Goal: Task Accomplishment & Management: Use online tool/utility

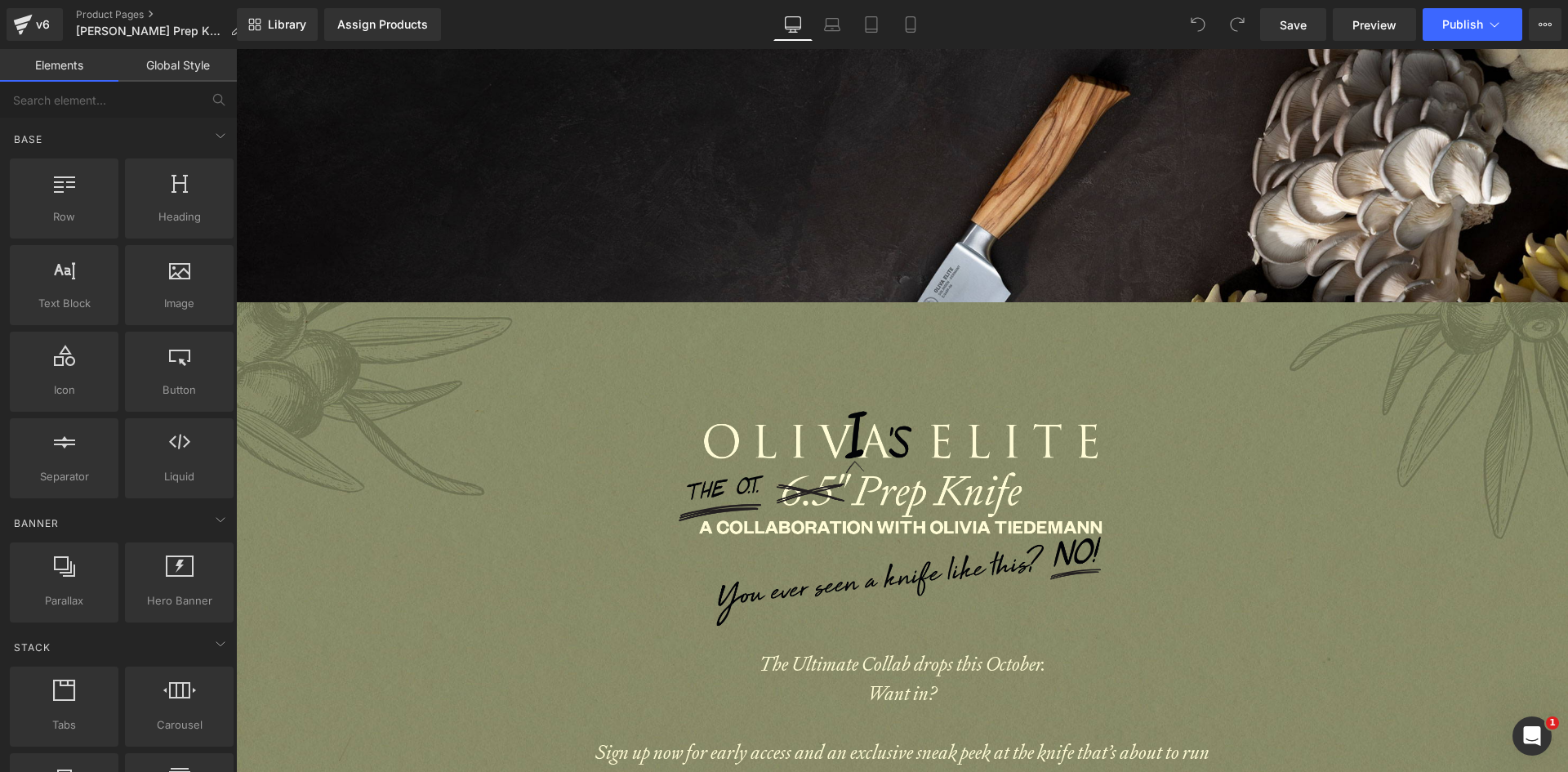
scroll to position [1062, 0]
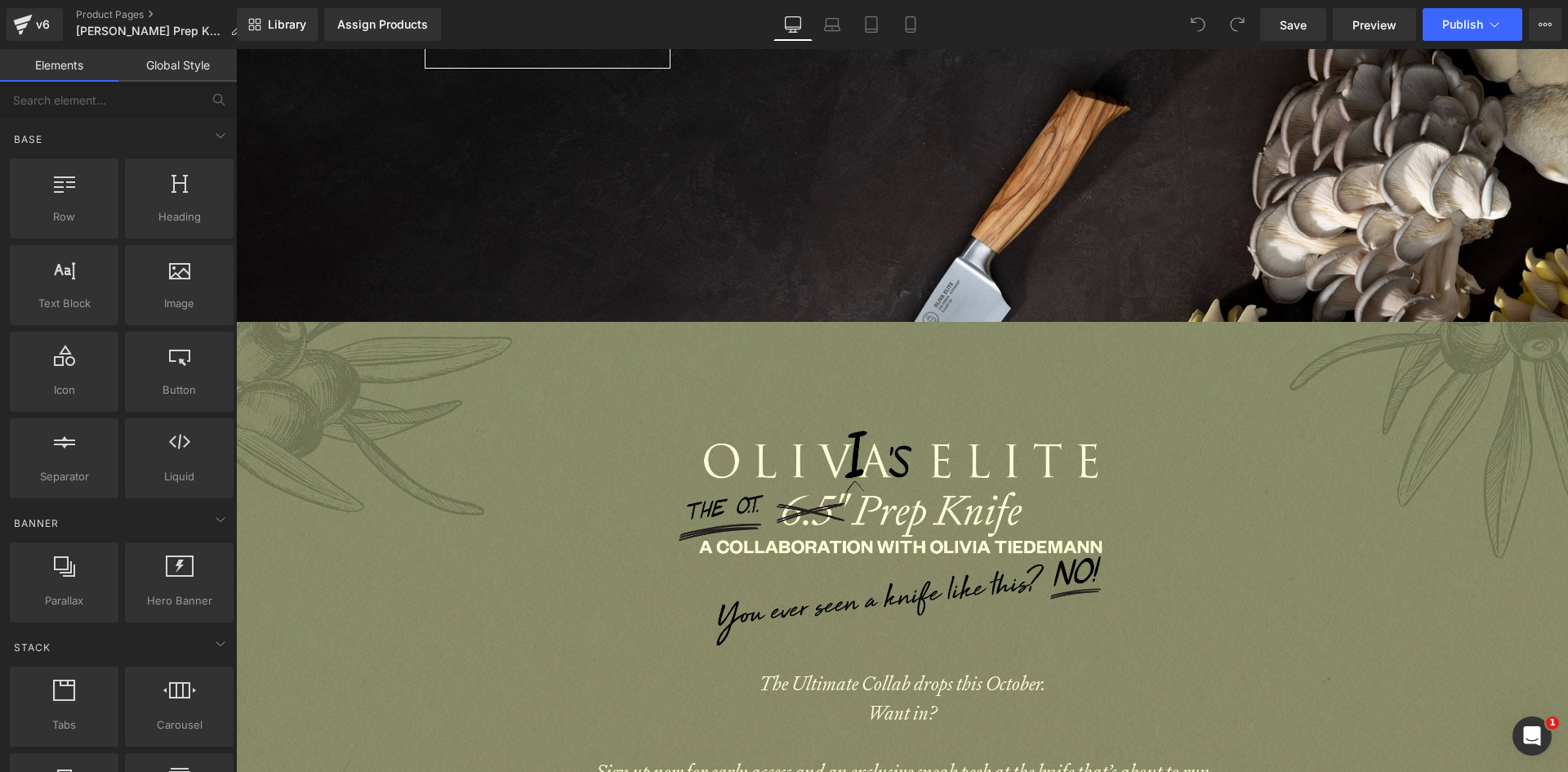
click at [1078, 377] on div at bounding box center [902, 730] width 1333 height 817
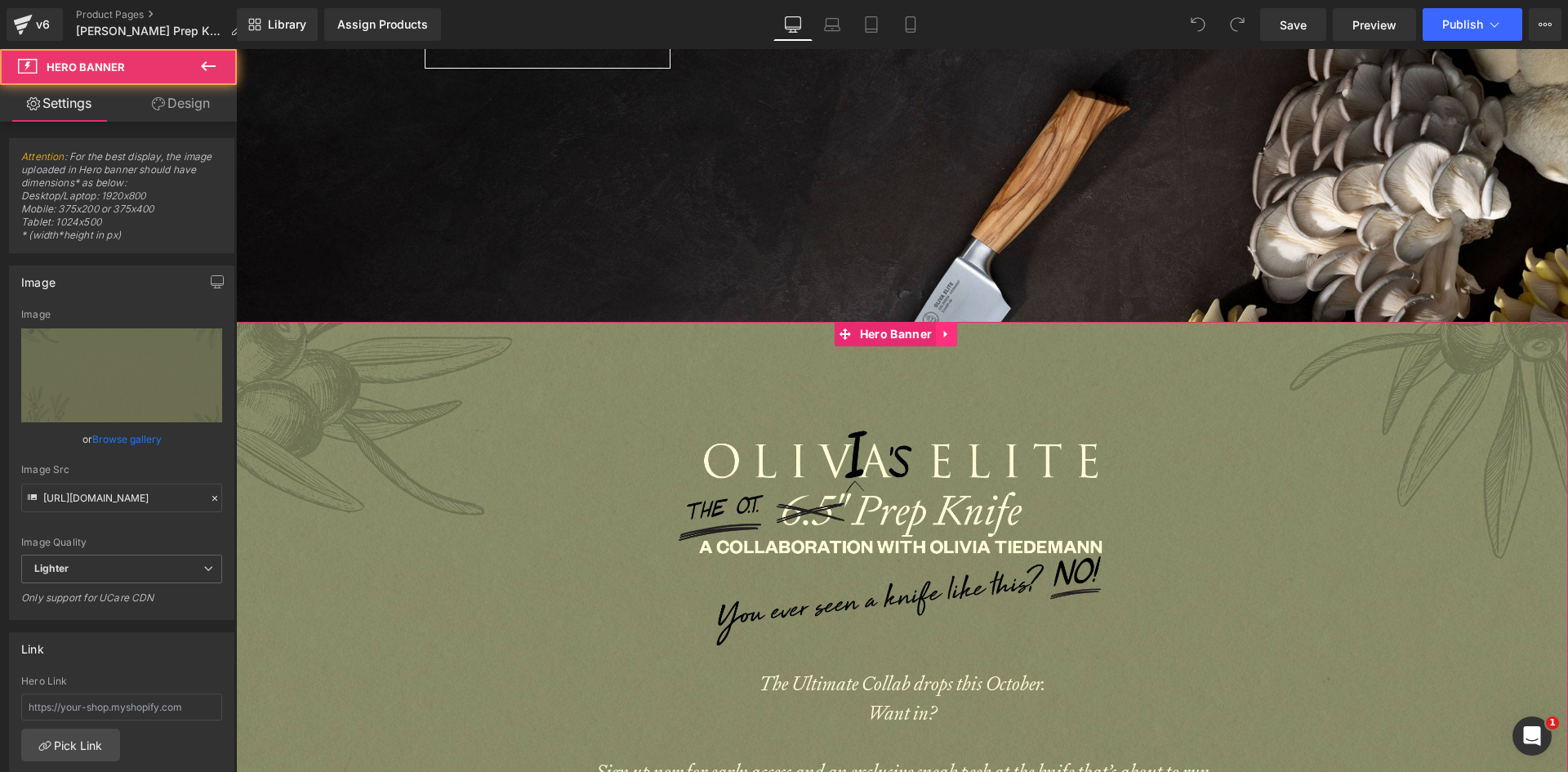
click at [947, 331] on icon at bounding box center [945, 334] width 3 height 7
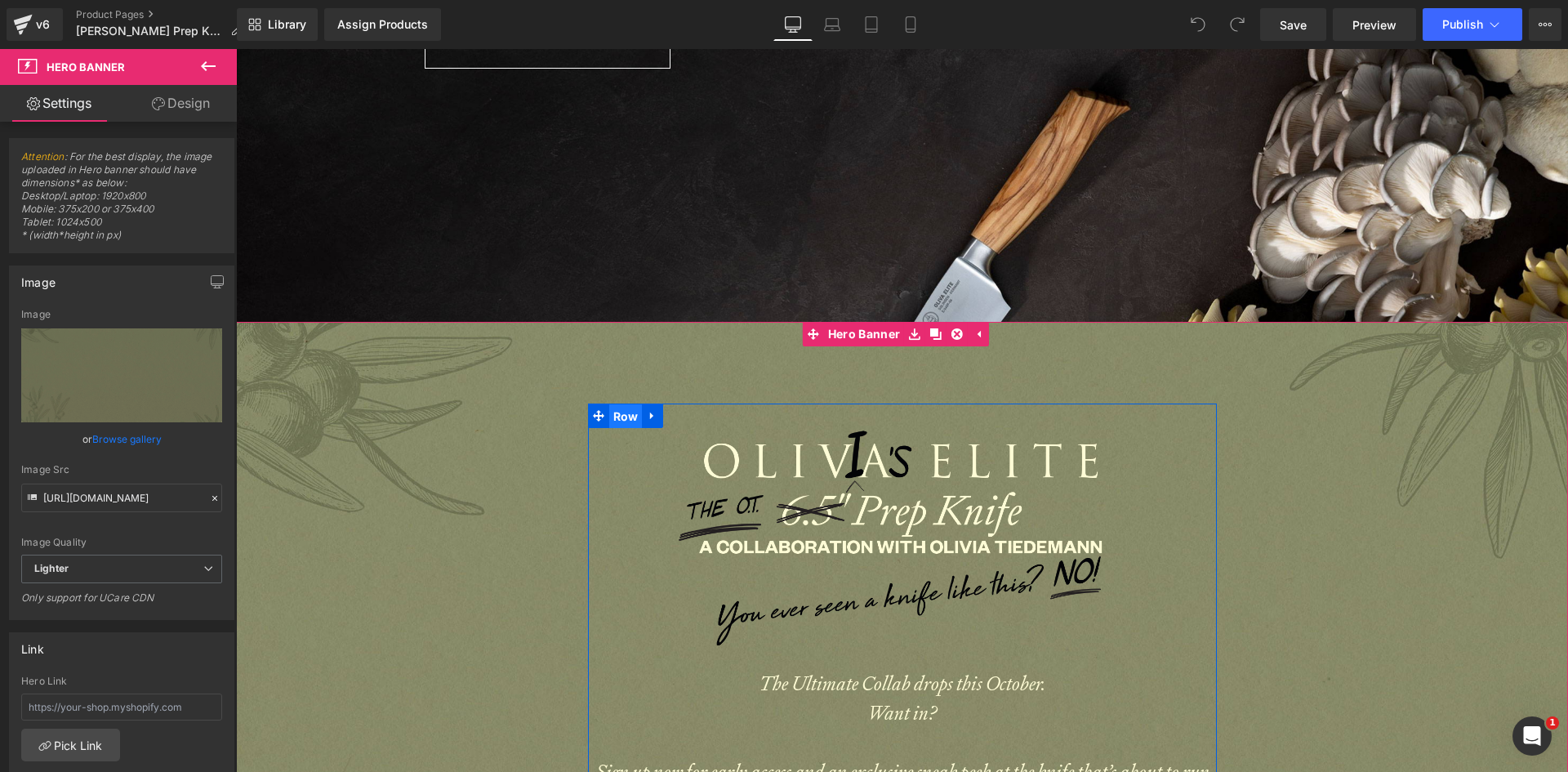
click at [615, 405] on span "Row" at bounding box center [626, 417] width 34 height 25
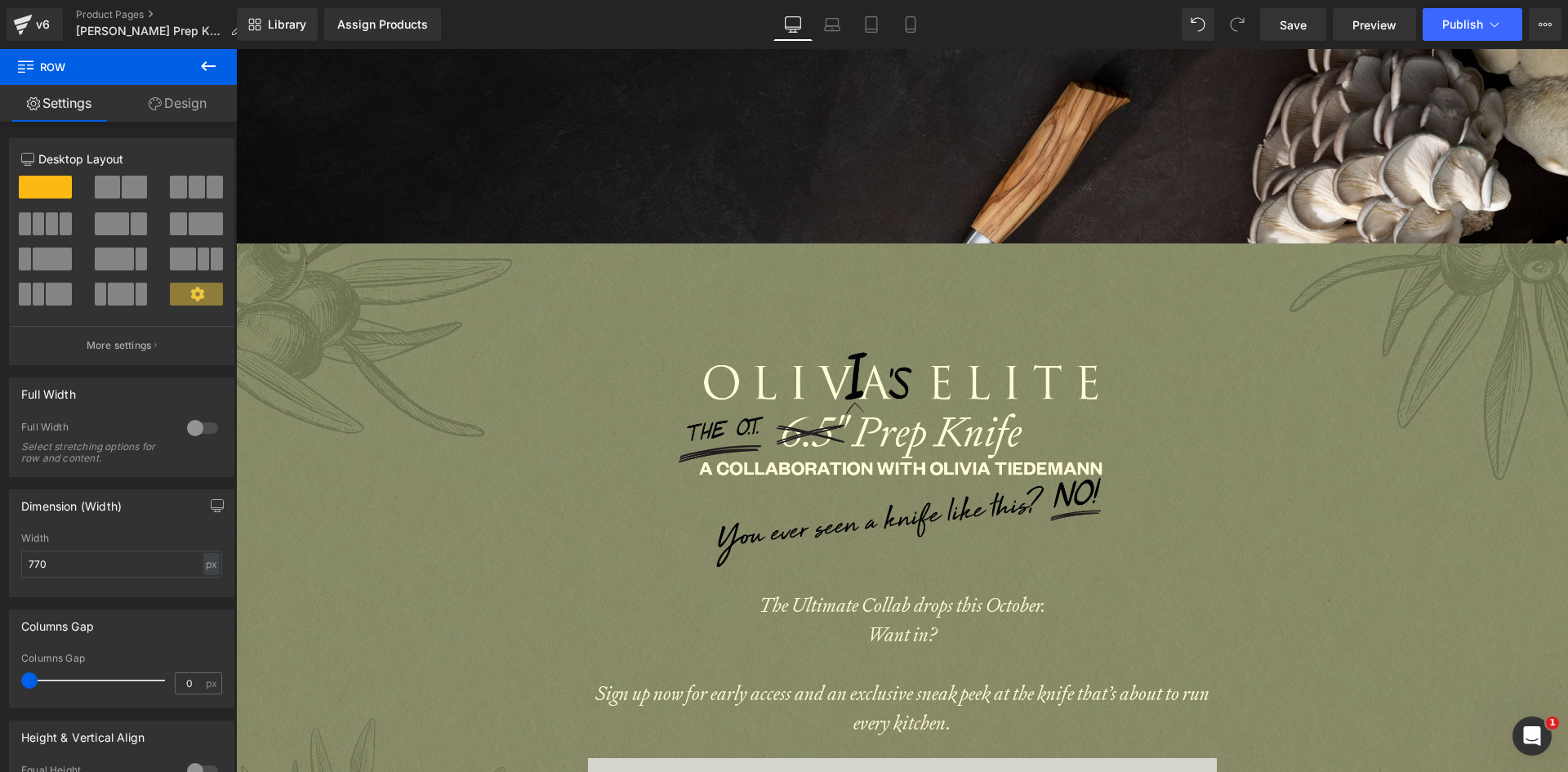
scroll to position [1144, 0]
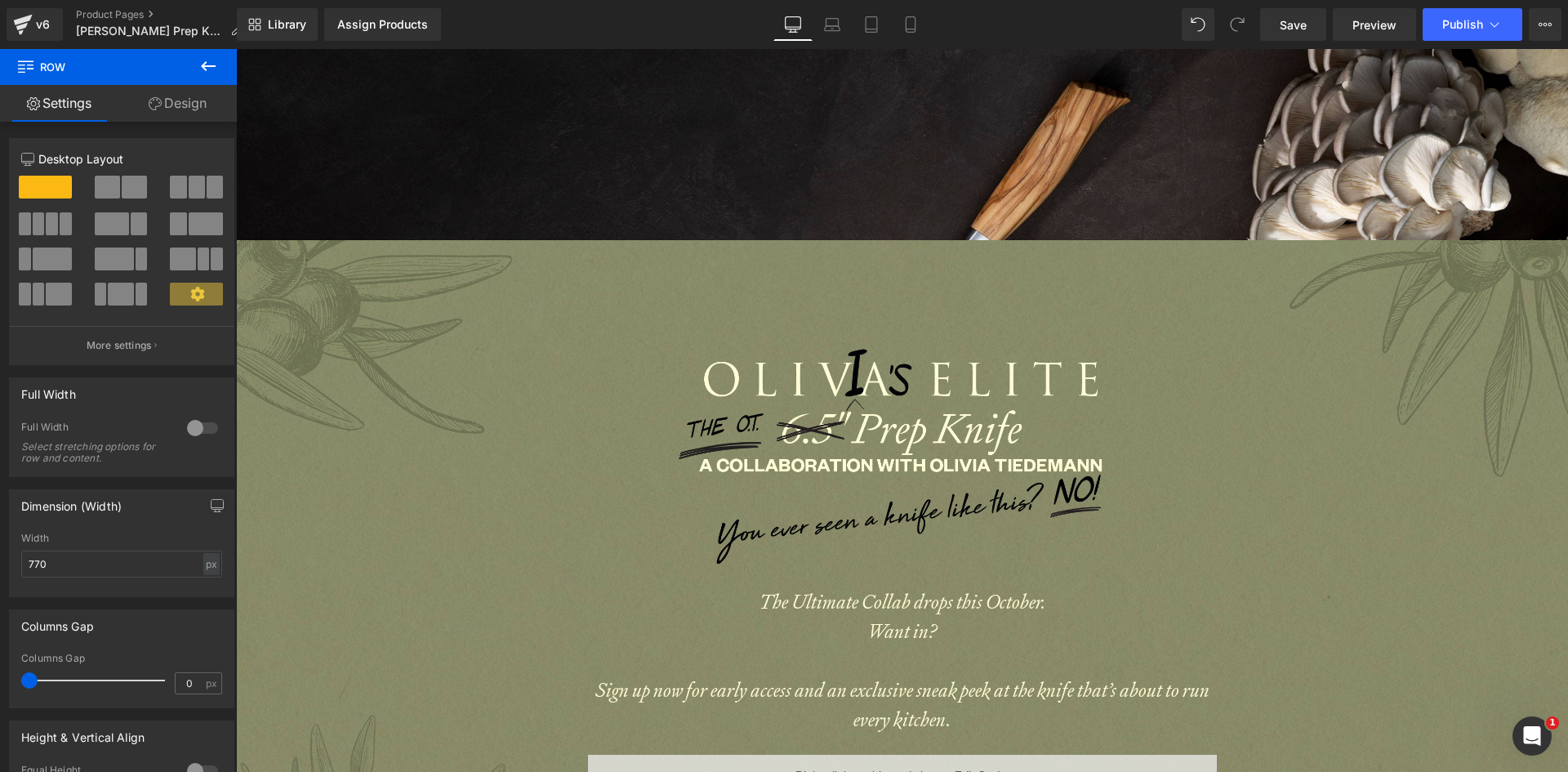
click at [472, 283] on div at bounding box center [902, 648] width 1333 height 817
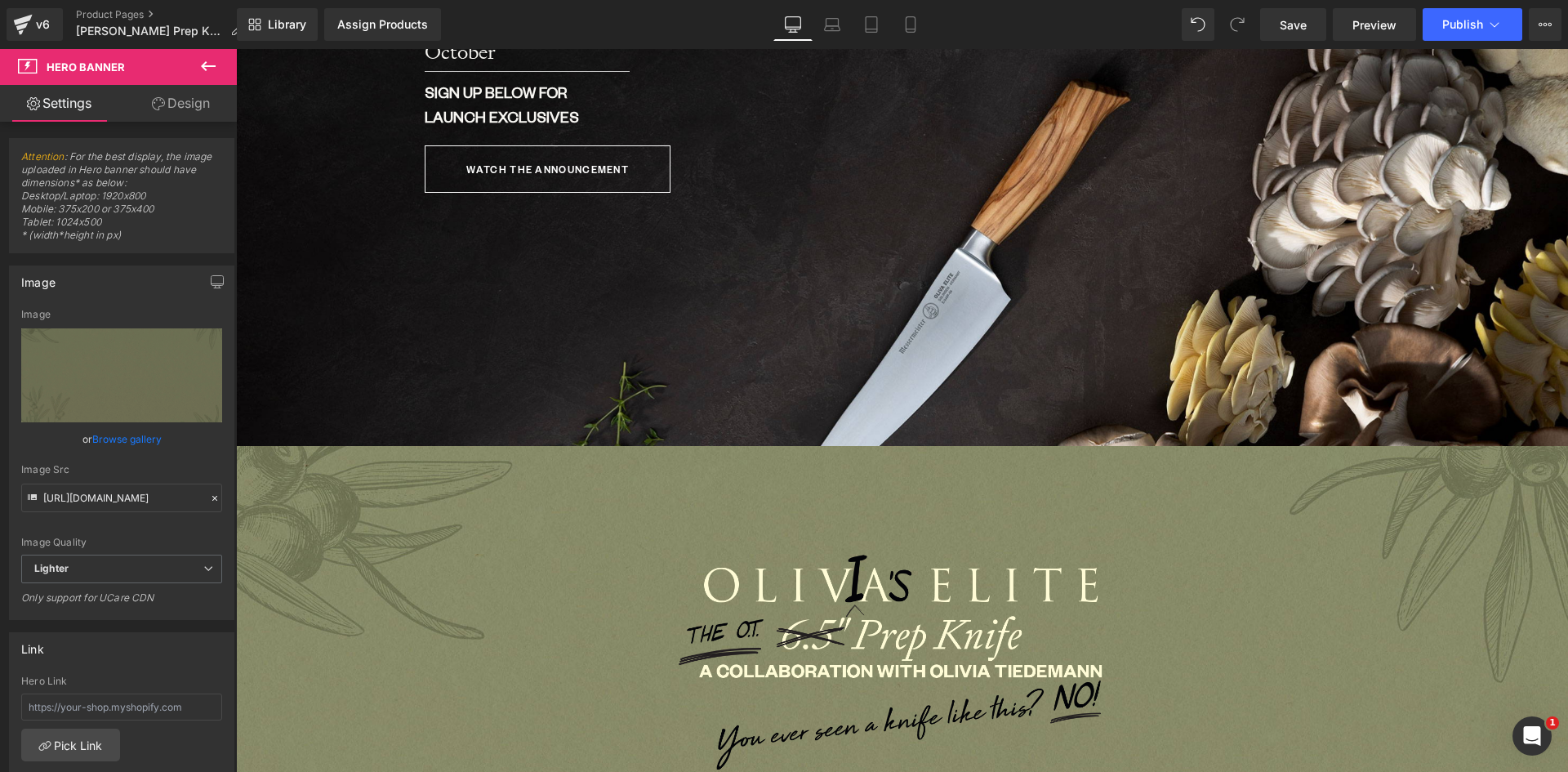
scroll to position [899, 0]
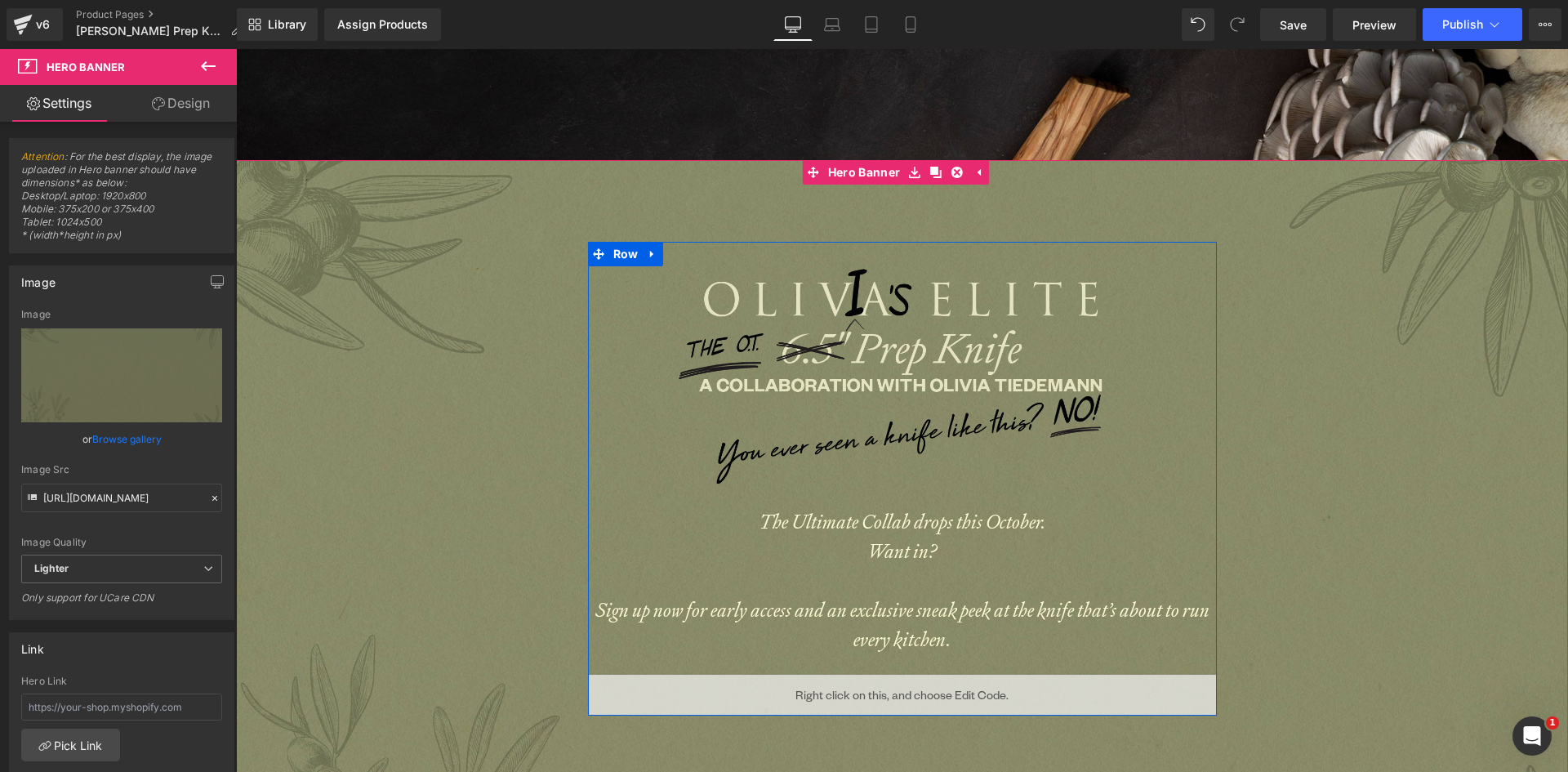
scroll to position [1226, 0]
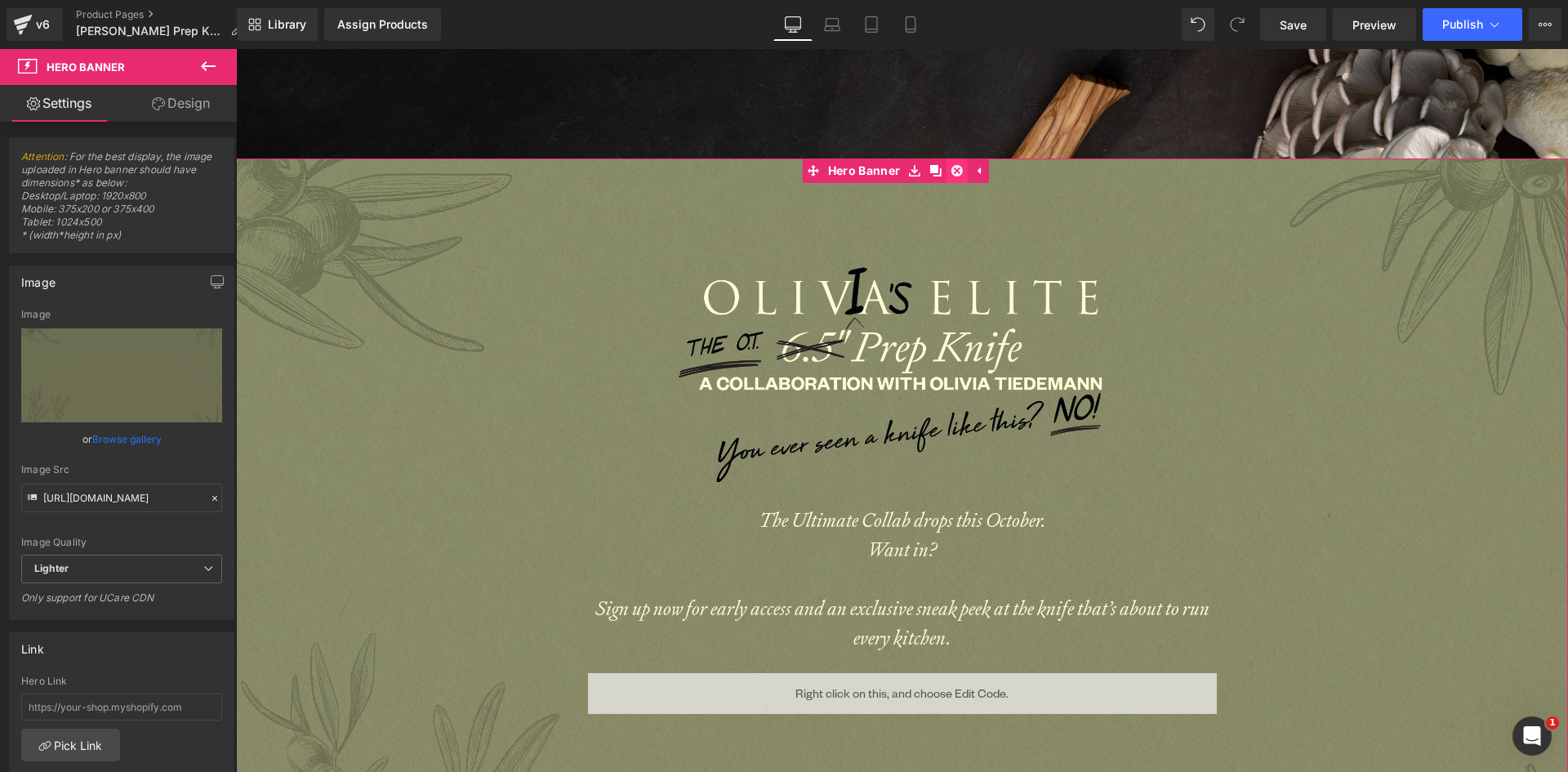
click at [959, 166] on icon at bounding box center [957, 171] width 11 height 11
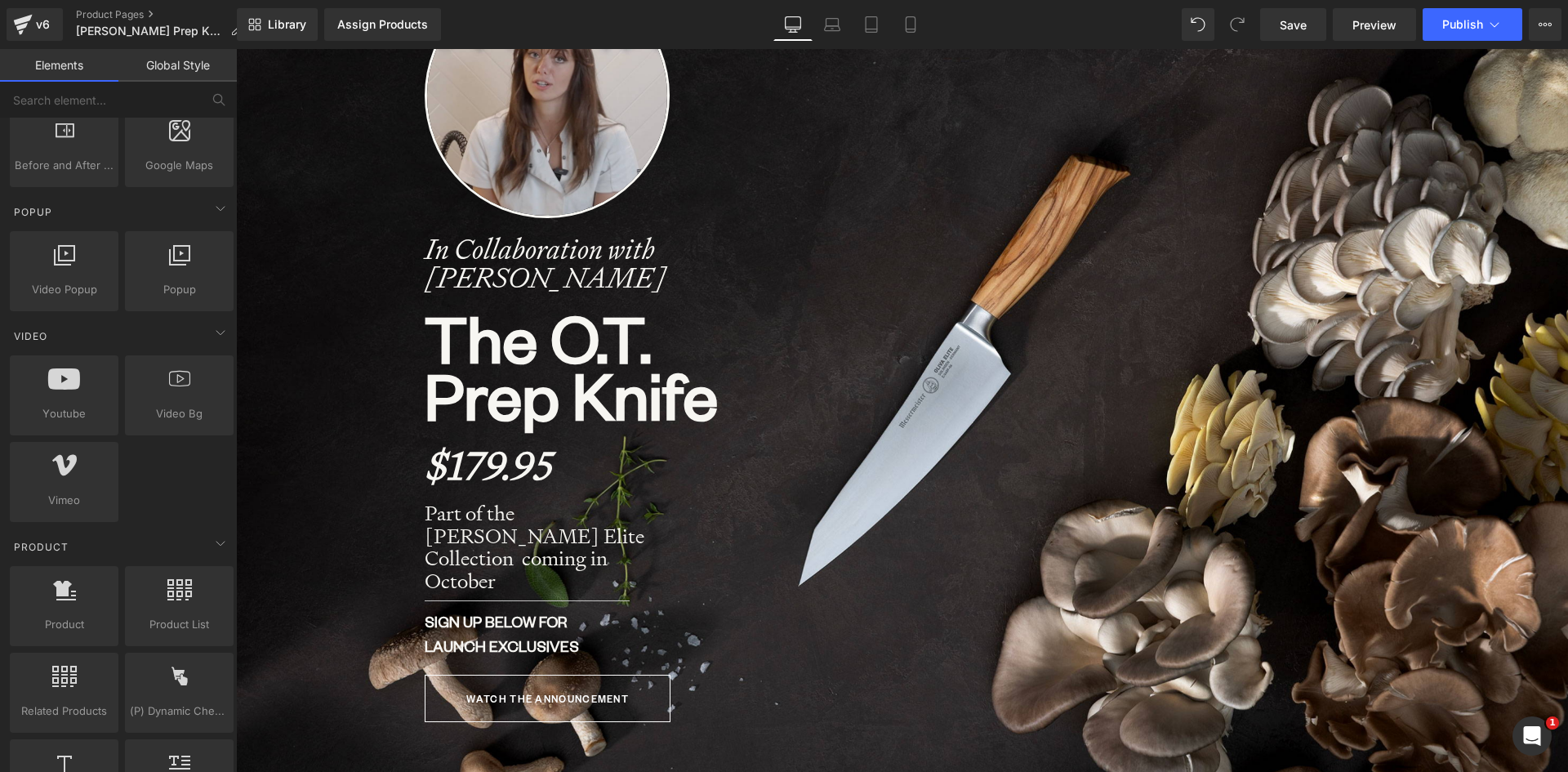
scroll to position [1144, 0]
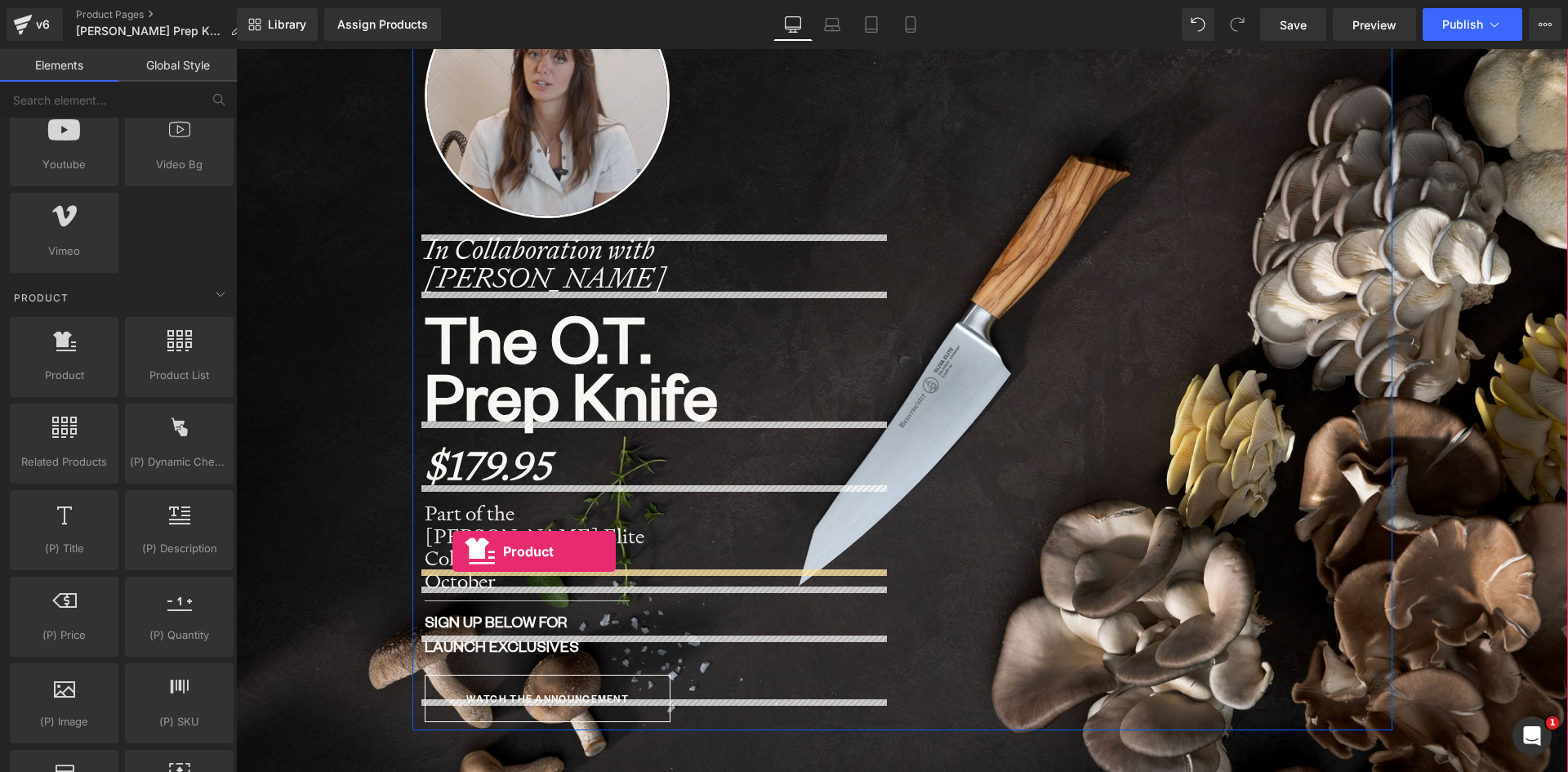
drag, startPoint x: 296, startPoint y: 399, endPoint x: 453, endPoint y: 552, distance: 219.2
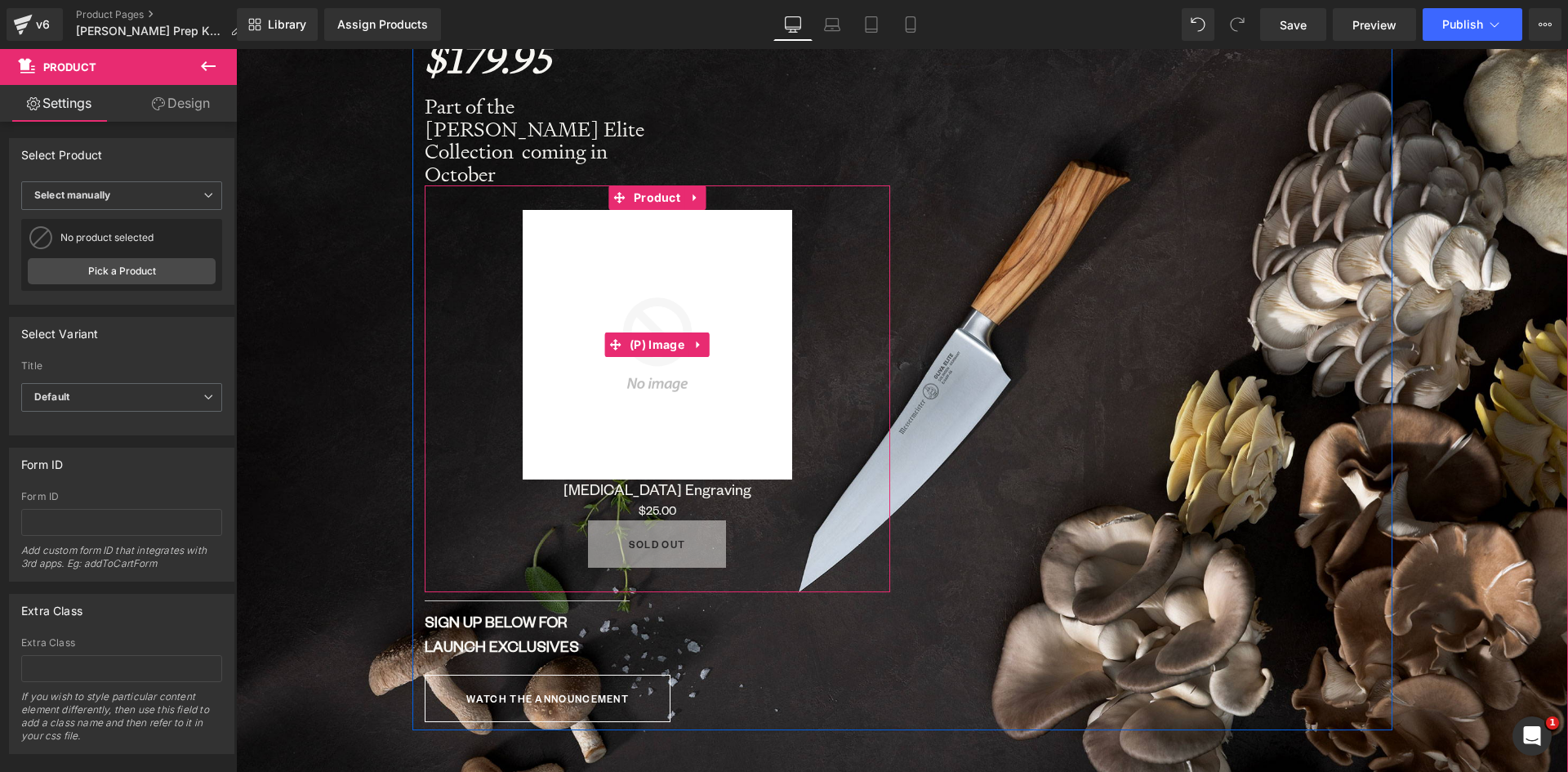
scroll to position [817, 0]
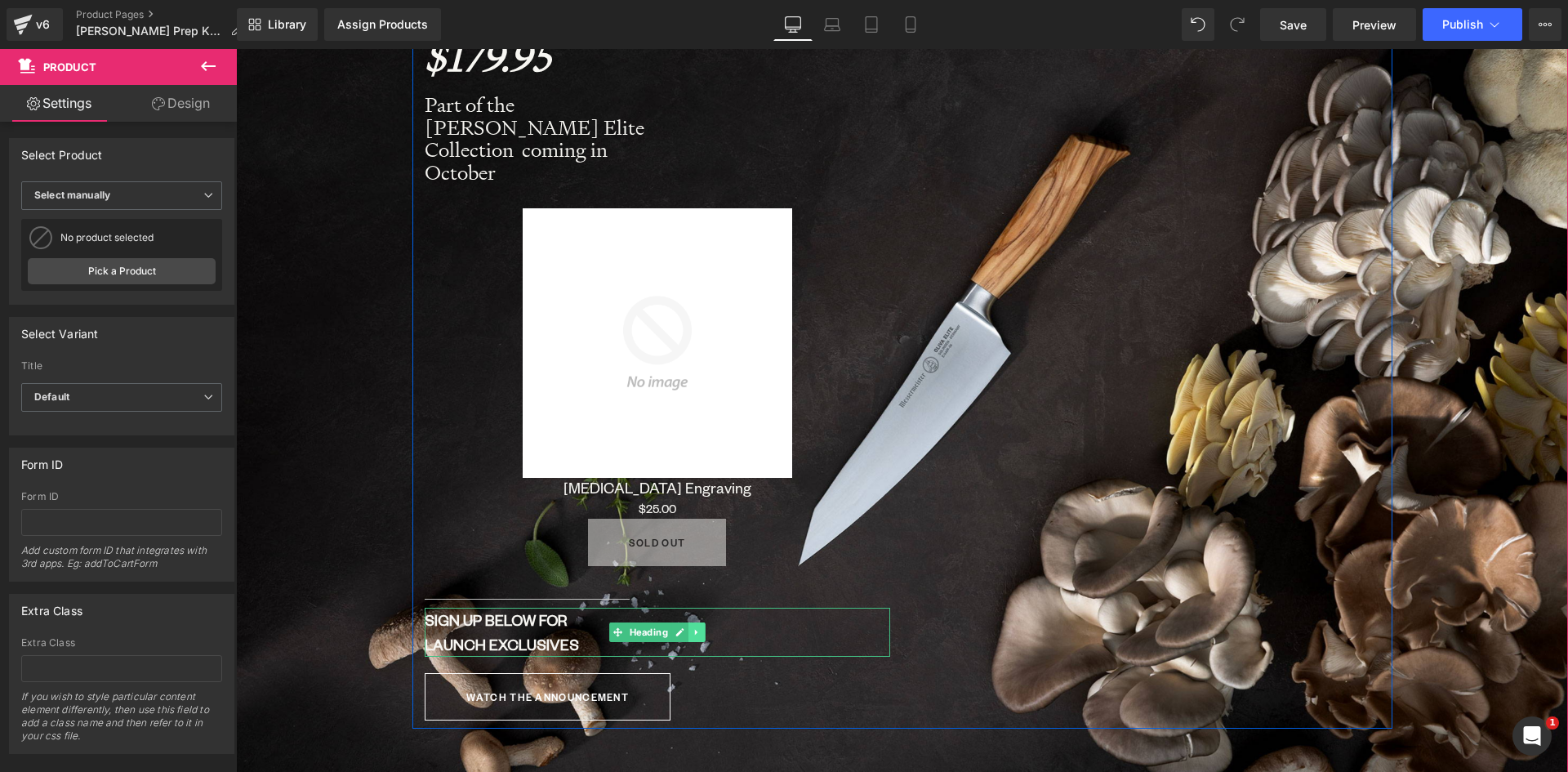
click at [695, 630] on icon at bounding box center [696, 633] width 2 height 6
click at [697, 622] on link at bounding box center [705, 632] width 17 height 20
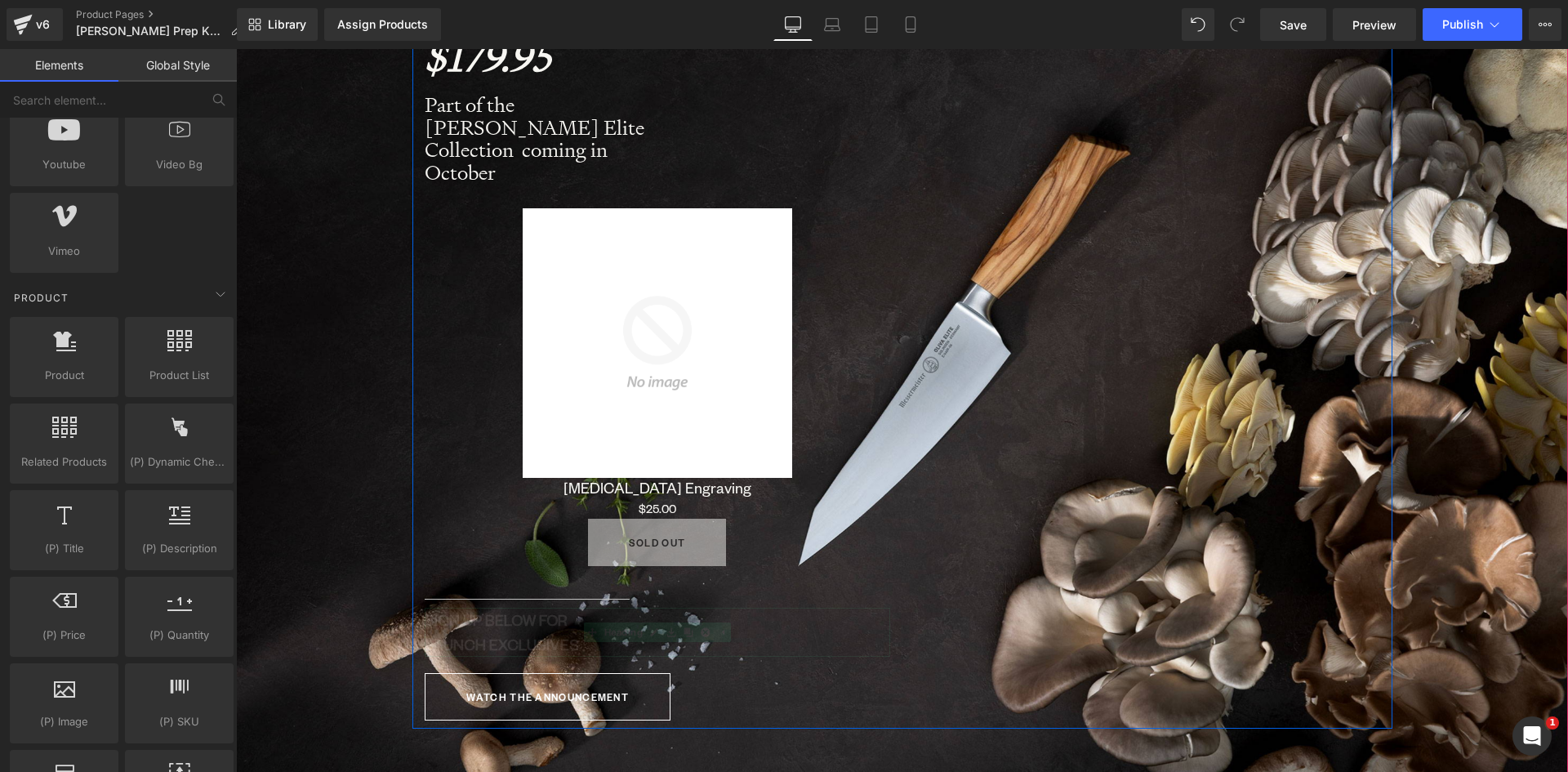
scroll to position [8423, 1320]
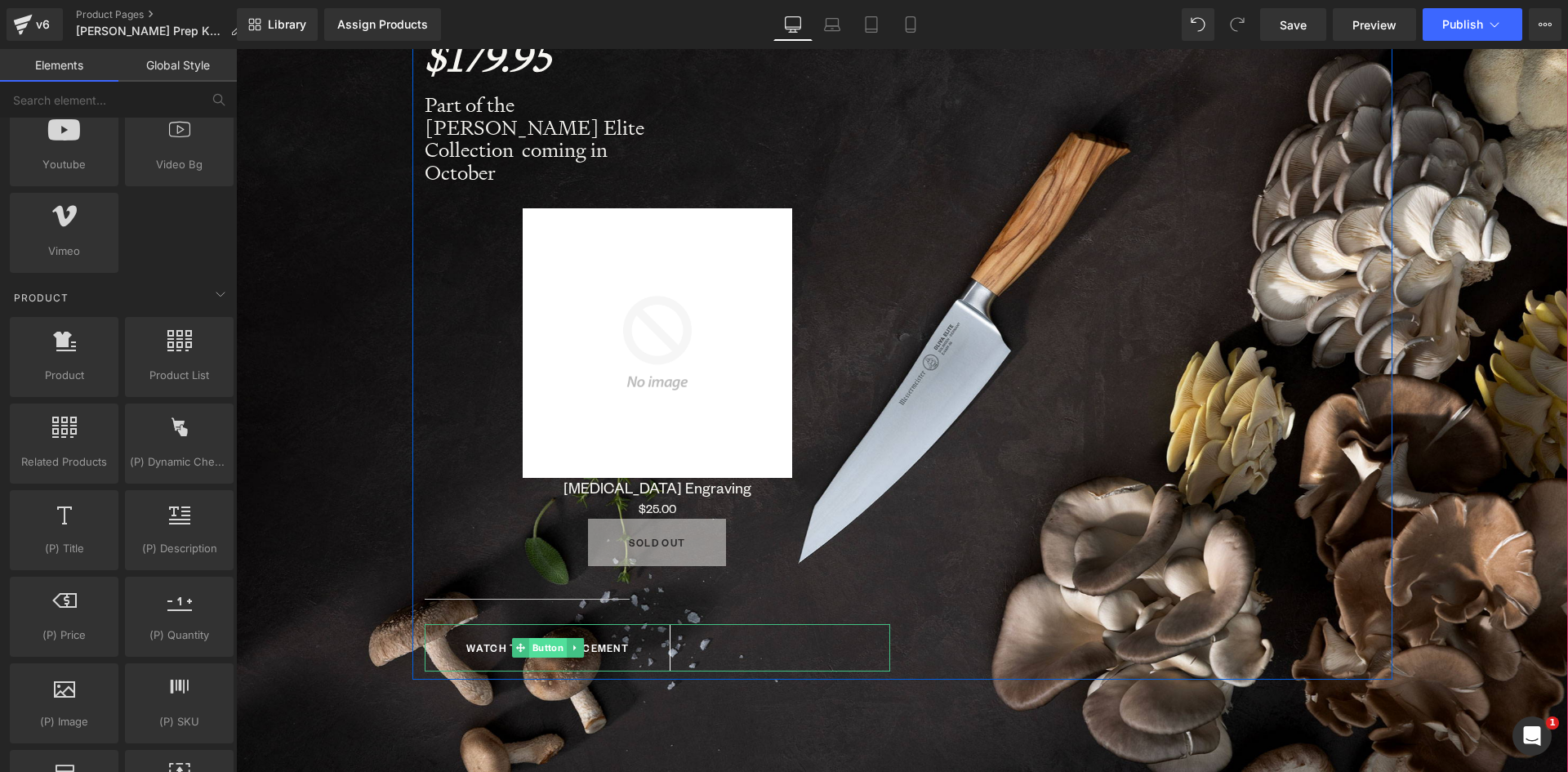
click at [540, 638] on span "Button" at bounding box center [548, 648] width 38 height 20
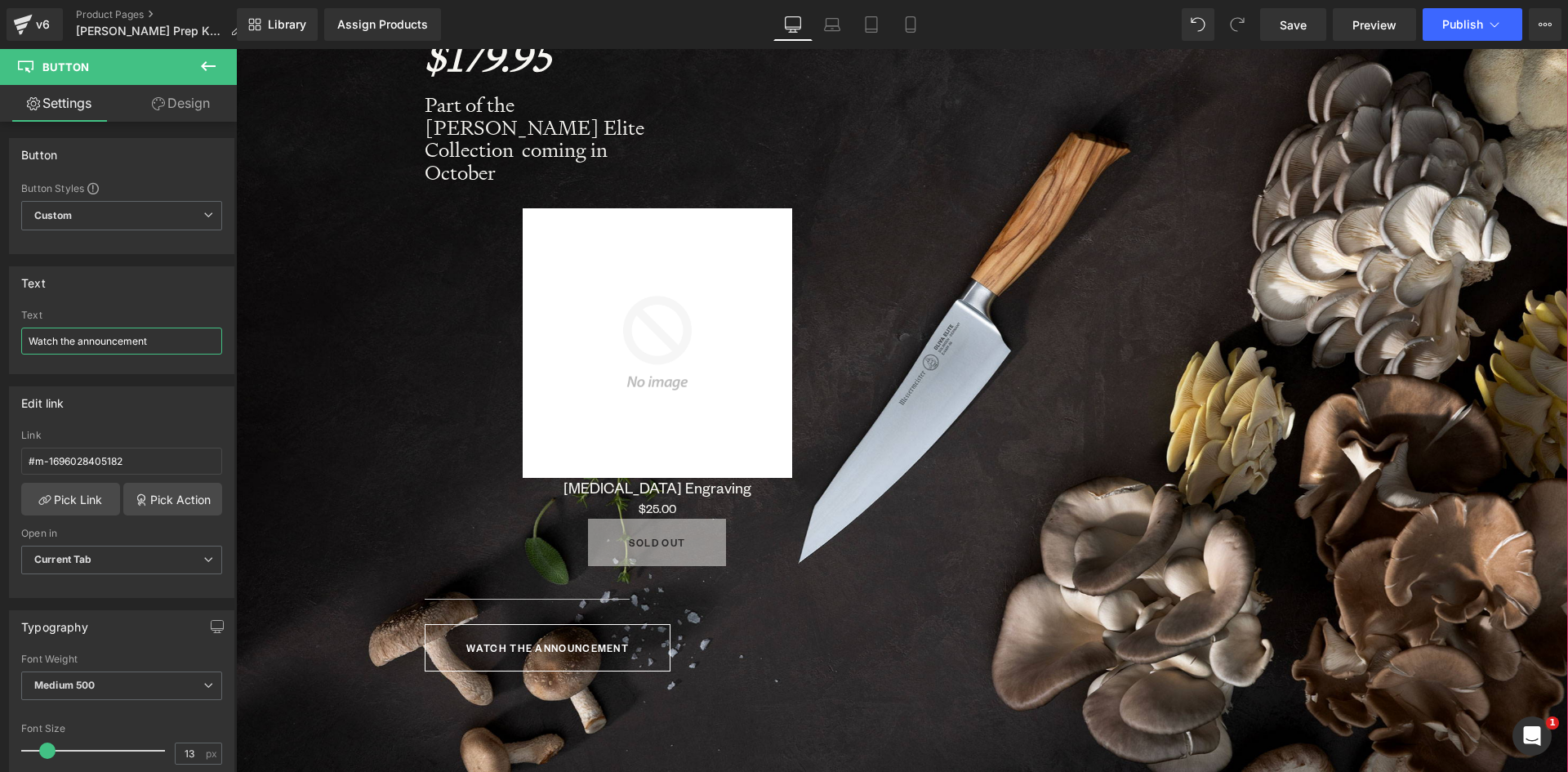
drag, startPoint x: 295, startPoint y: 387, endPoint x: 305, endPoint y: 333, distance: 54.9
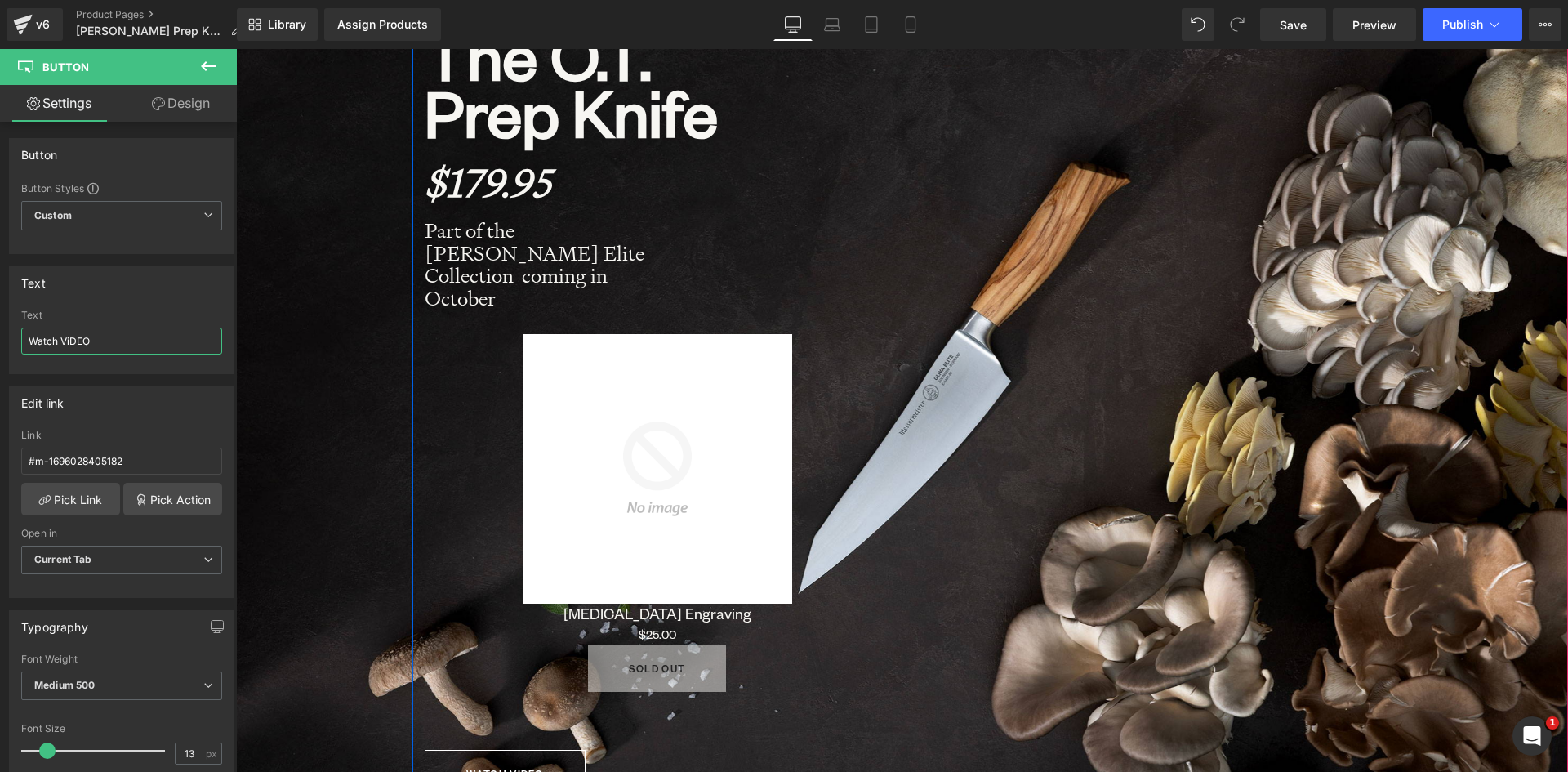
scroll to position [491, 0]
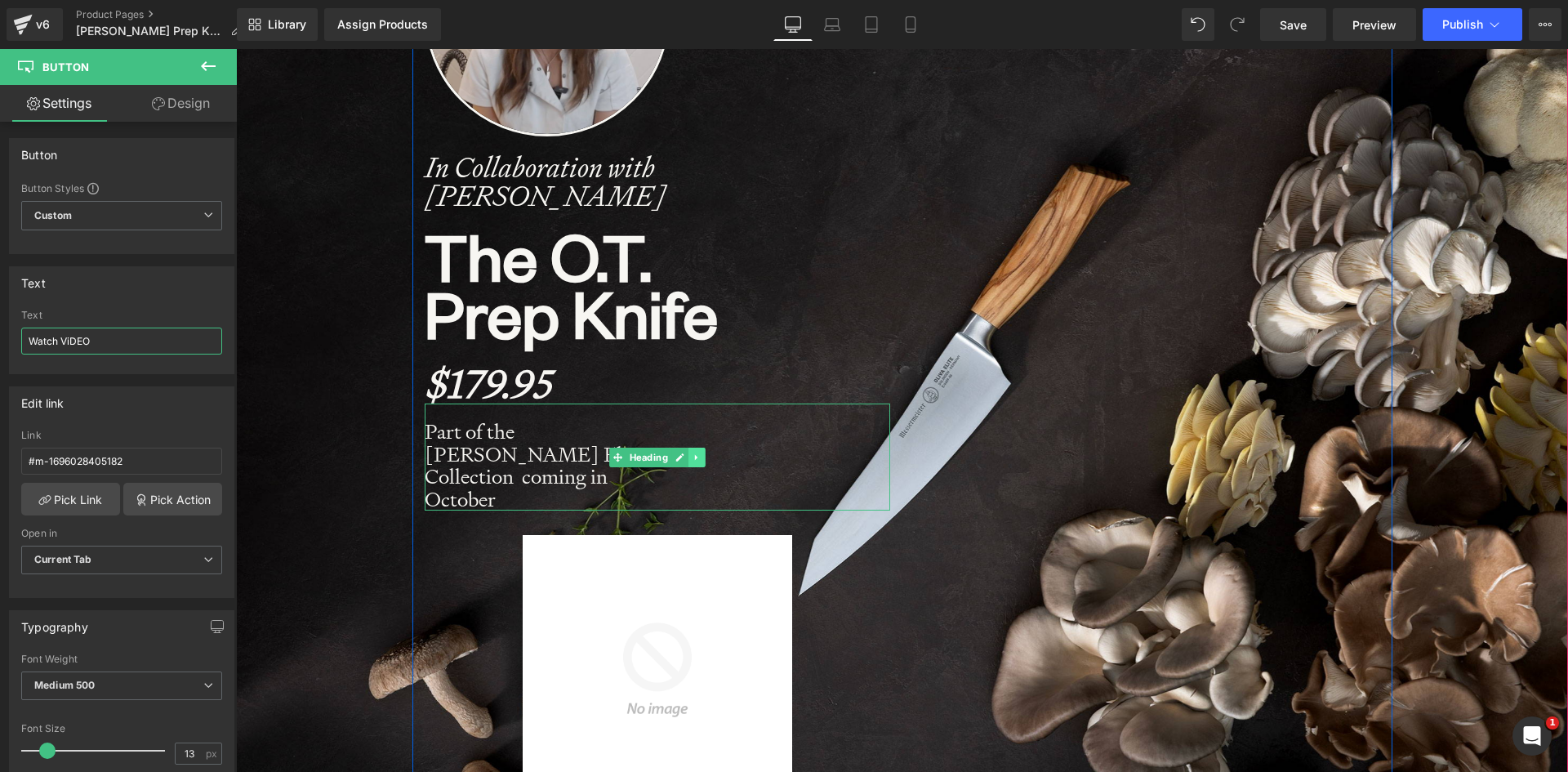
type input "Watch ViDEO"
click at [692, 453] on icon at bounding box center [696, 458] width 9 height 10
click at [486, 465] on strong "Part of the [PERSON_NAME] Elite Collection coming in October" at bounding box center [534, 466] width 219 height 94
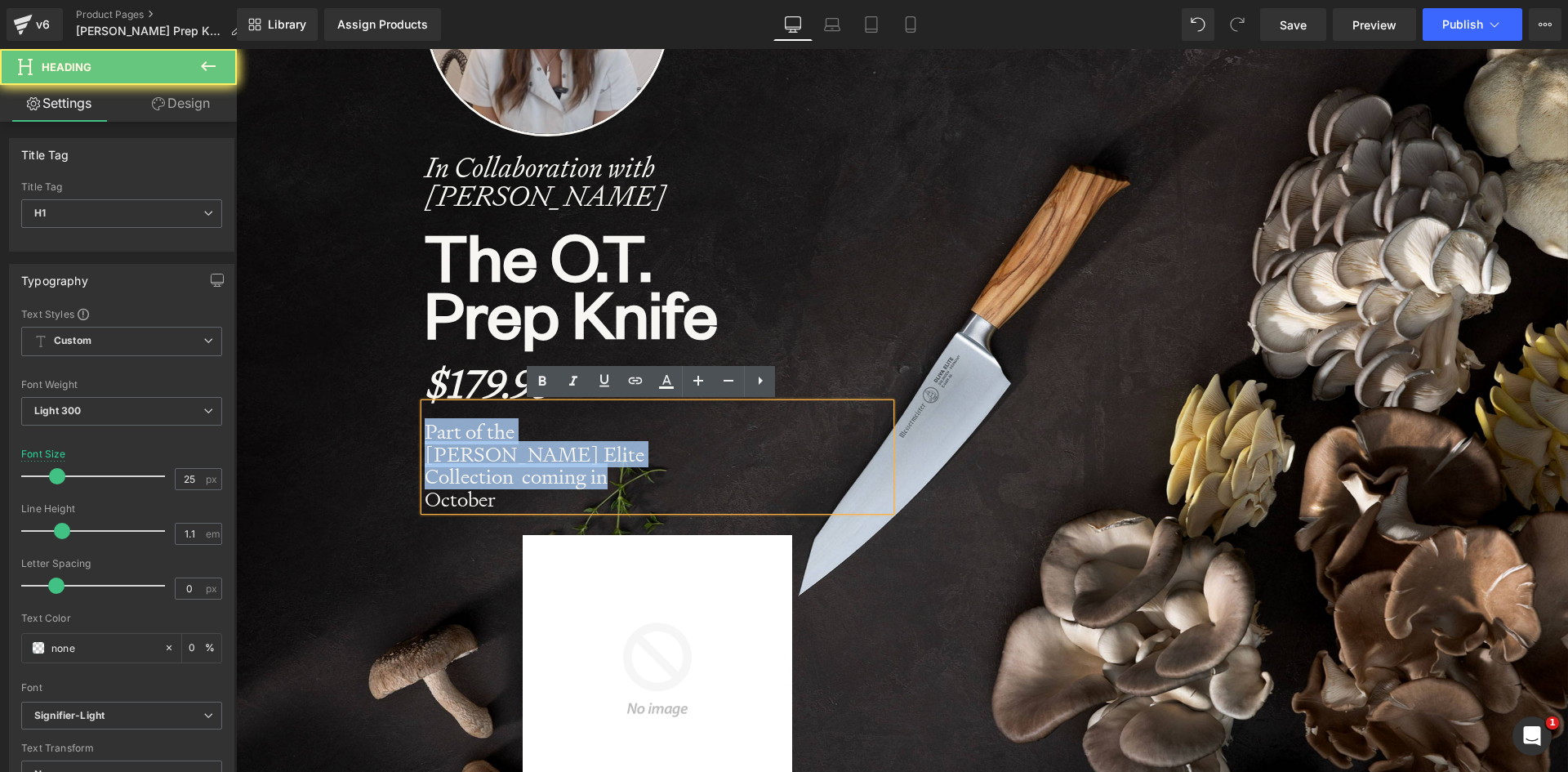
drag, startPoint x: 429, startPoint y: 440, endPoint x: 409, endPoint y: 423, distance: 26.2
click at [413, 423] on div "Image In Collaboration with [PERSON_NAME] Heading The O.T. Prep Knife Heading $…" at bounding box center [658, 445] width 490 height 1107
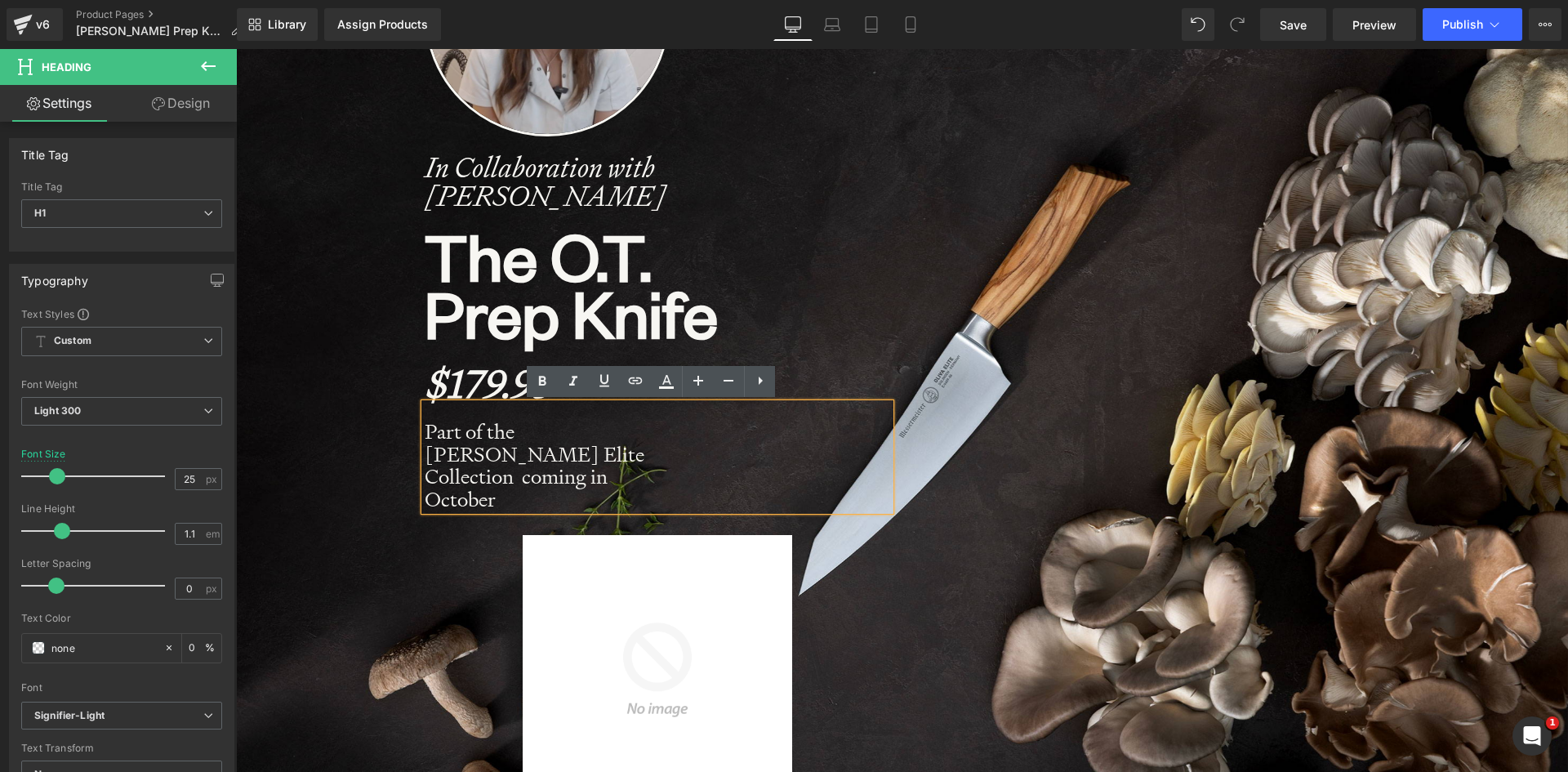
click at [365, 468] on span "Image In Collaboration with [PERSON_NAME] Heading The O.T. Prep Knife Heading $…" at bounding box center [902, 436] width 1333 height 1140
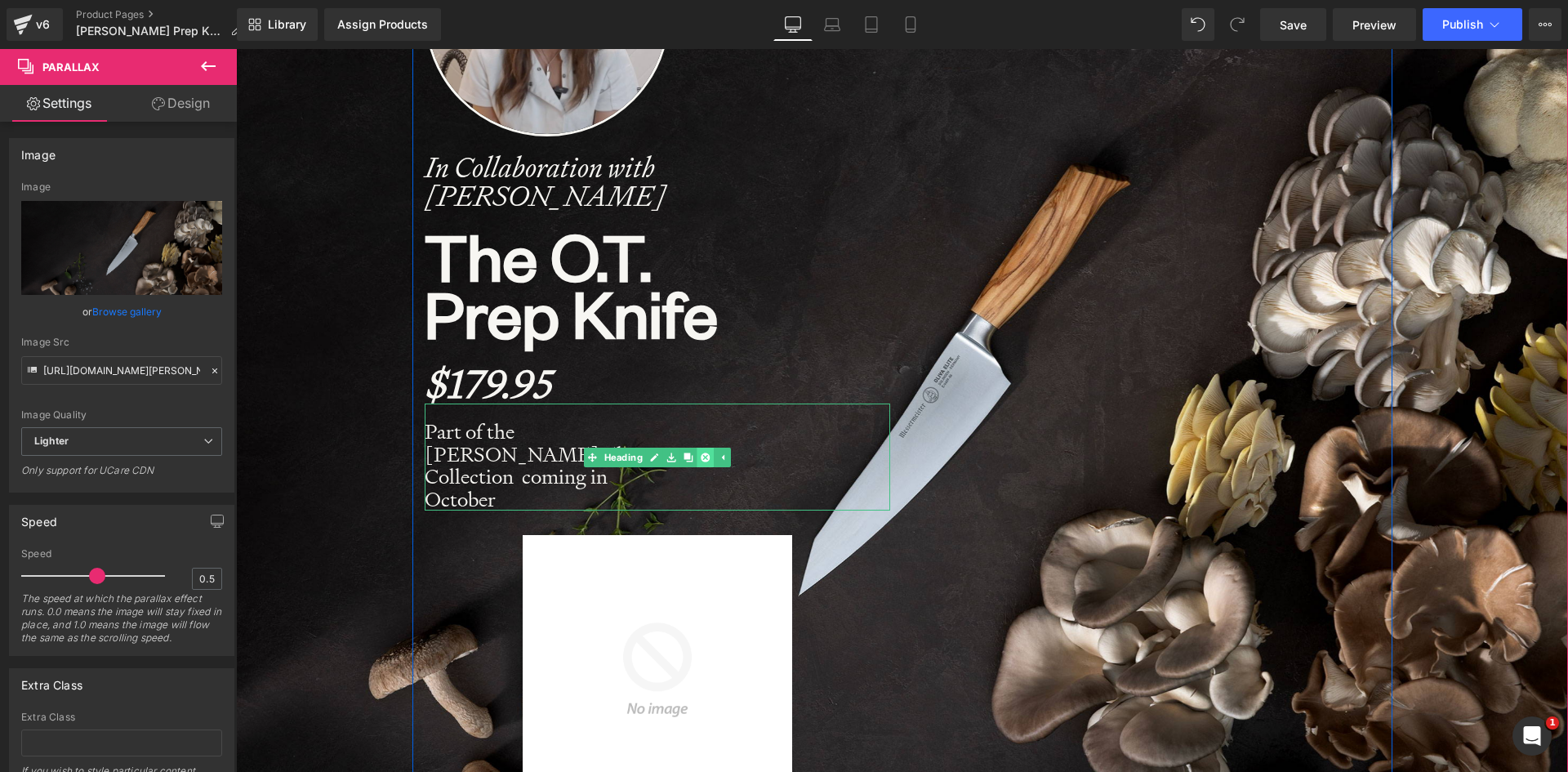
click at [701, 453] on icon at bounding box center [705, 457] width 9 height 9
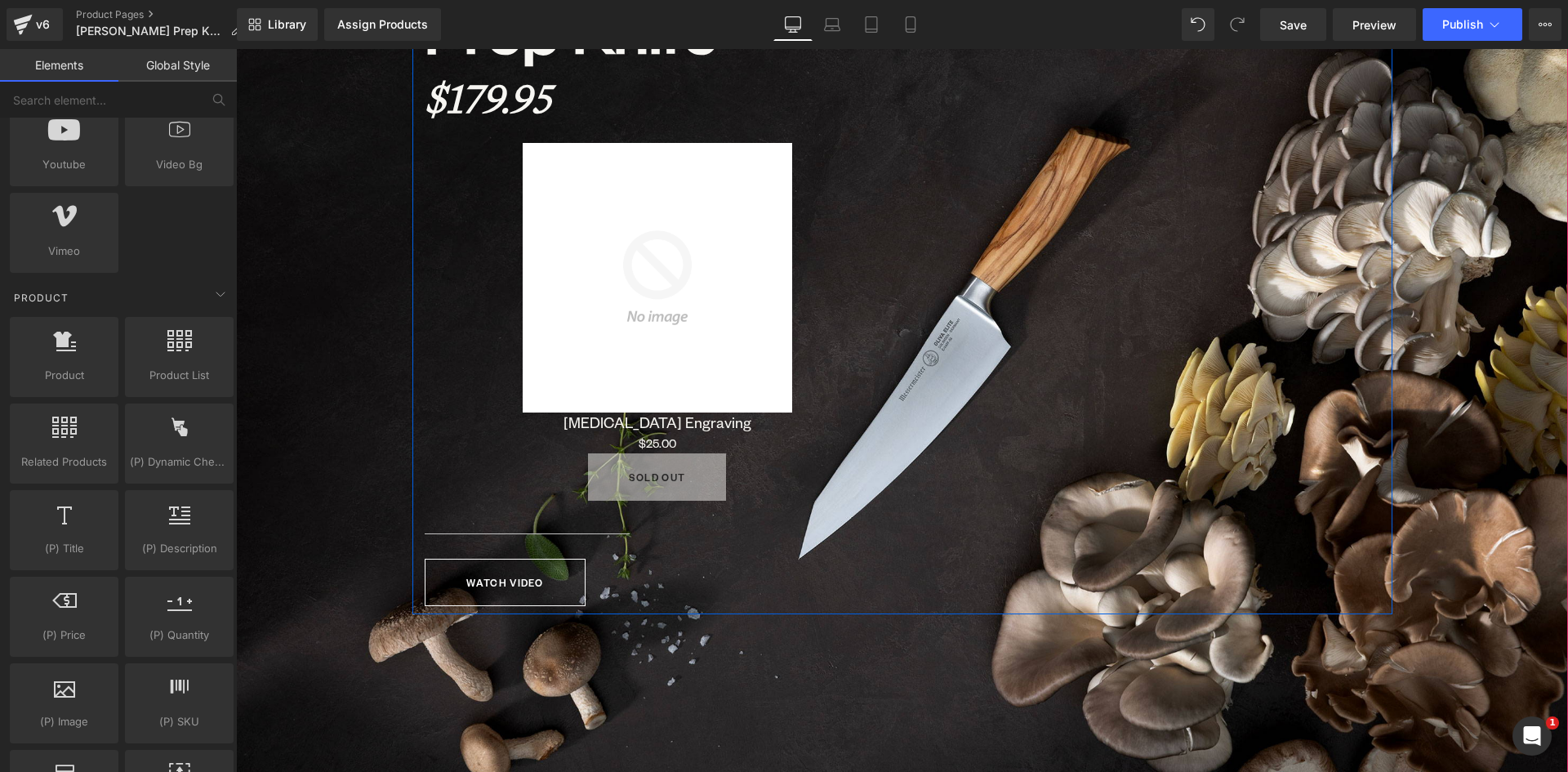
scroll to position [736, 0]
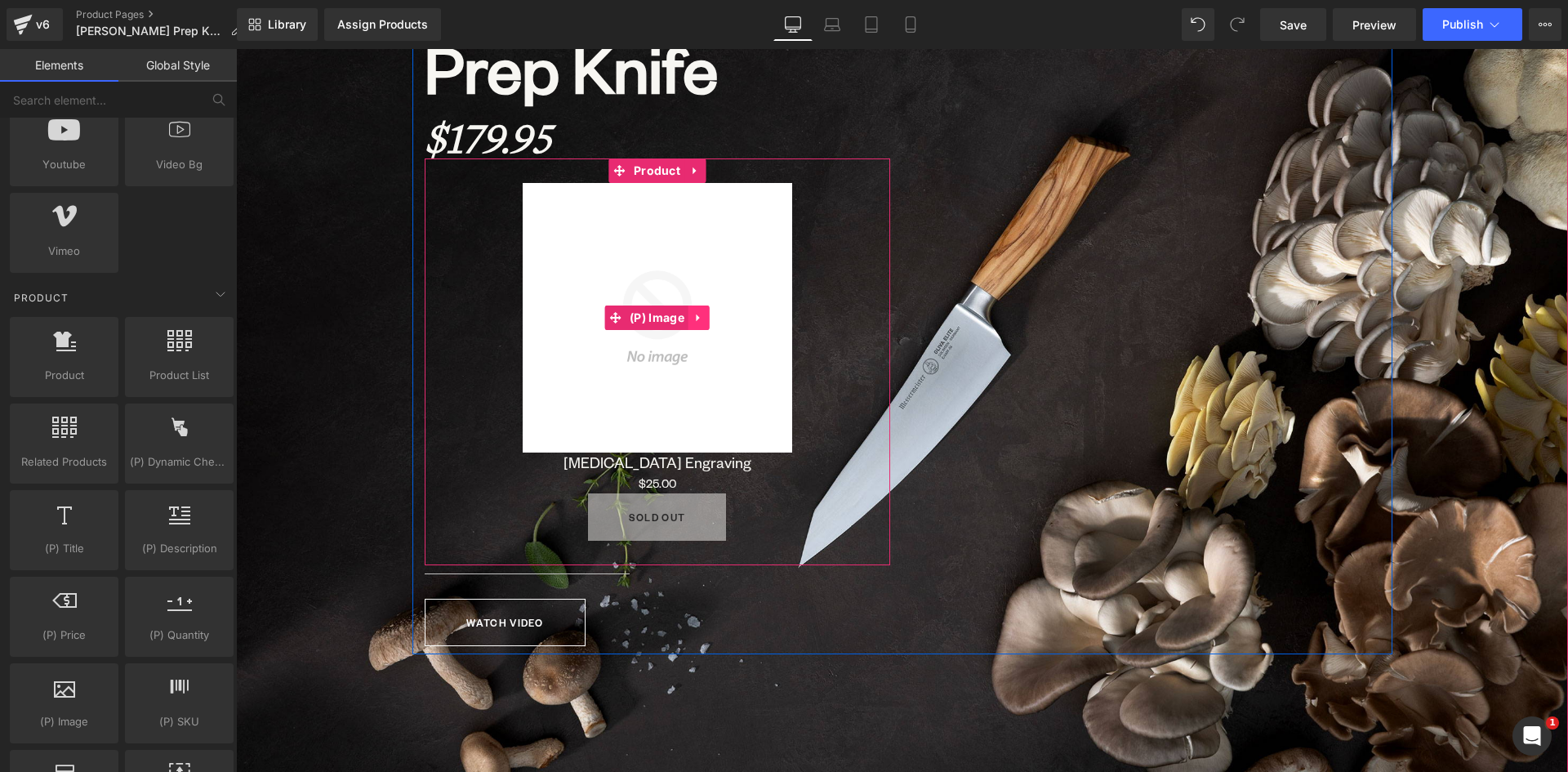
click at [695, 315] on icon at bounding box center [699, 318] width 11 height 12
click at [704, 315] on icon at bounding box center [709, 317] width 11 height 11
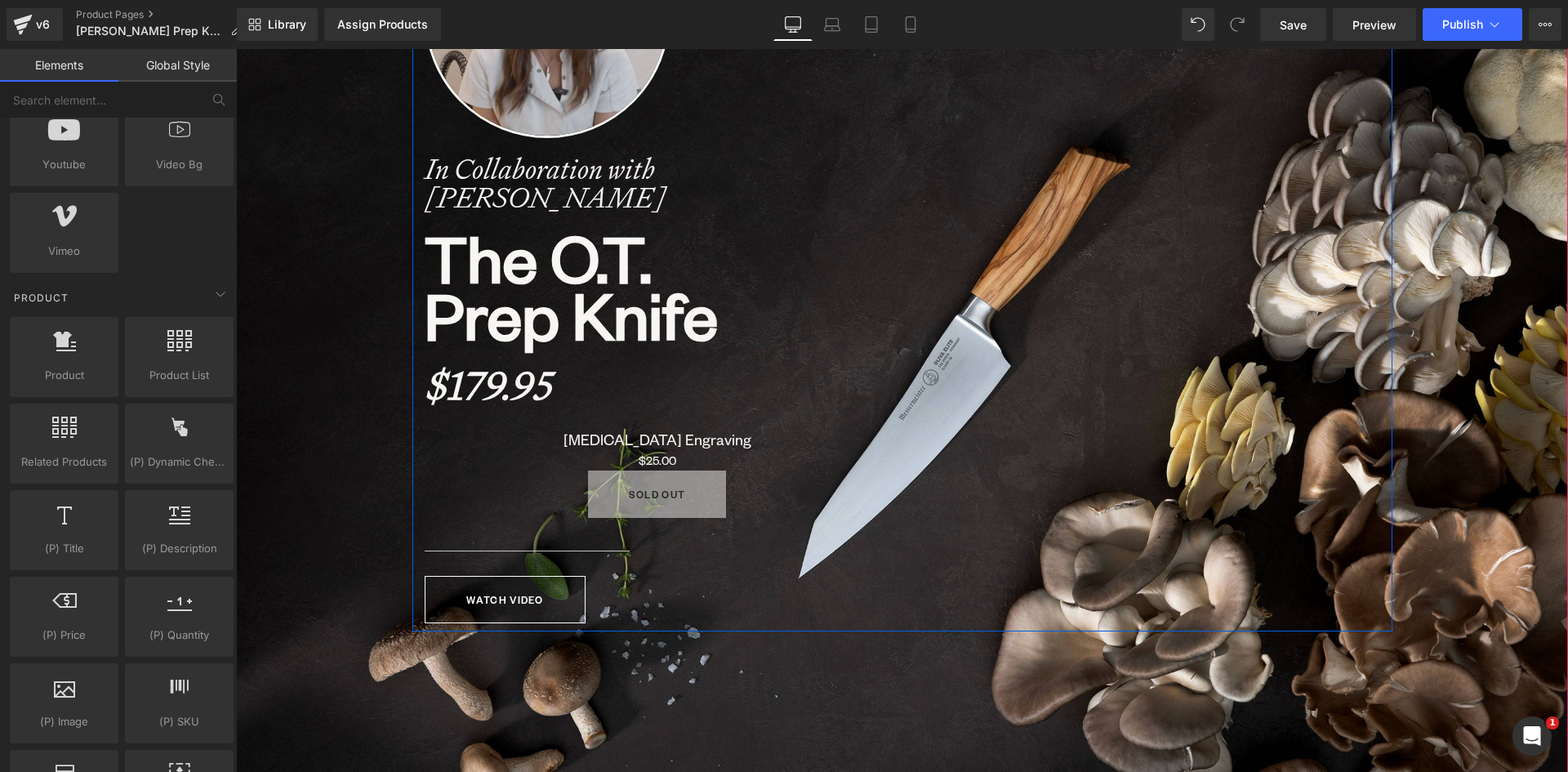
scroll to position [491, 0]
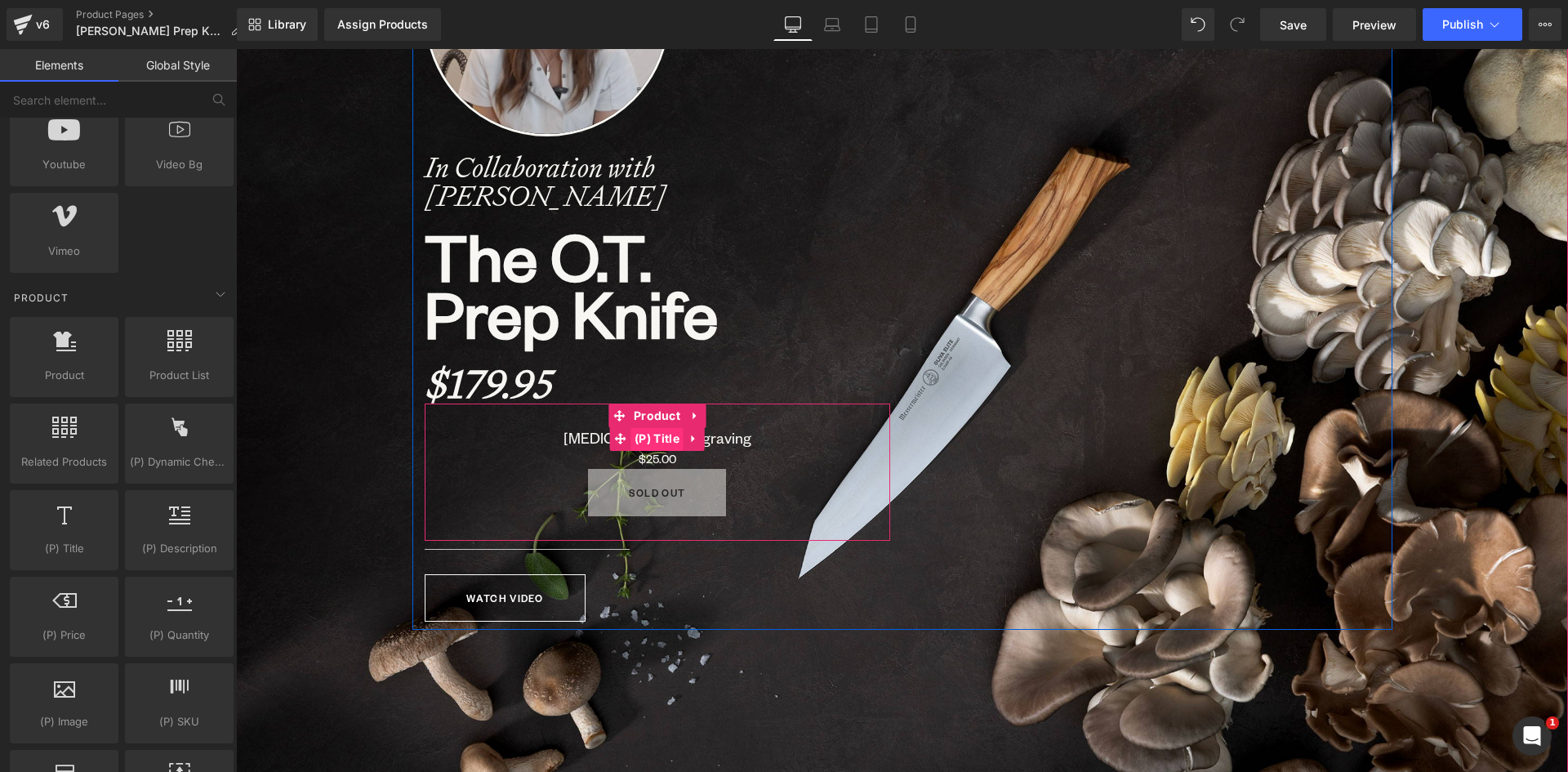
drag, startPoint x: 653, startPoint y: 440, endPoint x: 641, endPoint y: 442, distance: 12.2
click at [652, 440] on span "(P) Title" at bounding box center [657, 439] width 53 height 25
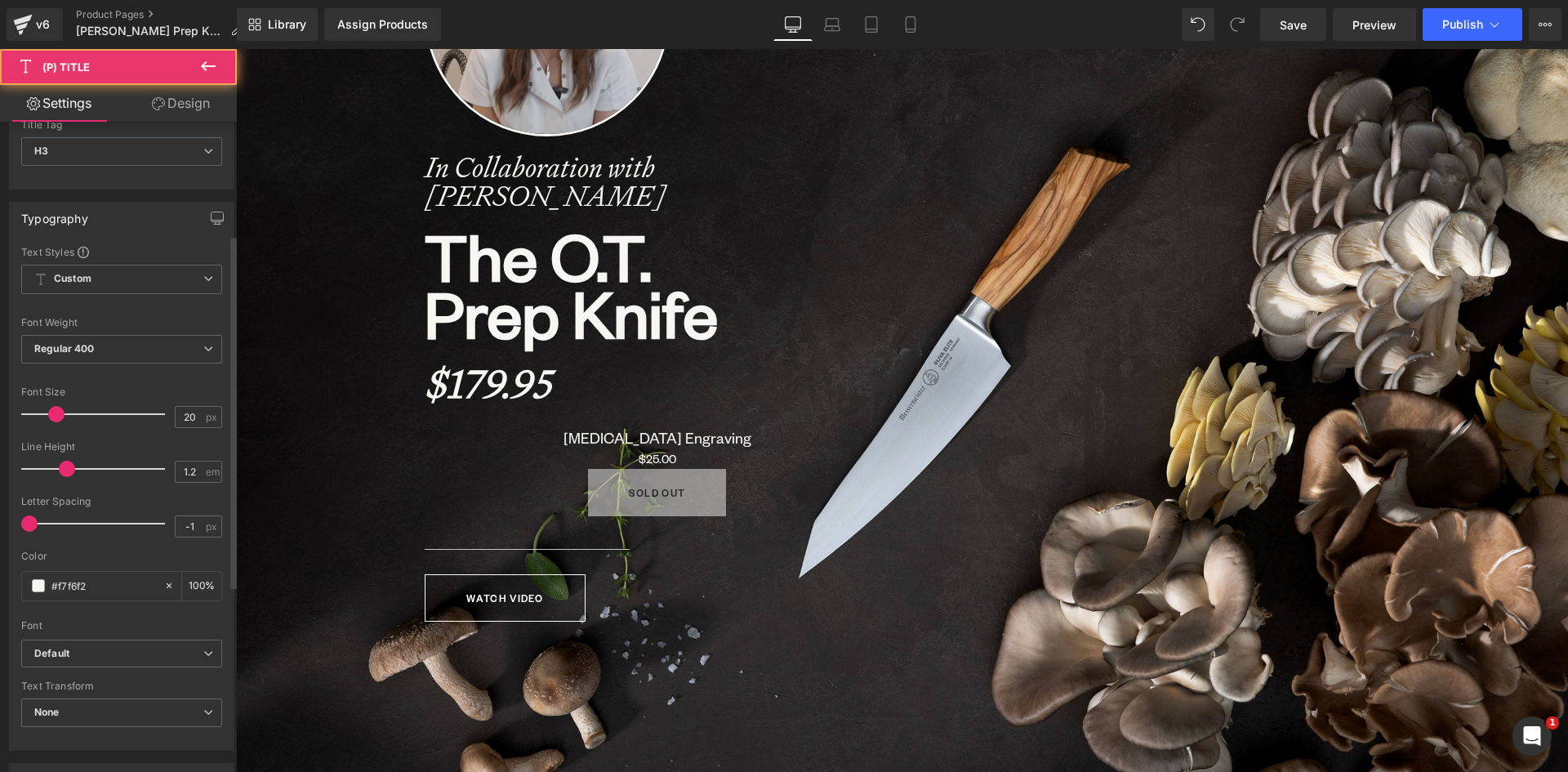
scroll to position [327, 0]
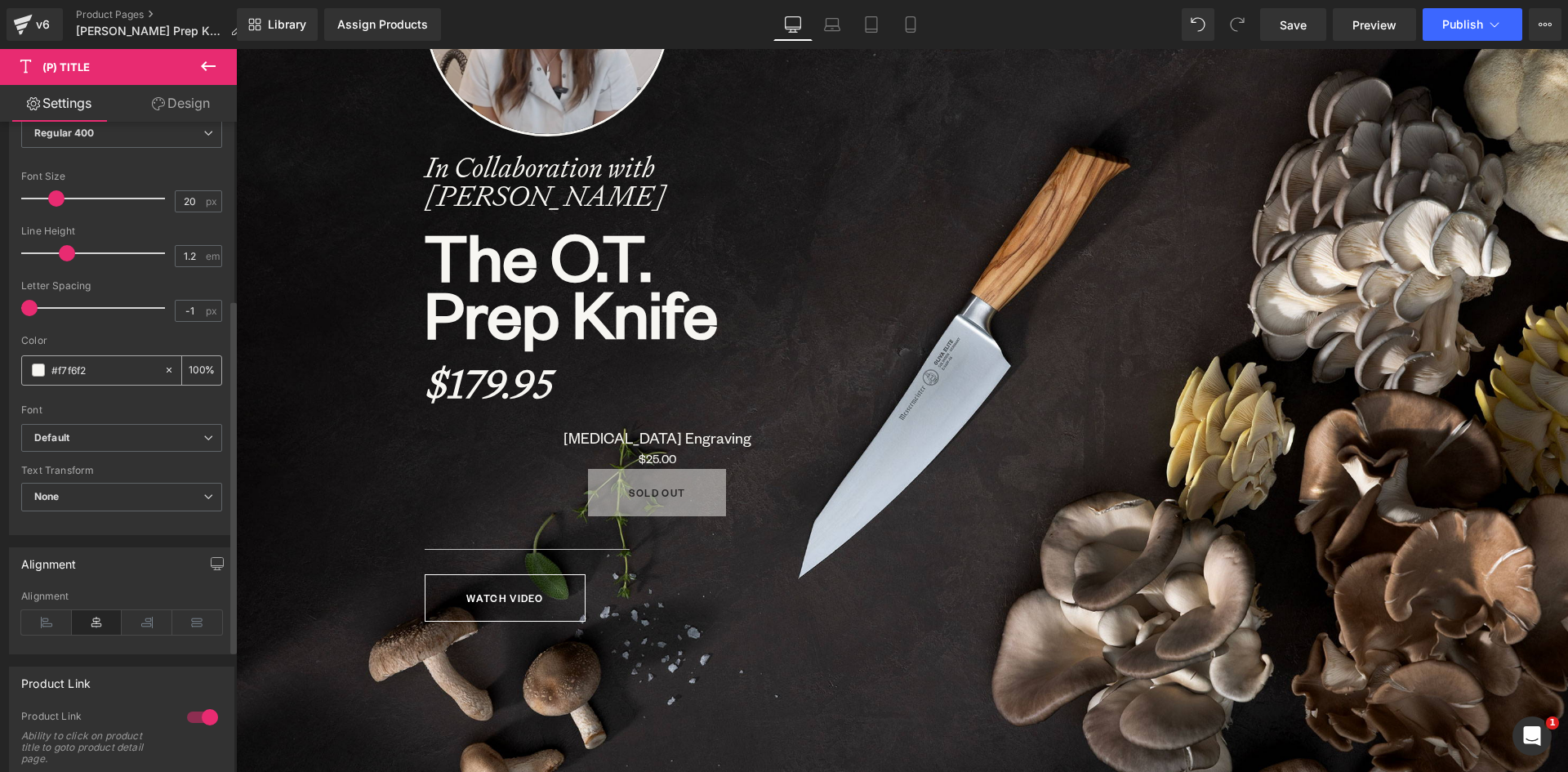
click at [165, 364] on div at bounding box center [172, 370] width 19 height 29
type input "none"
type input "0"
click at [105, 440] on b "Default" at bounding box center [119, 439] width 169 height 14
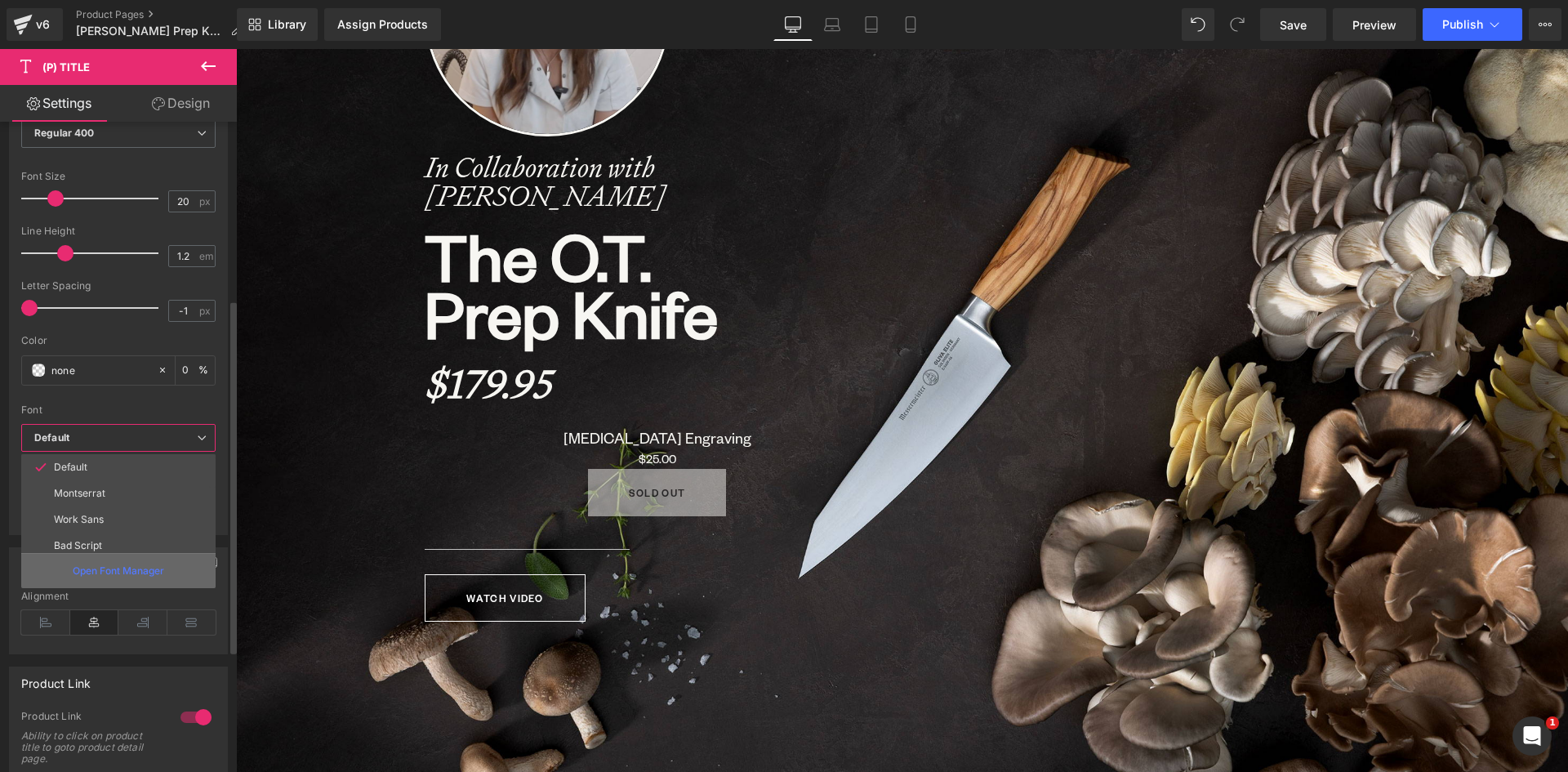
click at [138, 569] on p "Open Font Manager" at bounding box center [119, 571] width 92 height 15
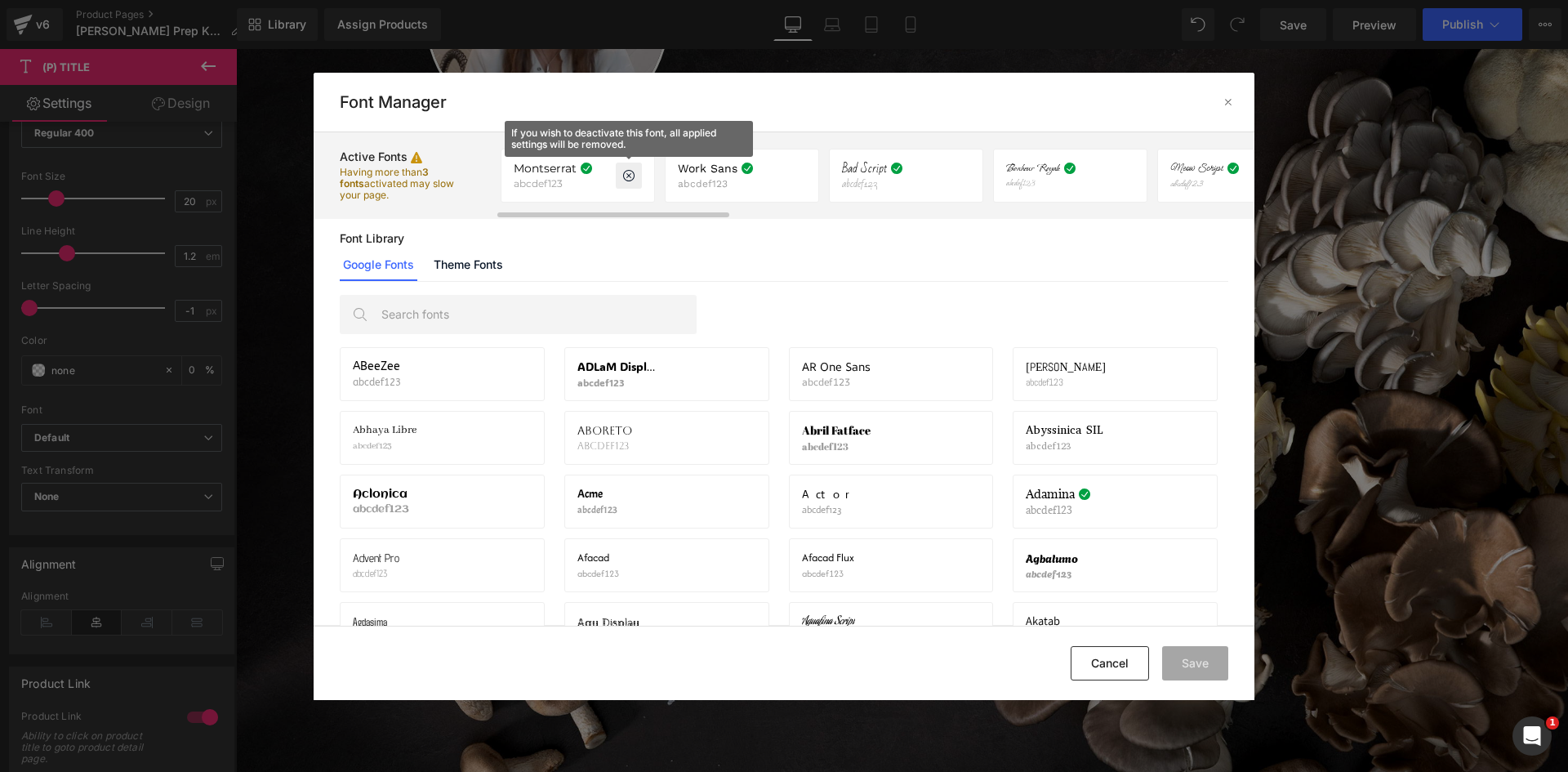
click at [627, 176] on icon at bounding box center [628, 176] width 13 height 13
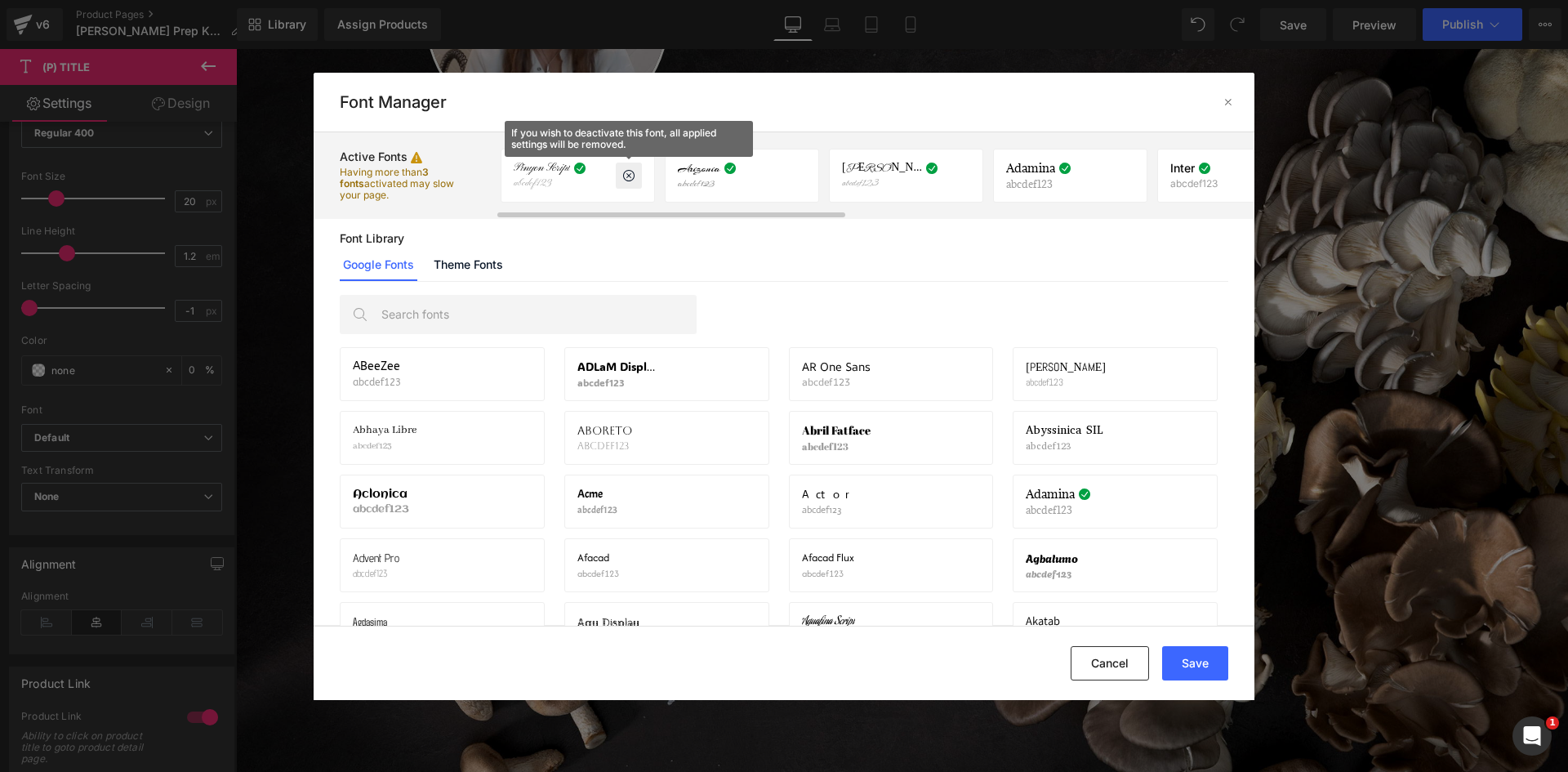
click at [627, 176] on icon at bounding box center [628, 176] width 13 height 13
click at [631, 176] on icon at bounding box center [628, 176] width 13 height 13
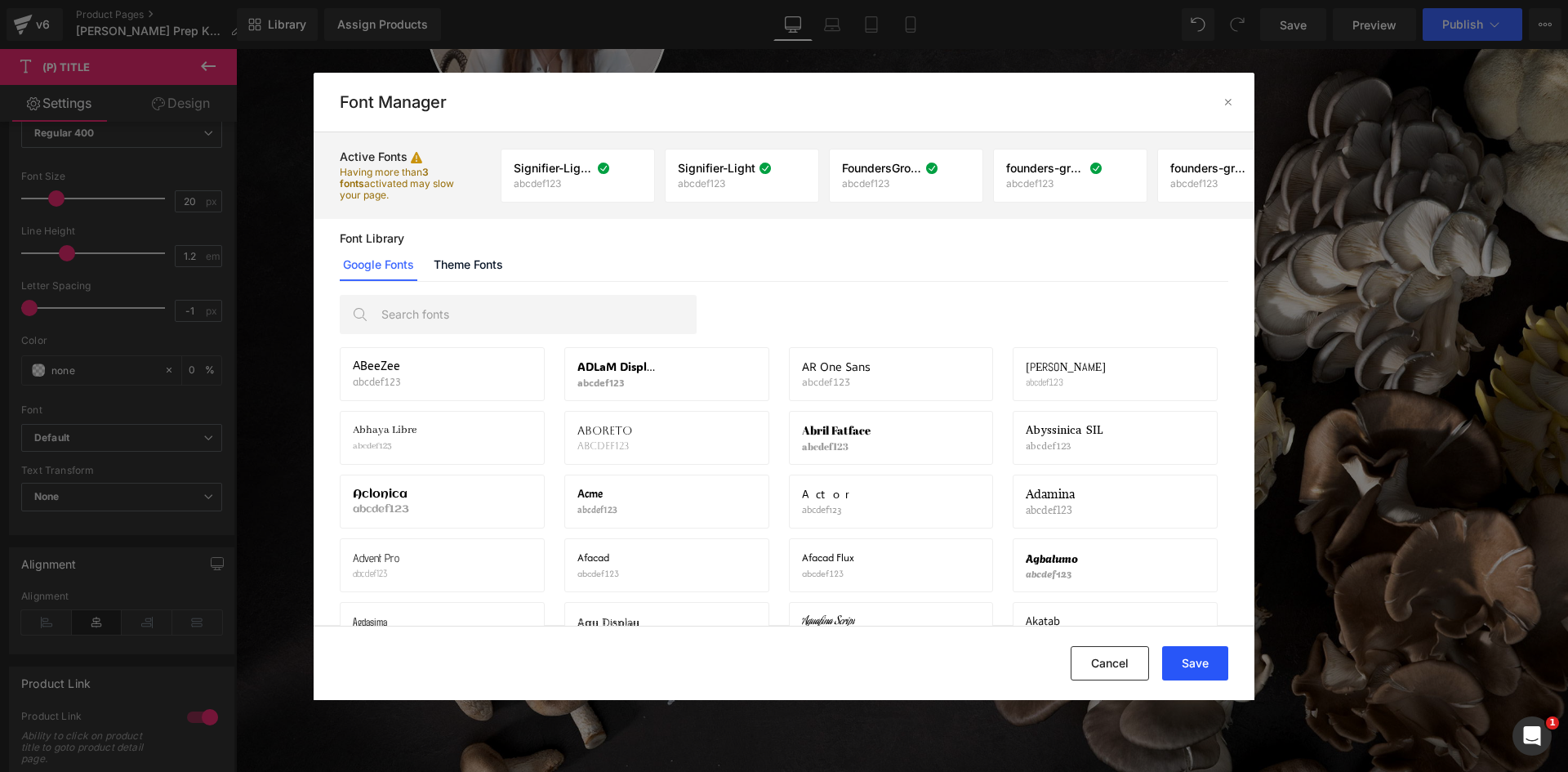
drag, startPoint x: 1208, startPoint y: 660, endPoint x: 1165, endPoint y: 655, distance: 43.3
click at [1206, 661] on button "Save" at bounding box center [1195, 663] width 66 height 34
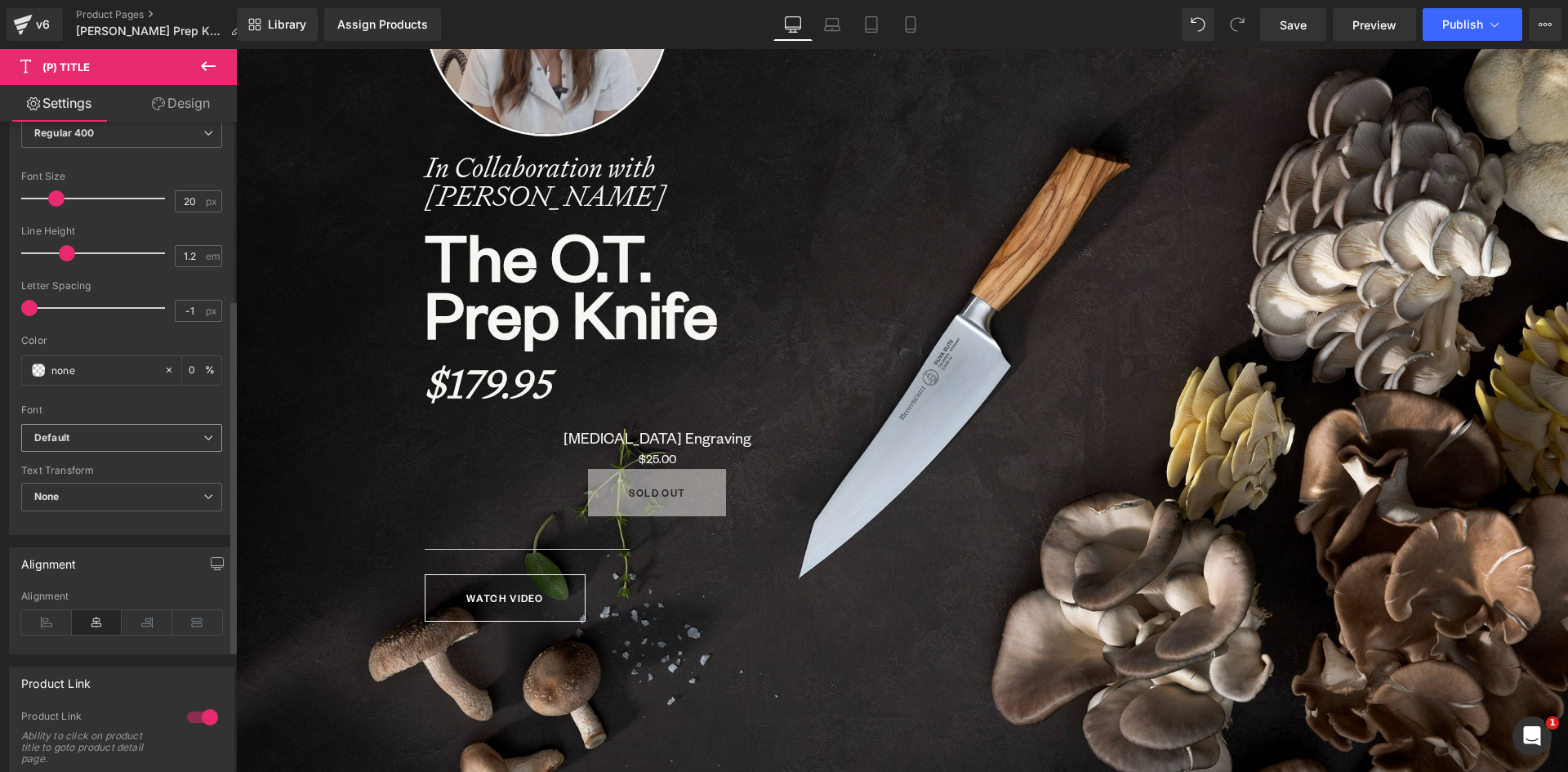
click at [196, 429] on span "Default" at bounding box center [122, 438] width 201 height 29
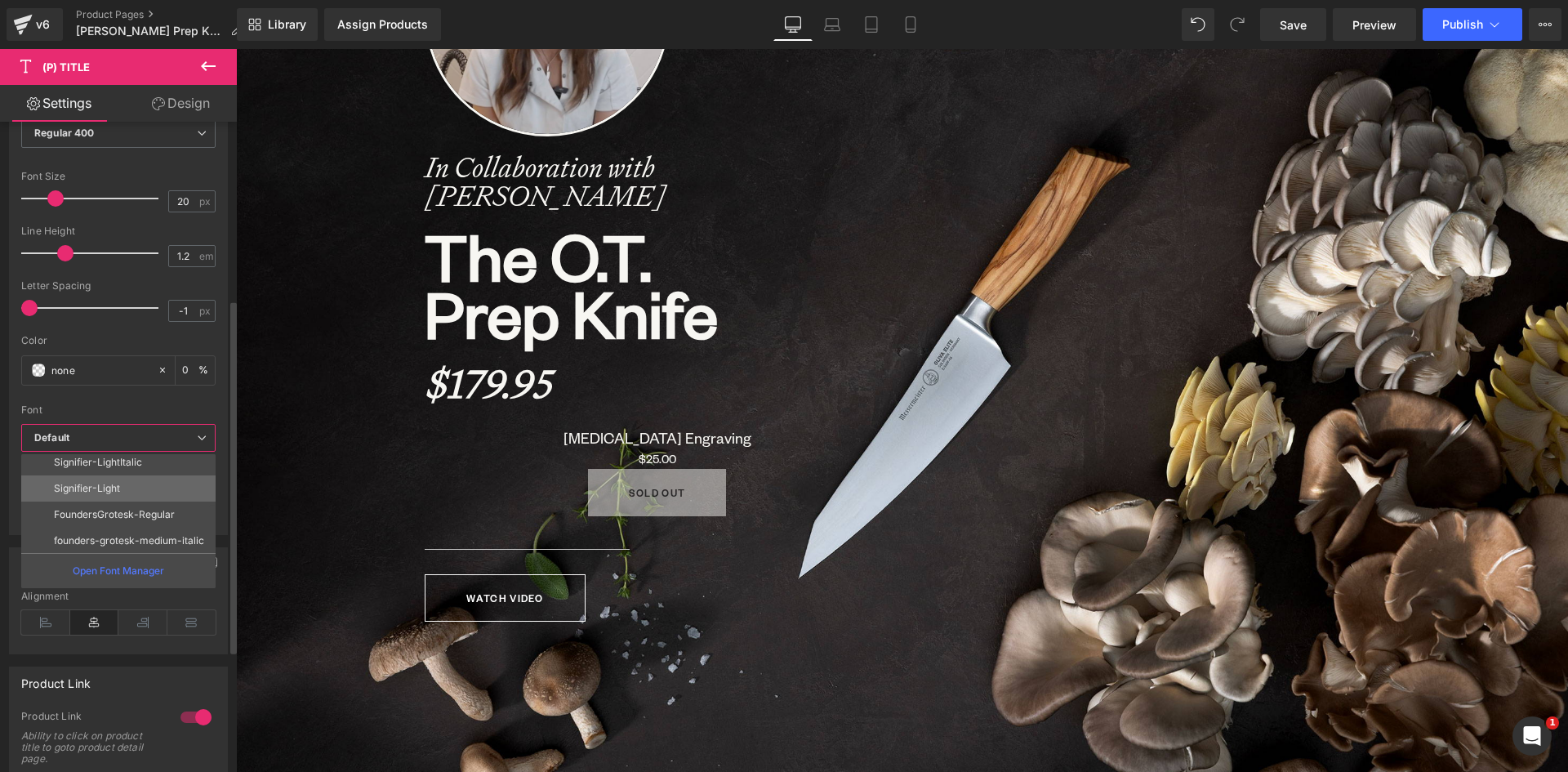
scroll to position [59, 0]
click at [89, 490] on p "FoundersGrotesk-Regular" at bounding box center [114, 487] width 121 height 11
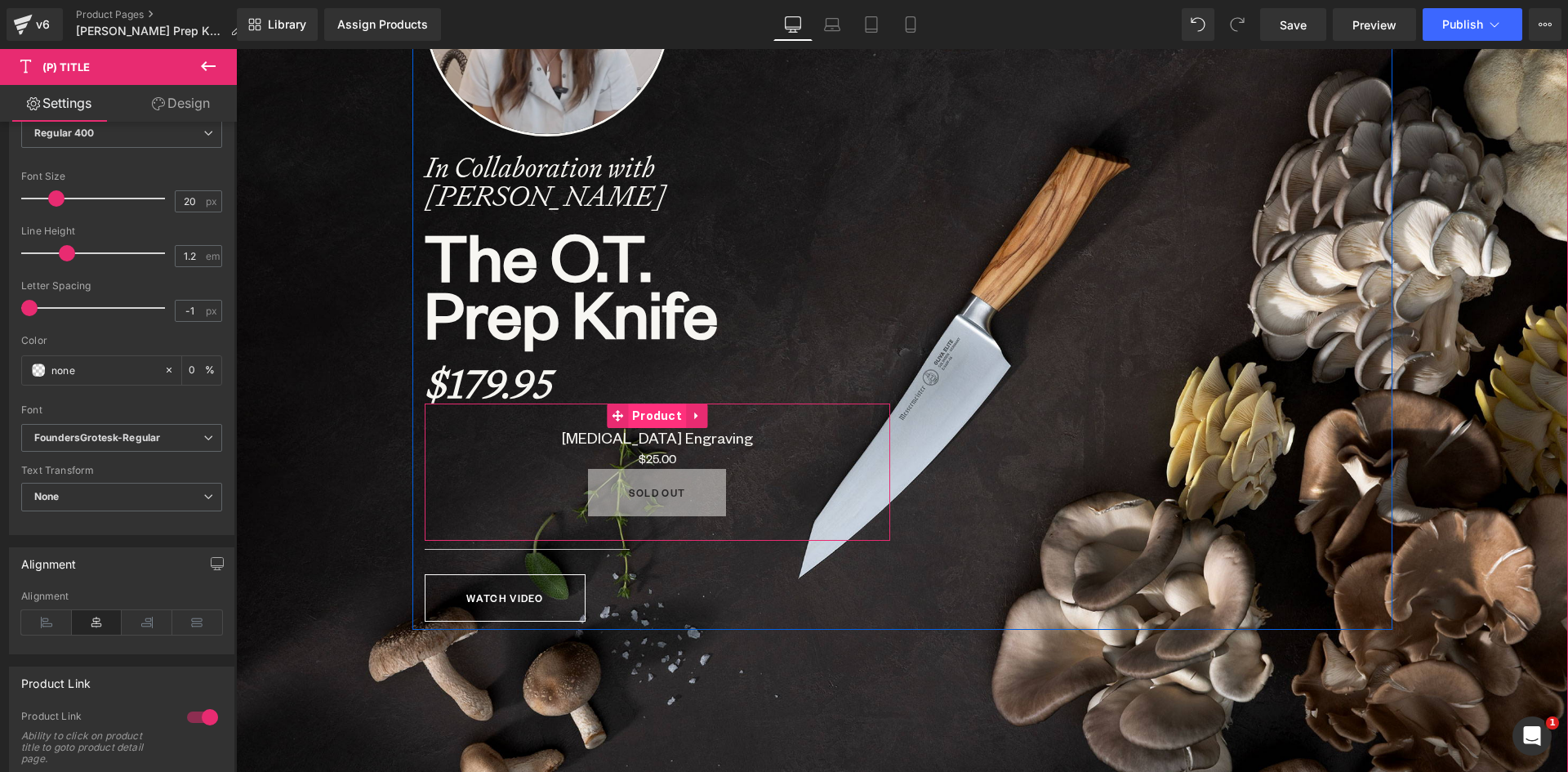
click at [654, 415] on span "Product" at bounding box center [657, 416] width 58 height 25
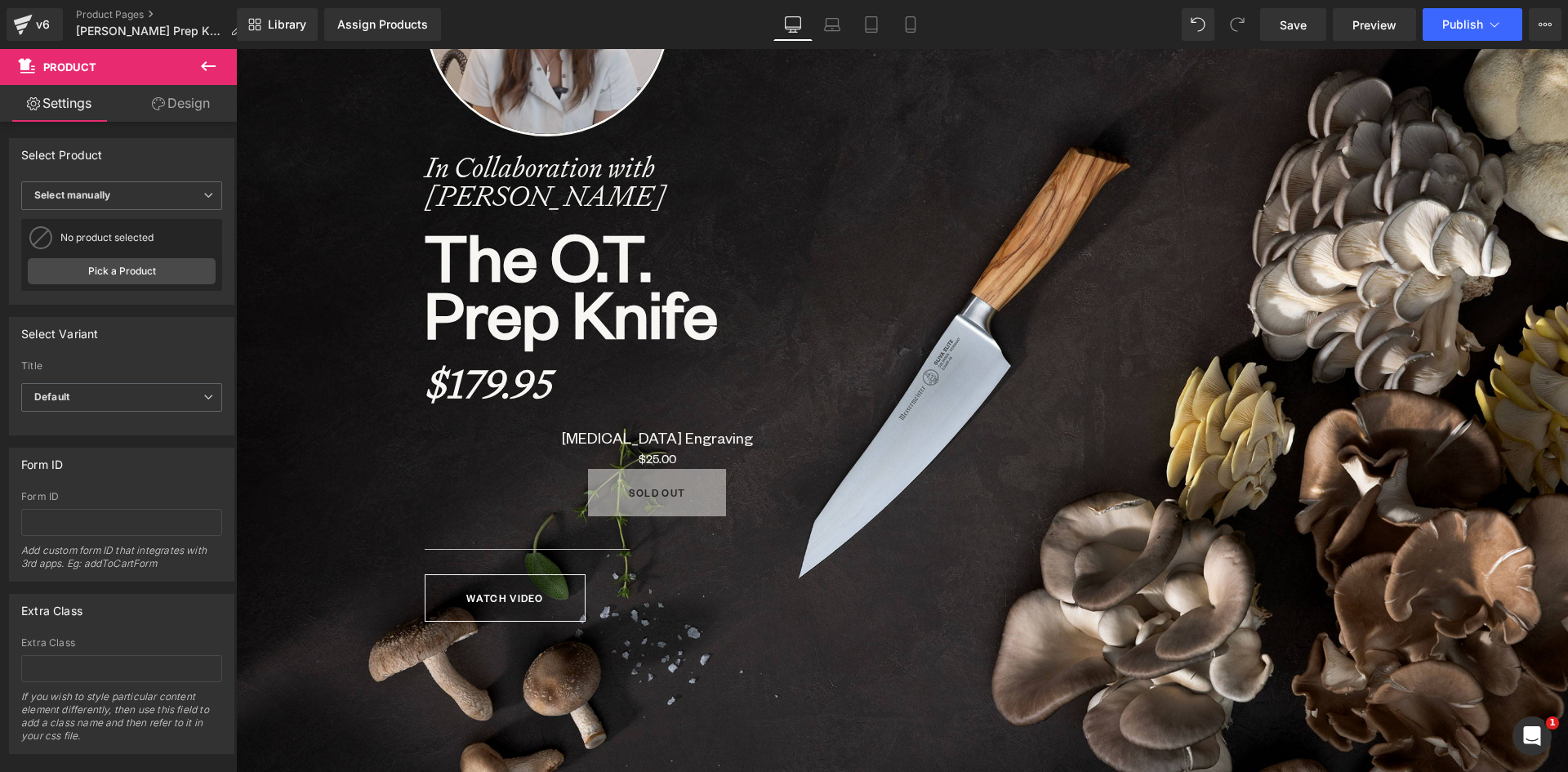
click at [213, 62] on icon at bounding box center [208, 67] width 20 height 20
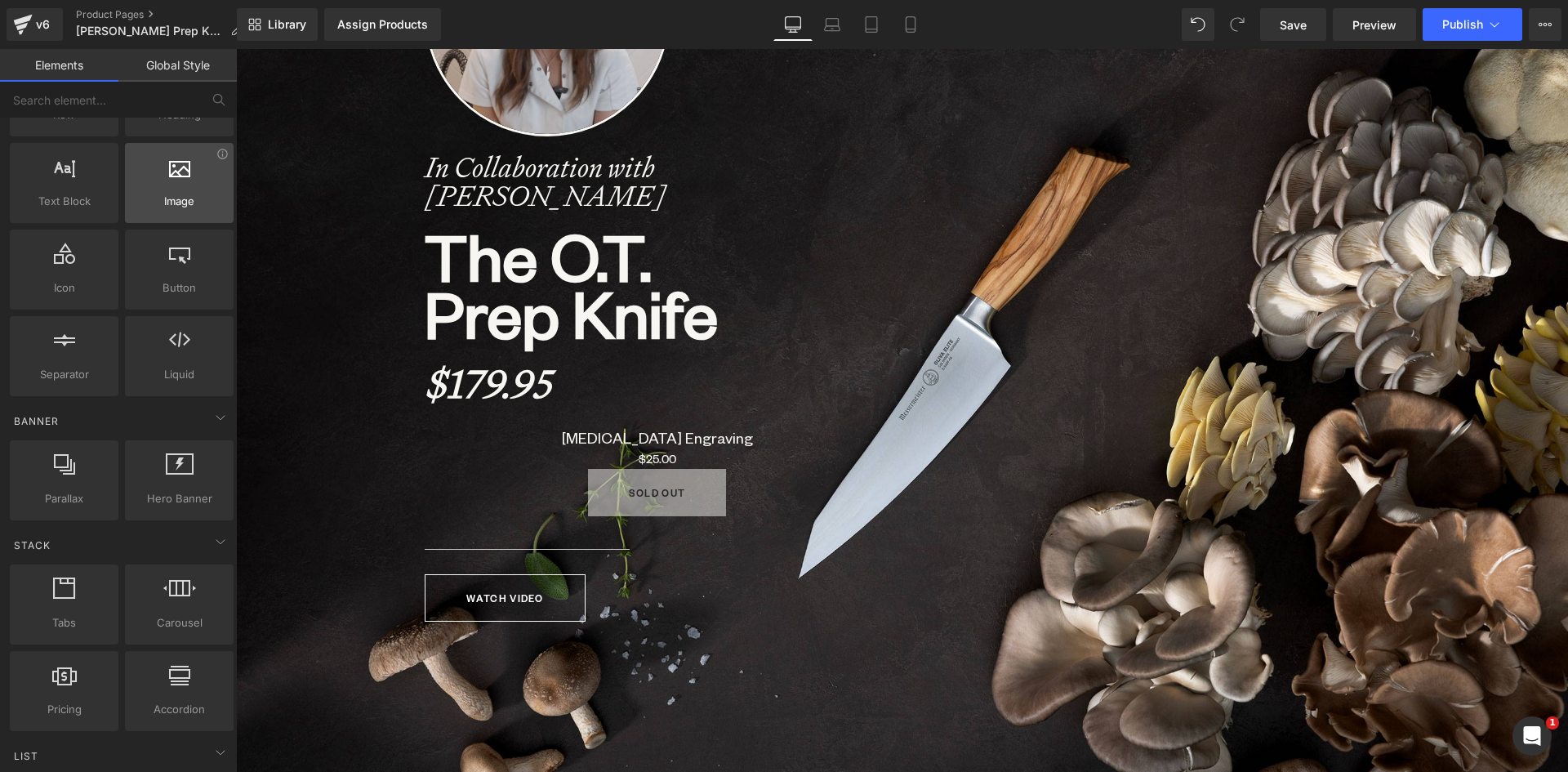
scroll to position [0, 0]
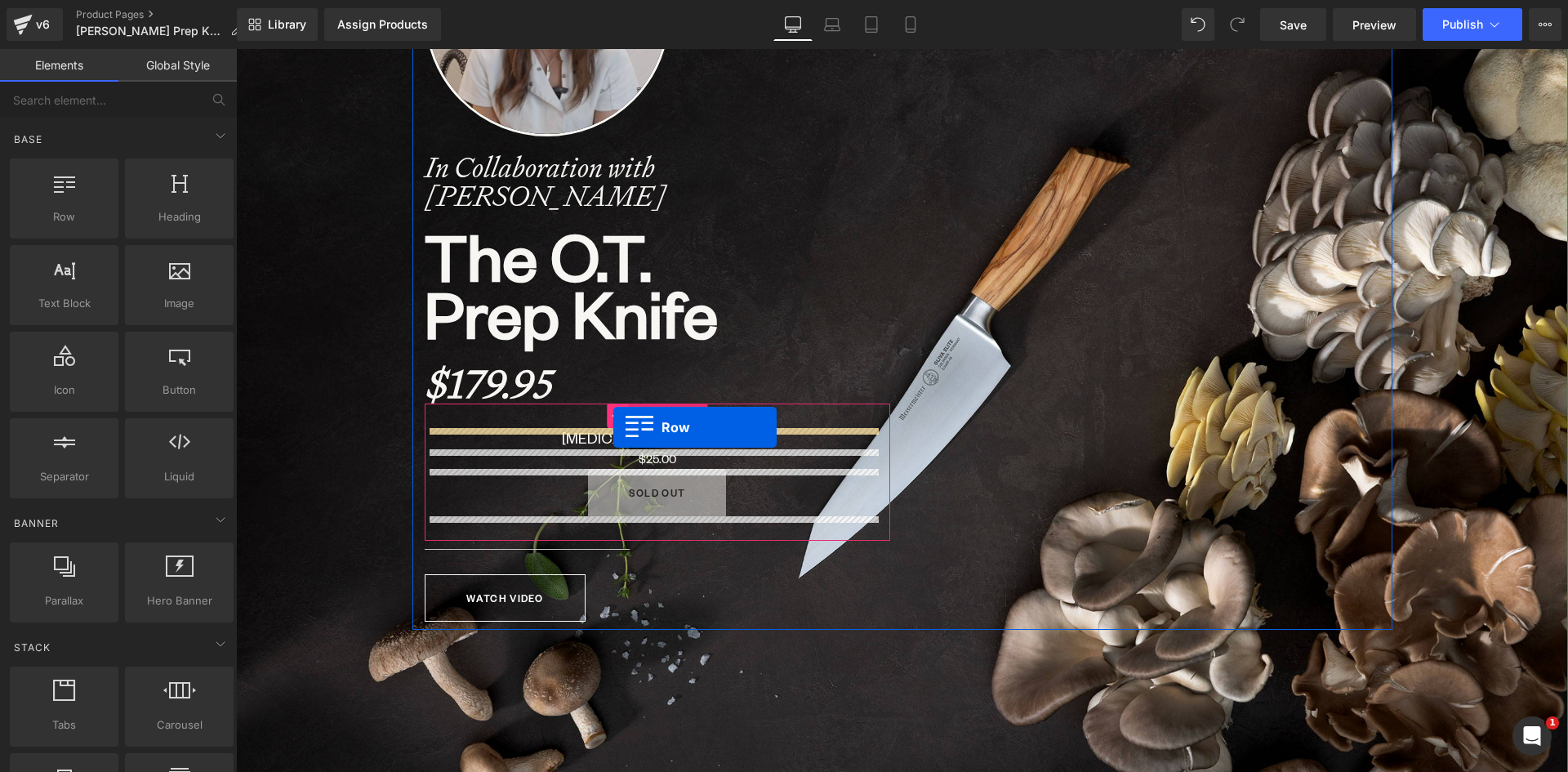
drag, startPoint x: 322, startPoint y: 255, endPoint x: 613, endPoint y: 428, distance: 338.5
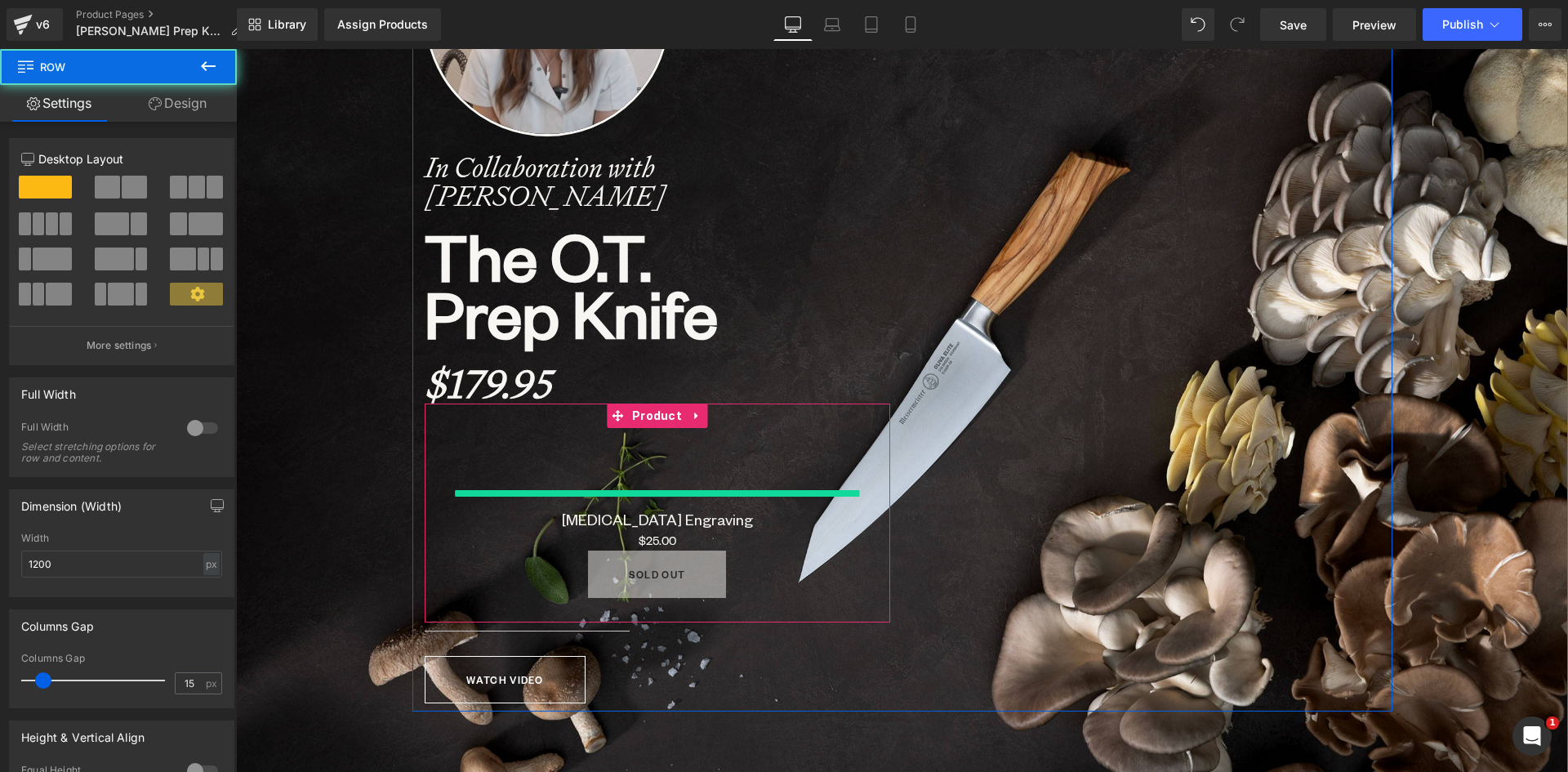
scroll to position [8142, 1320]
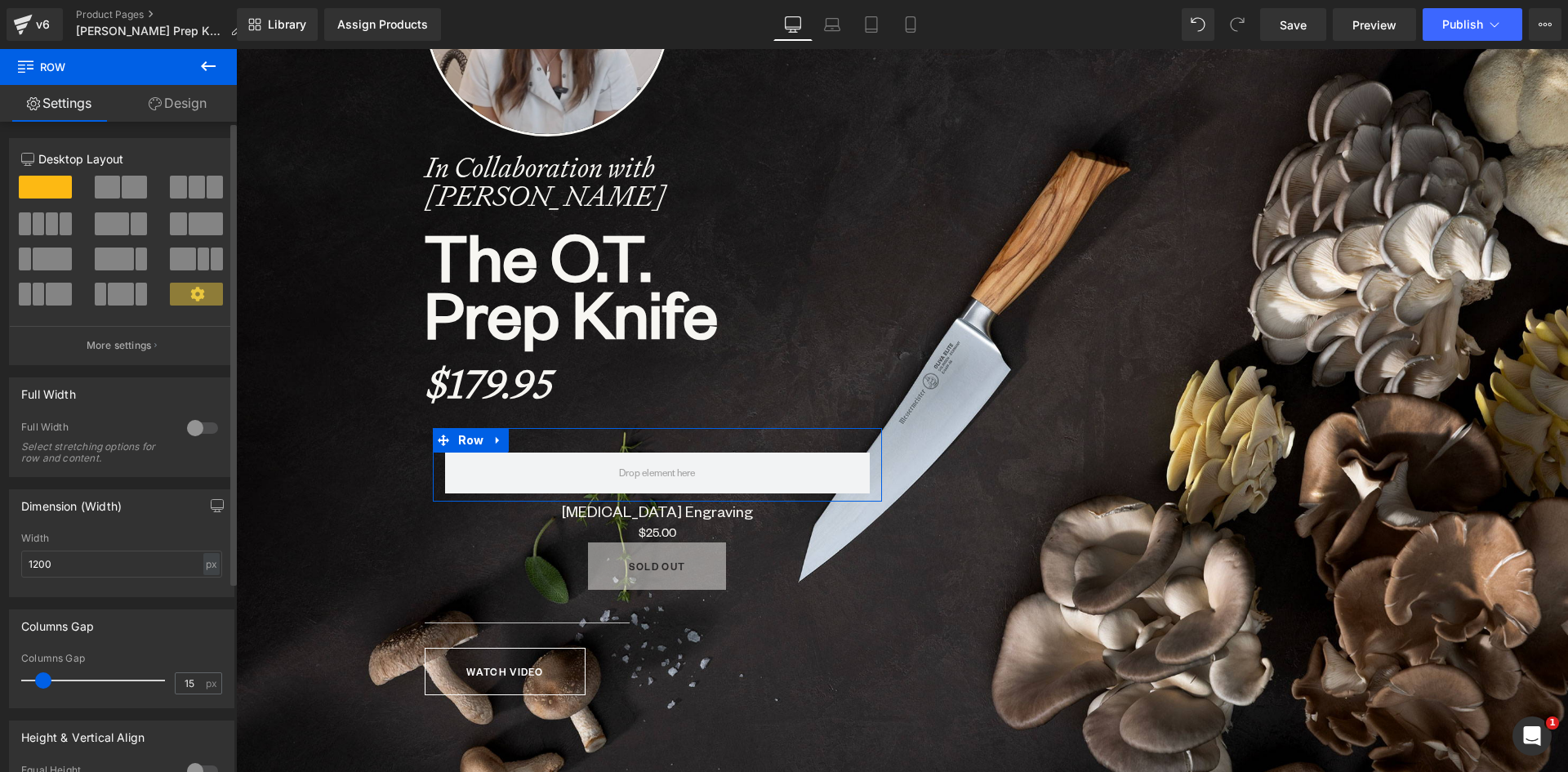
click at [122, 183] on span at bounding box center [134, 187] width 25 height 23
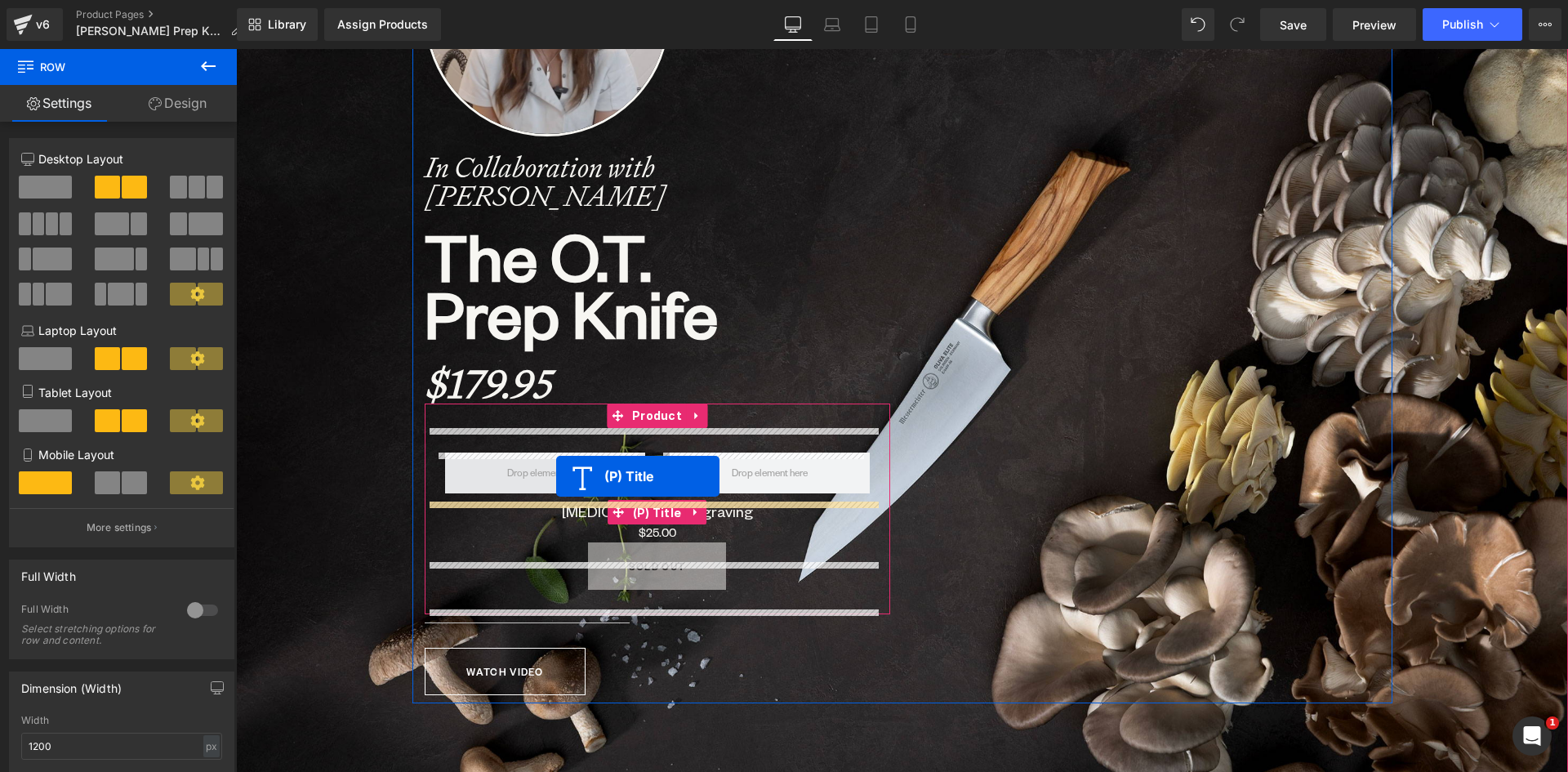
scroll to position [8, 8]
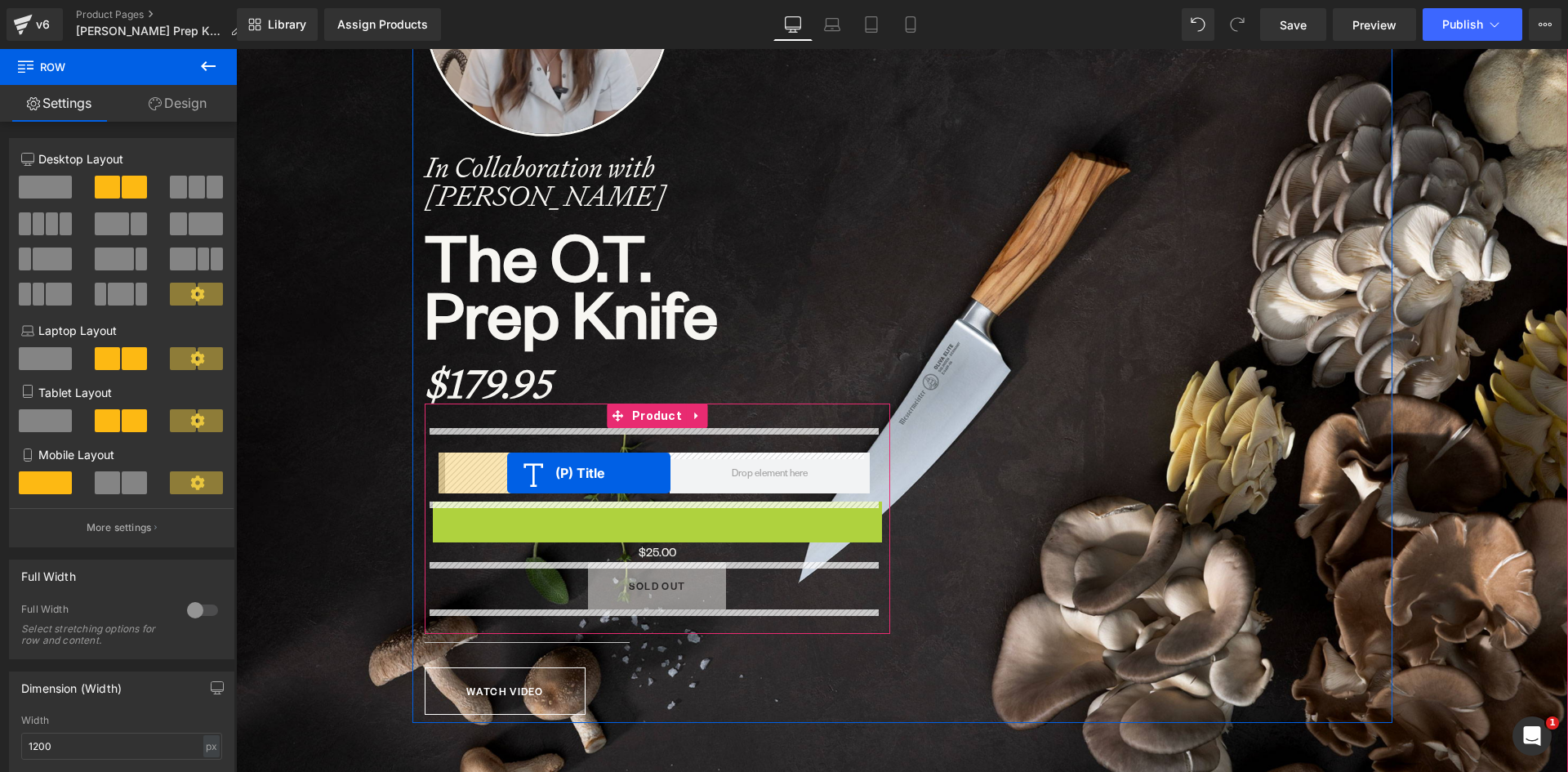
drag, startPoint x: 654, startPoint y: 510, endPoint x: 507, endPoint y: 473, distance: 151.6
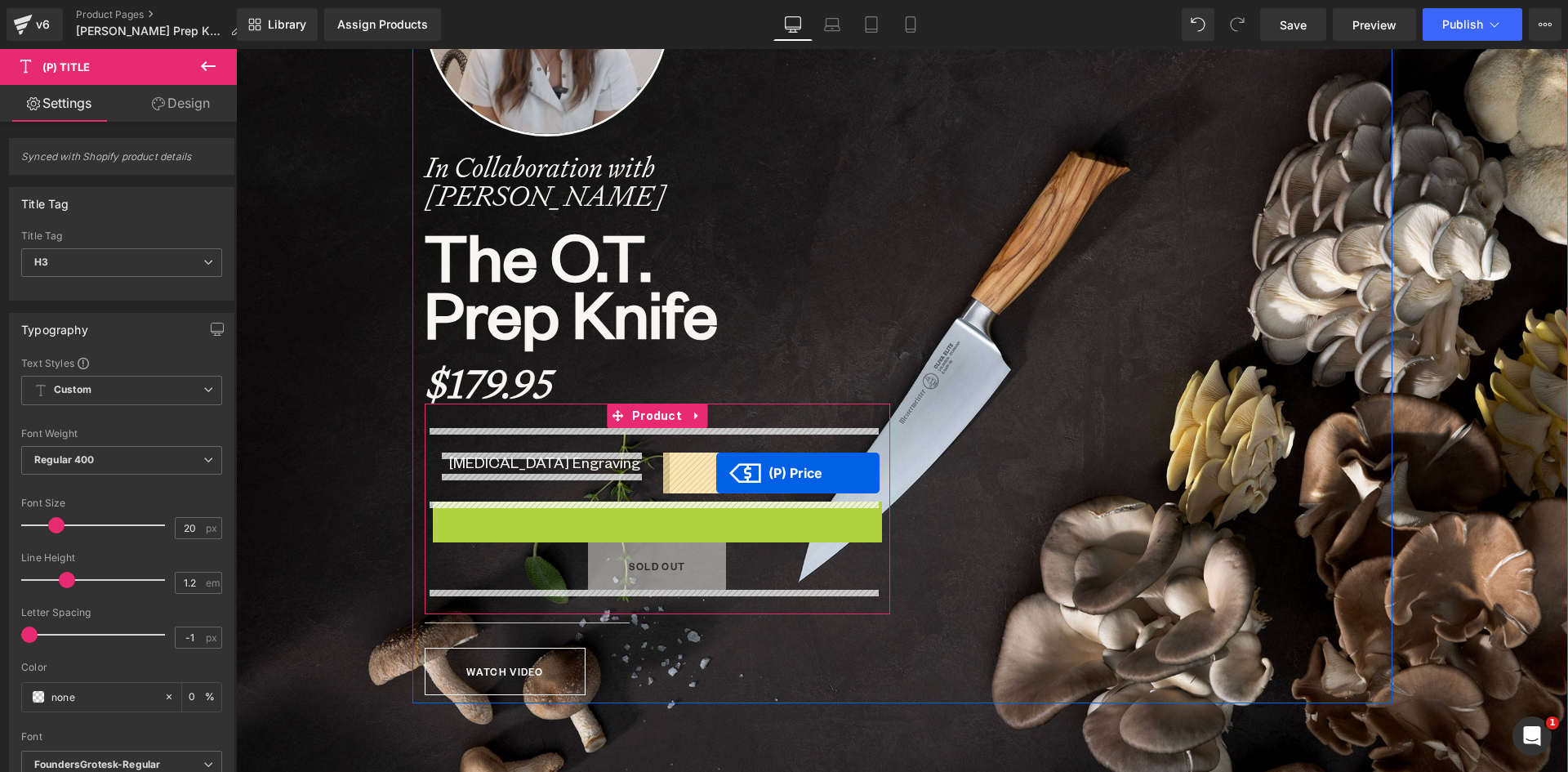
drag, startPoint x: 609, startPoint y: 510, endPoint x: 717, endPoint y: 473, distance: 114.2
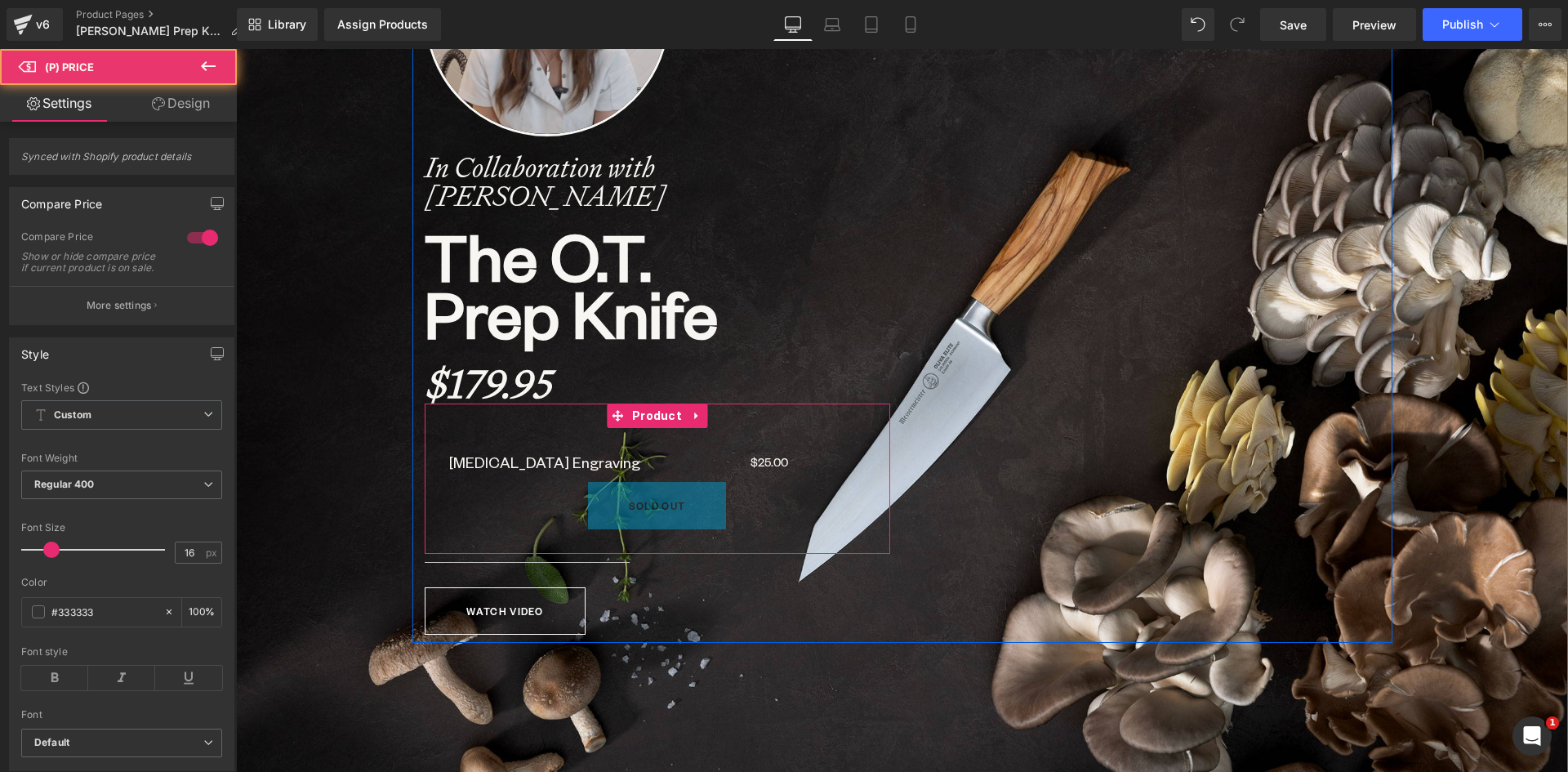
scroll to position [8082, 1320]
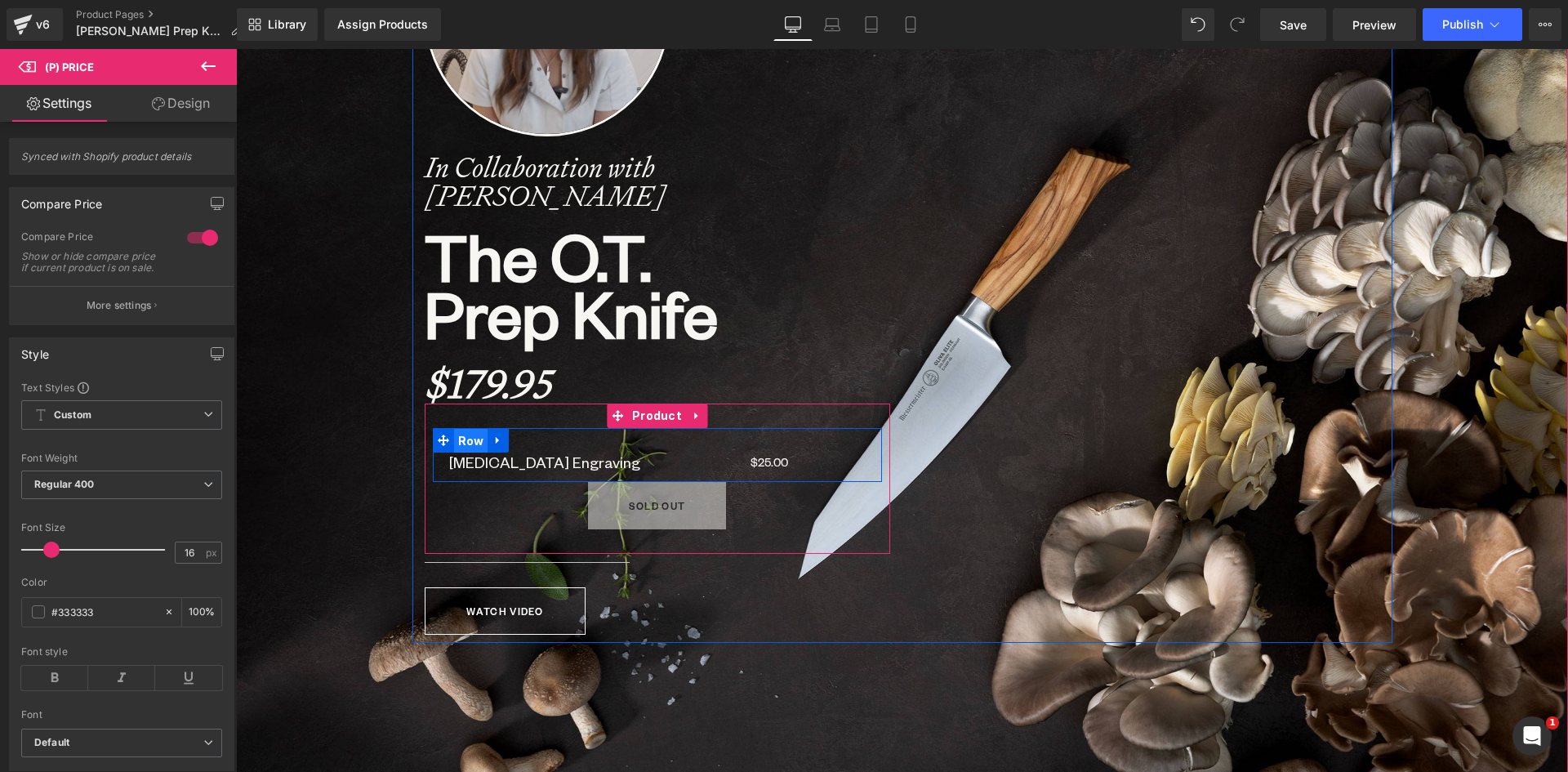
click at [464, 442] on span "Row" at bounding box center [471, 441] width 34 height 25
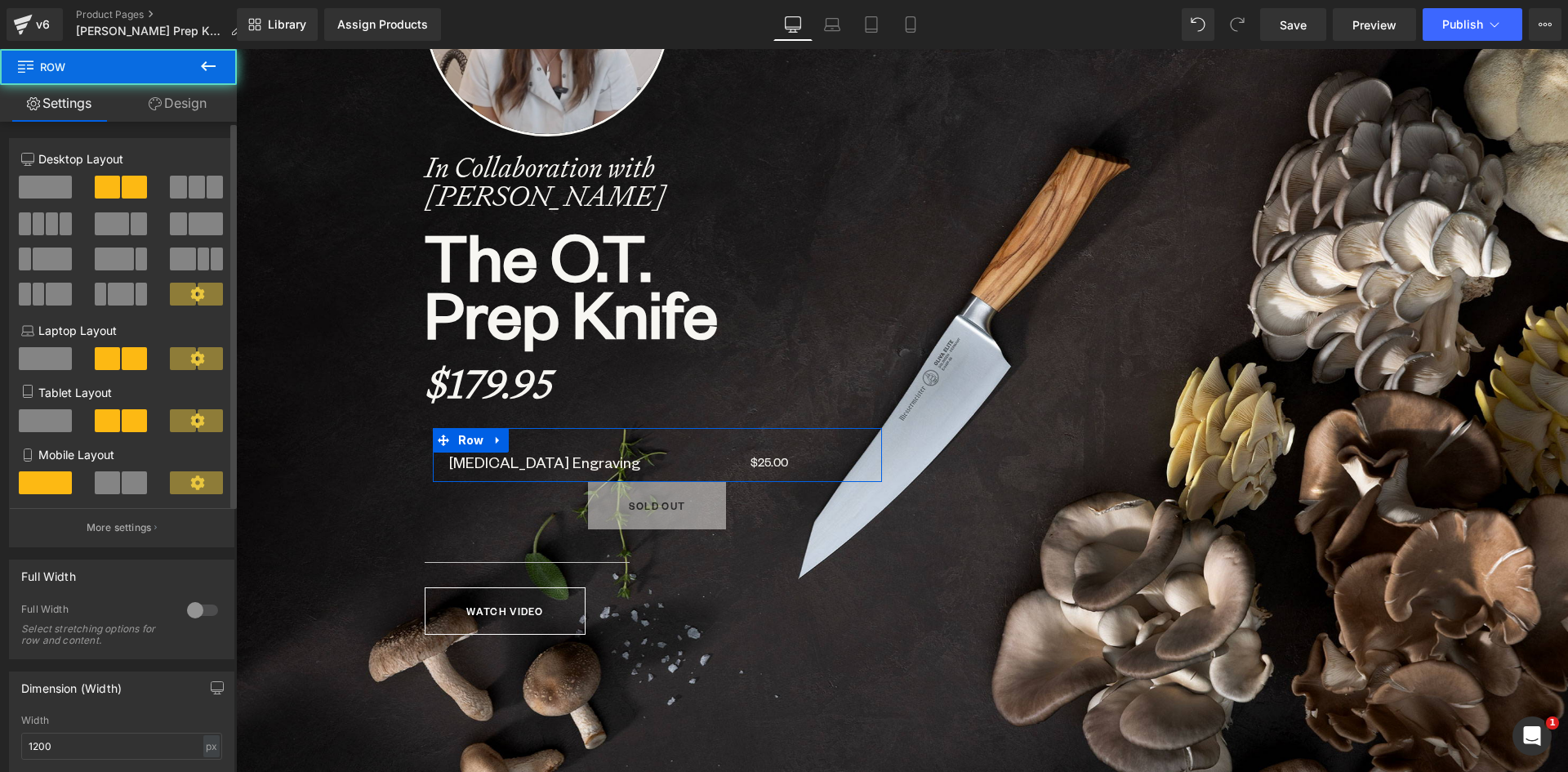
click at [192, 174] on div at bounding box center [122, 246] width 201 height 159
click at [192, 190] on span at bounding box center [196, 187] width 16 height 23
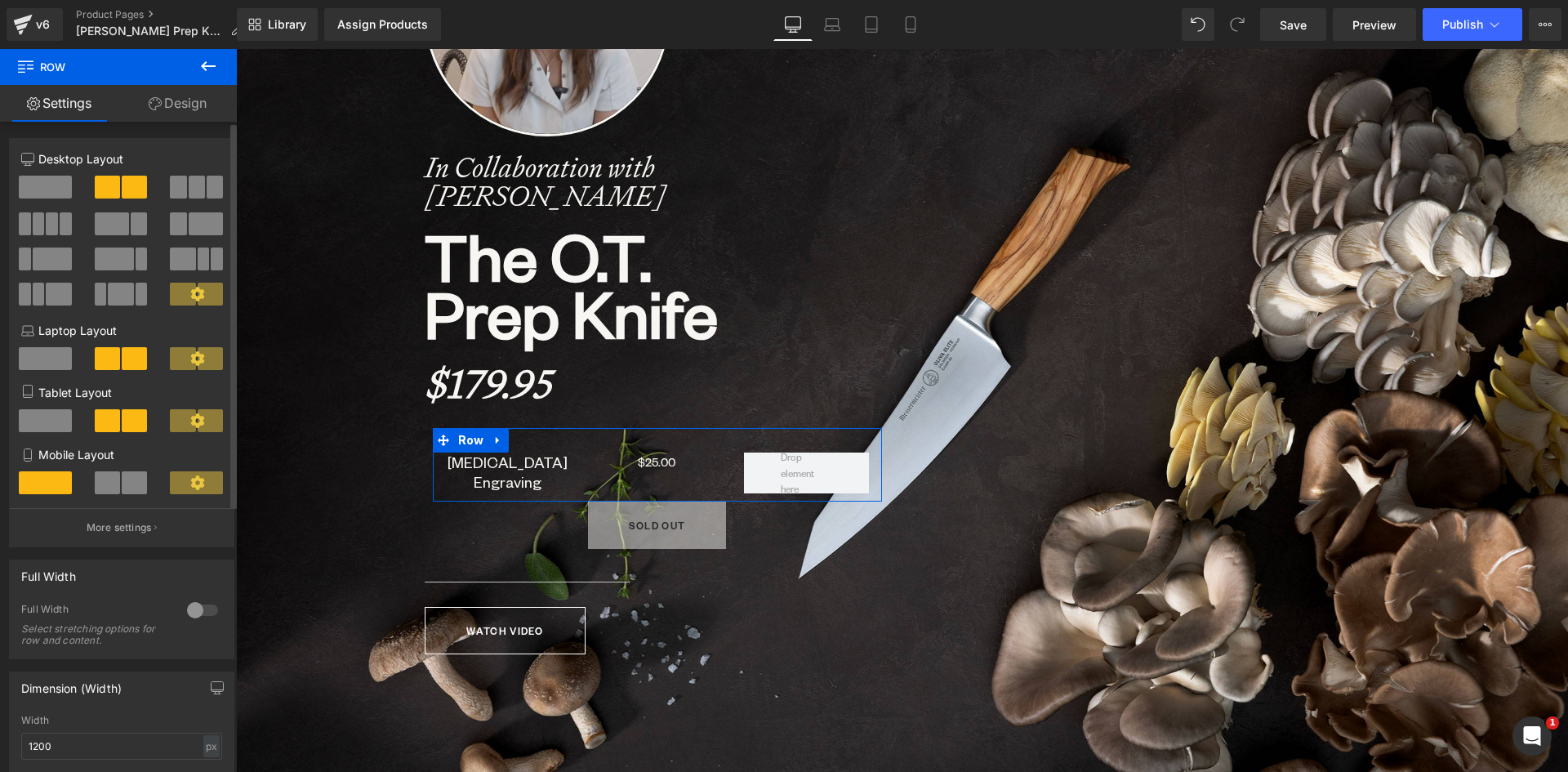
scroll to position [8101, 1320]
click at [132, 423] on span at bounding box center [139, 421] width 16 height 23
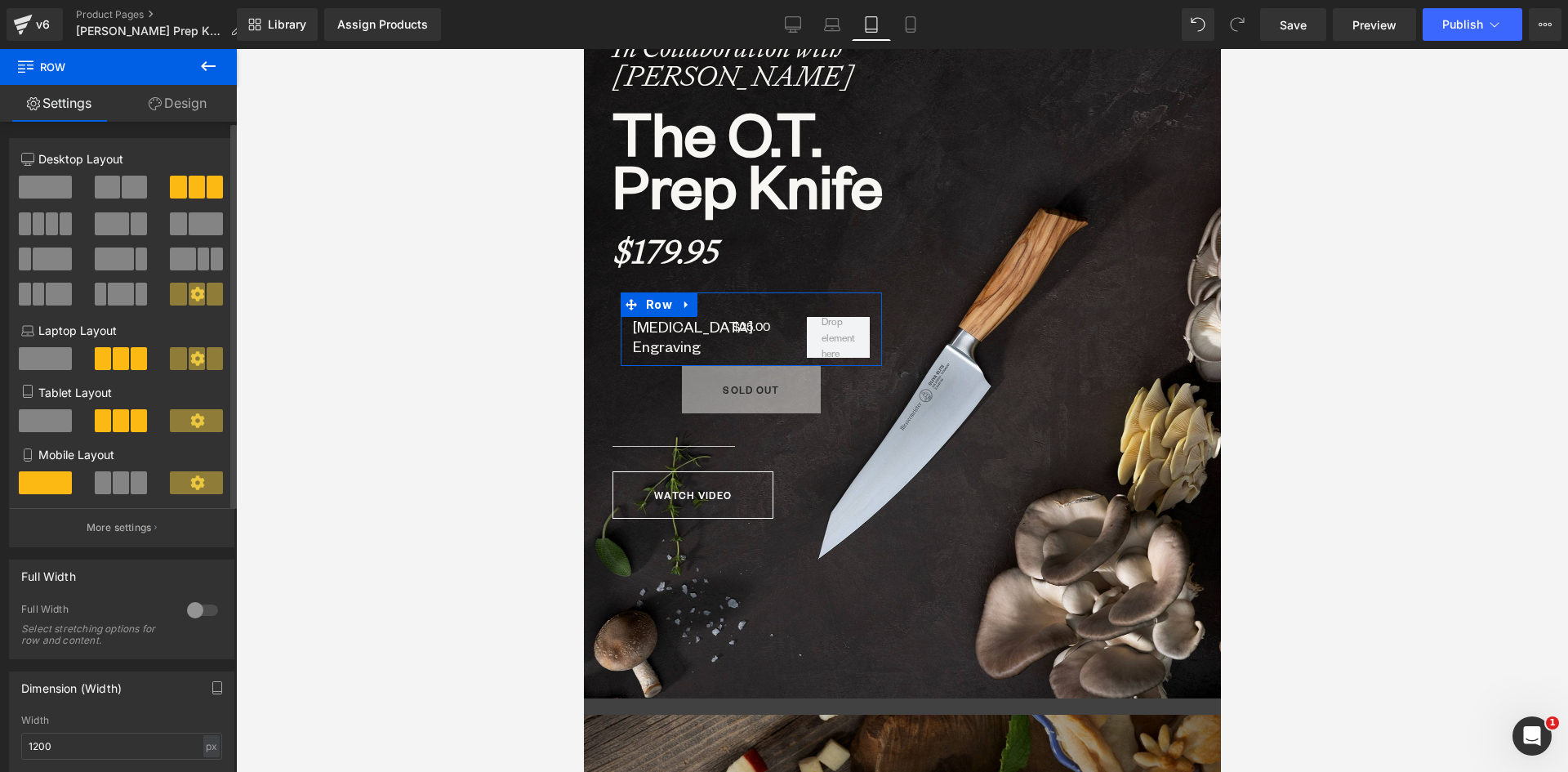
scroll to position [7015, 625]
click at [113, 484] on span at bounding box center [121, 483] width 16 height 23
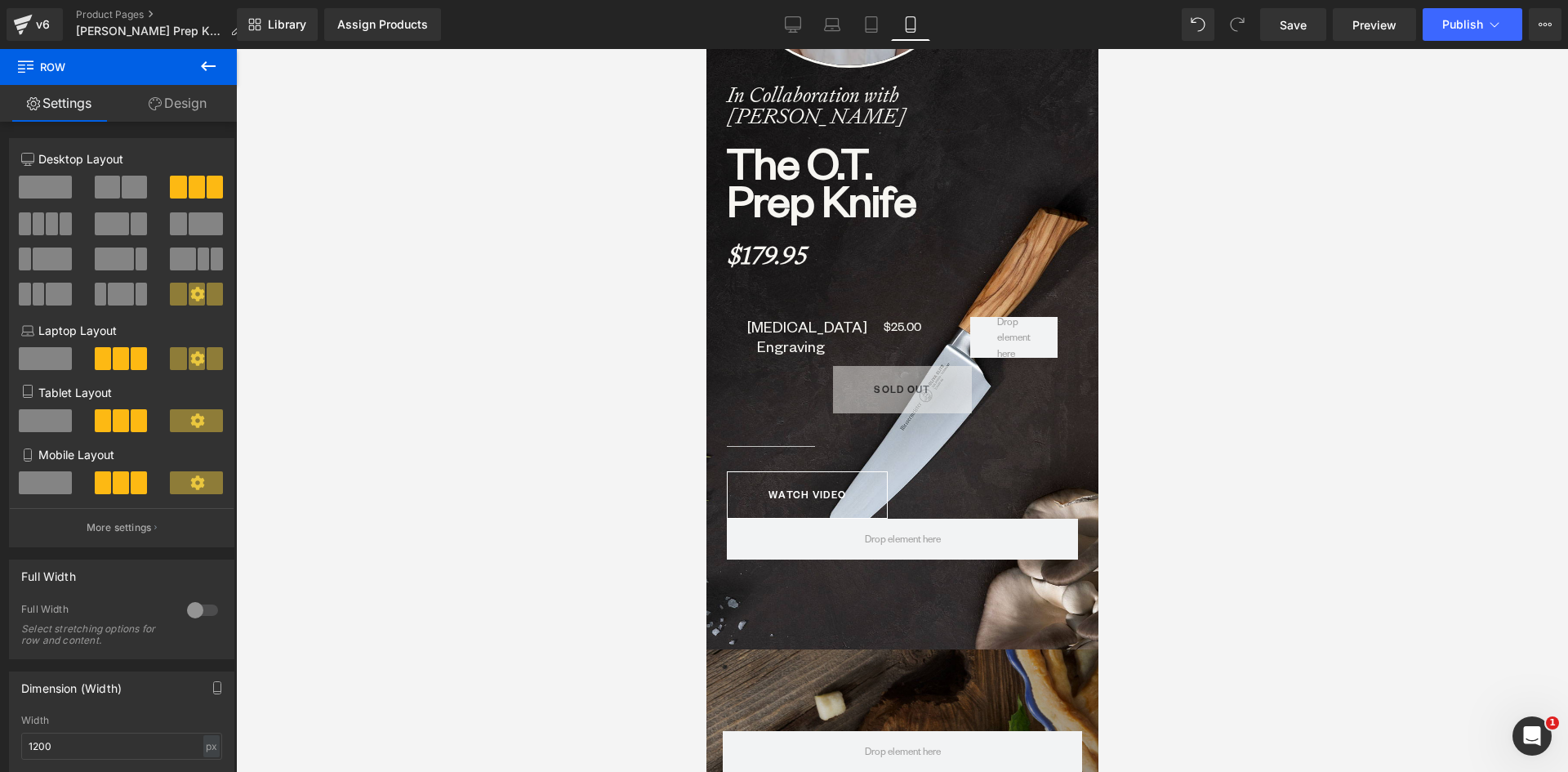
scroll to position [8, 8]
click at [793, 16] on link "Desktop" at bounding box center [792, 24] width 39 height 33
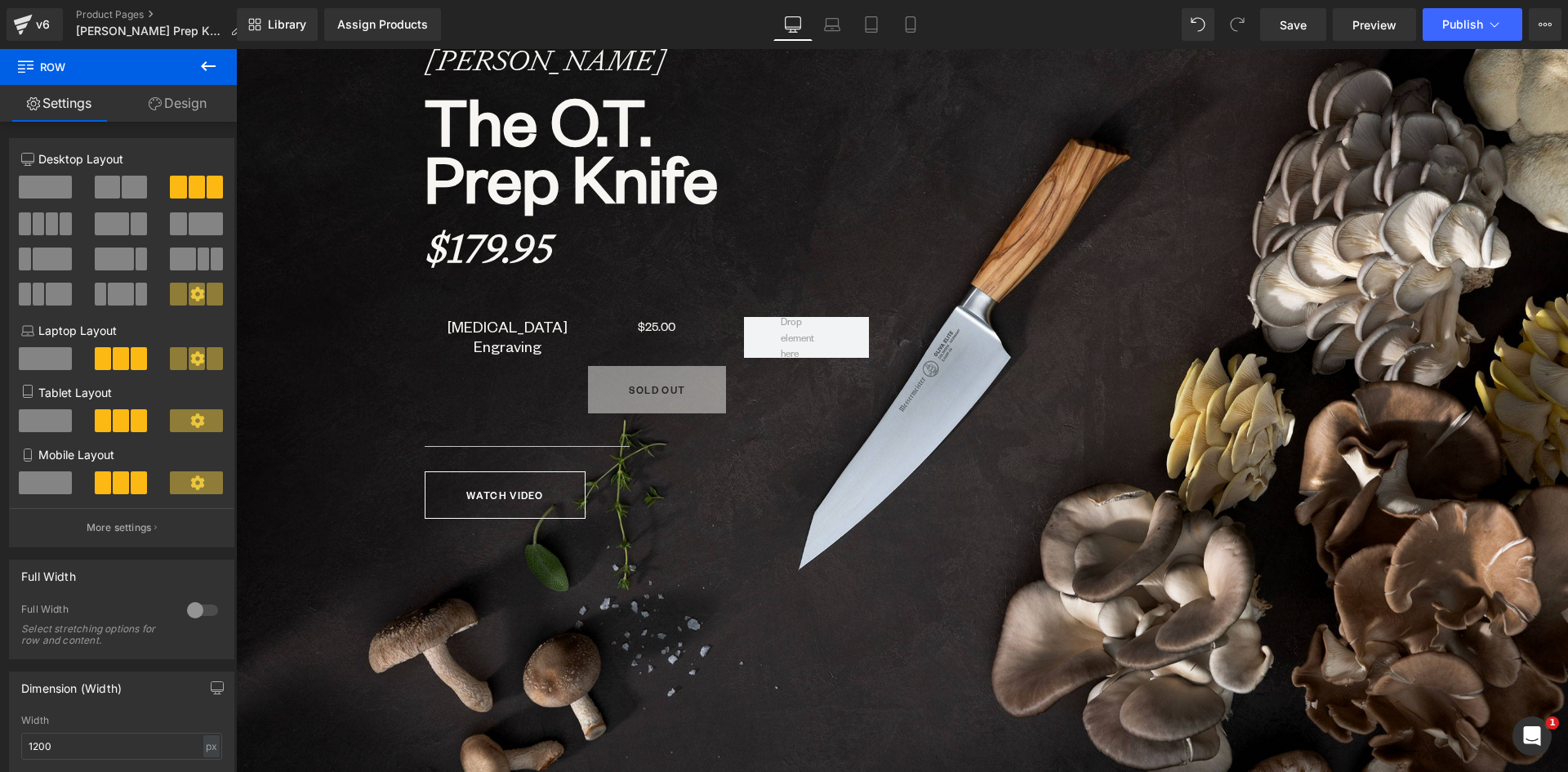
scroll to position [8101, 1320]
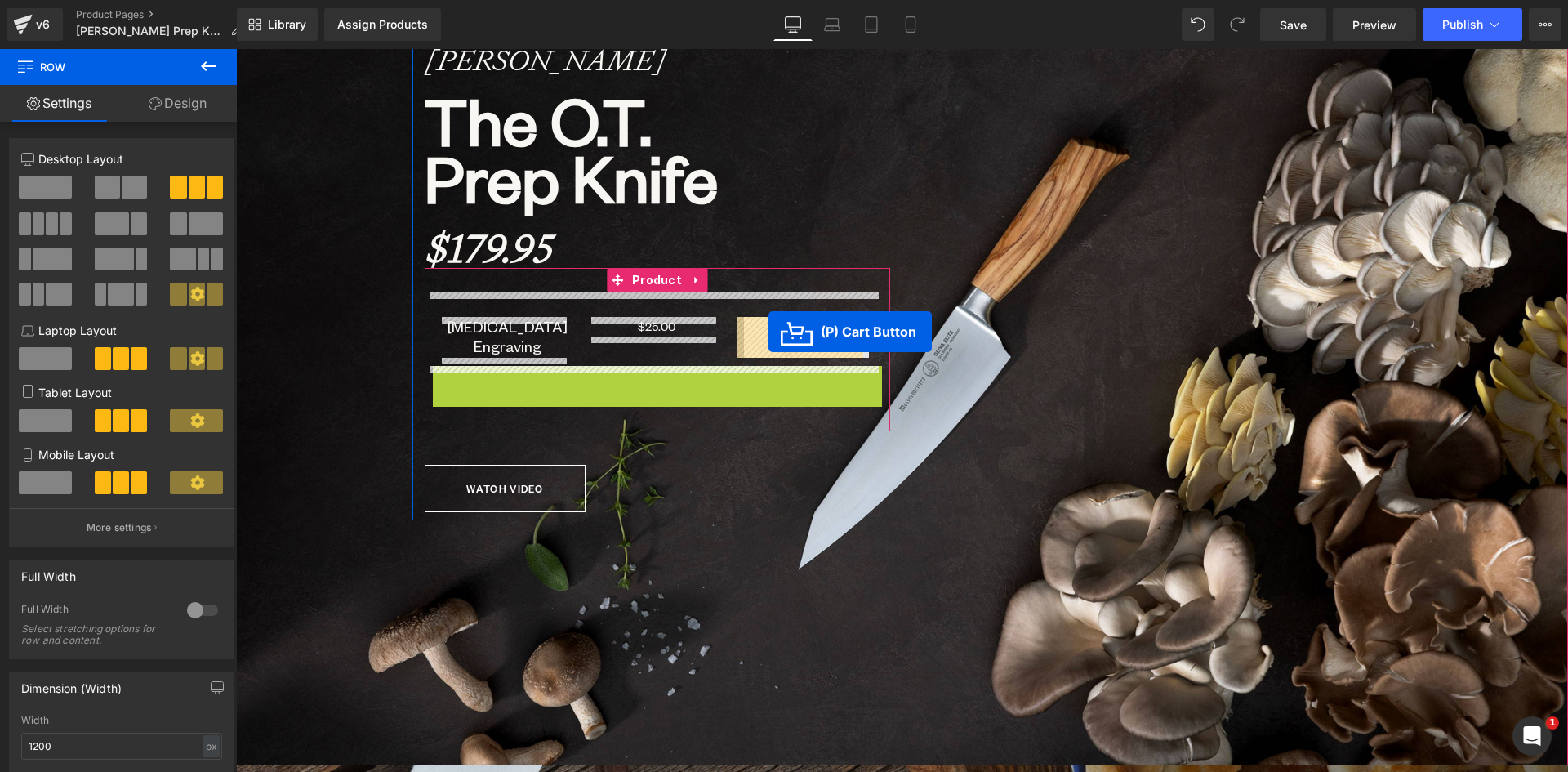
drag, startPoint x: 594, startPoint y: 388, endPoint x: 769, endPoint y: 332, distance: 183.7
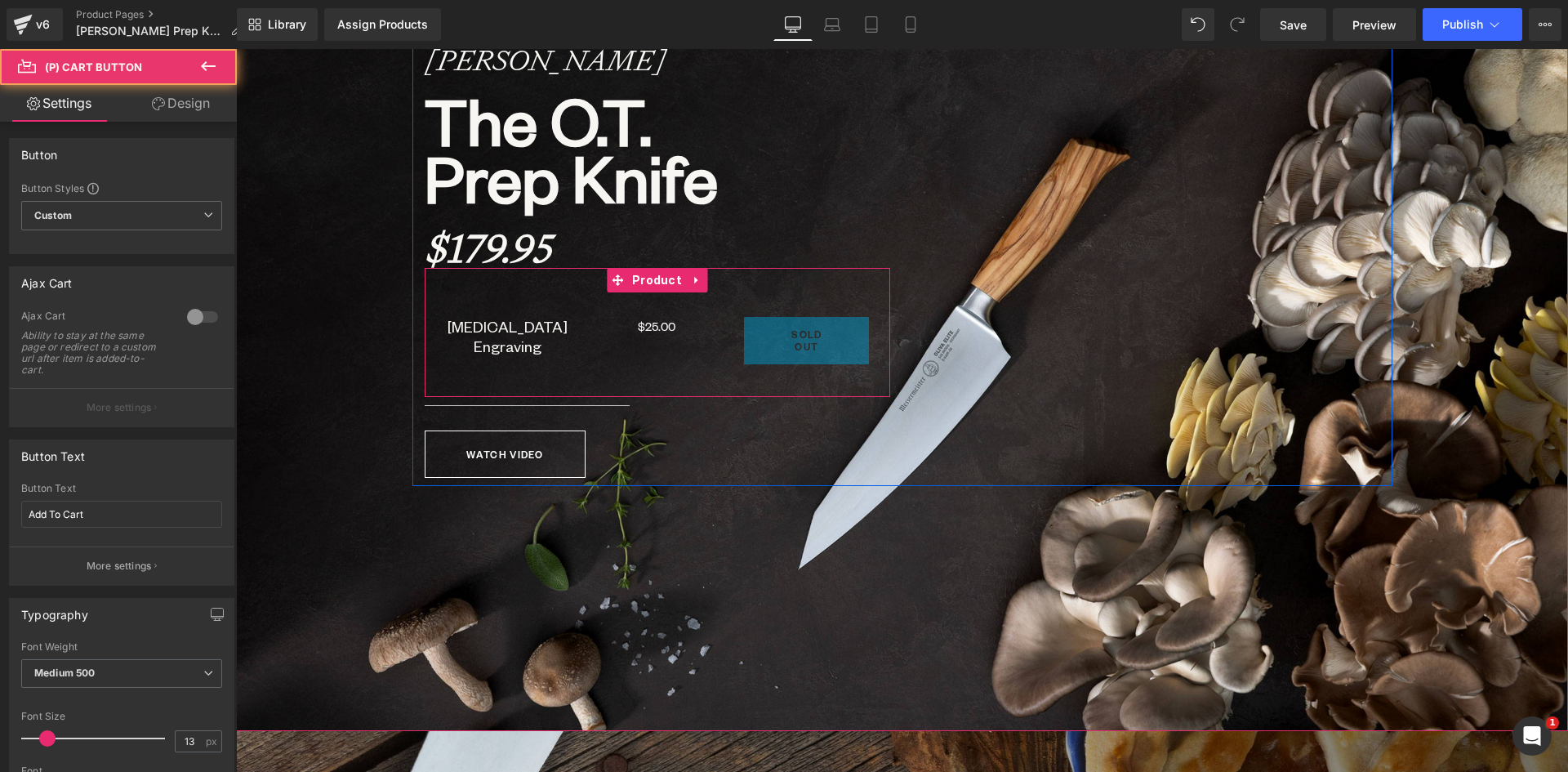
scroll to position [8061, 1320]
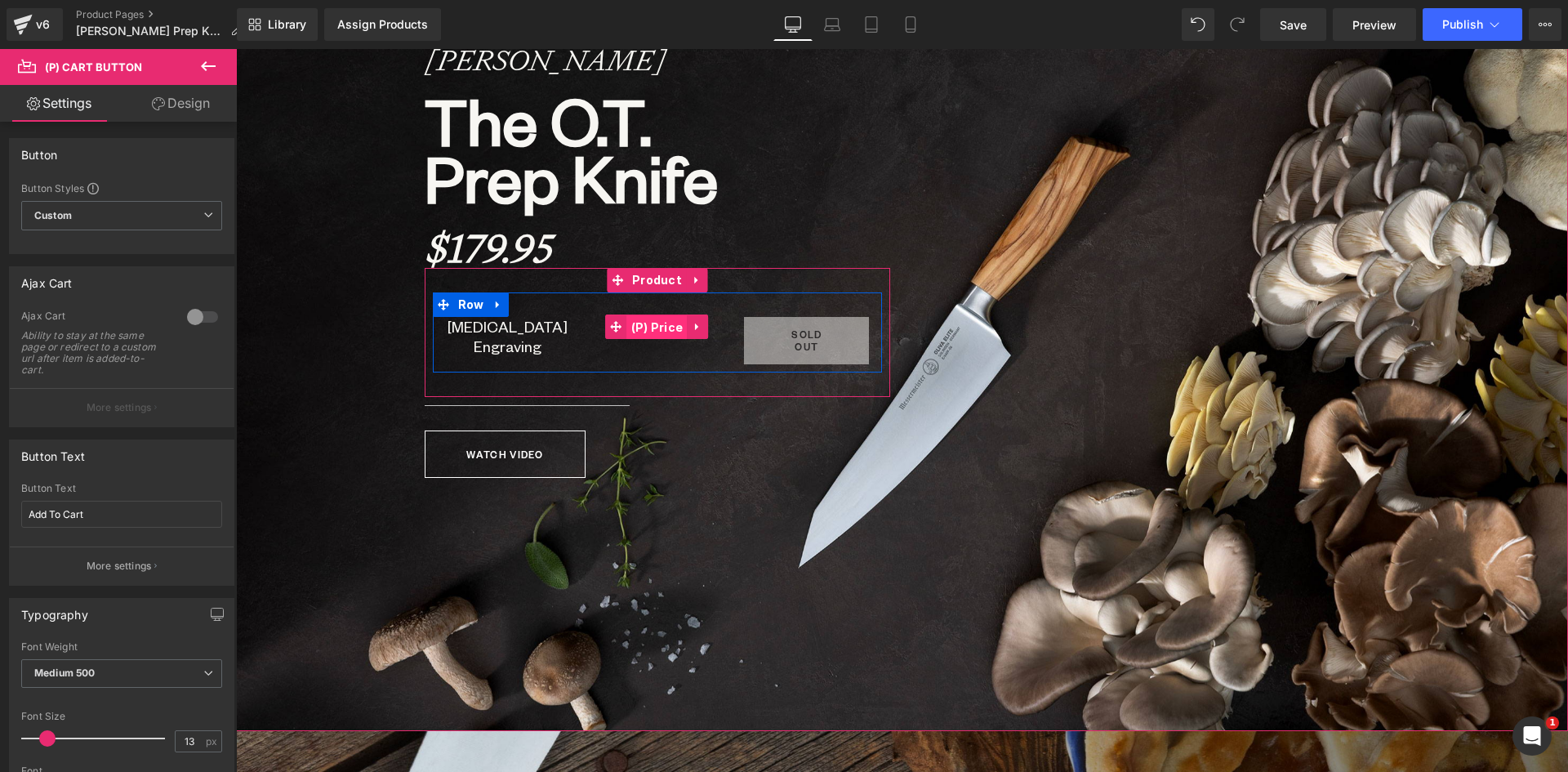
click at [651, 328] on span "(P) Price" at bounding box center [657, 327] width 61 height 25
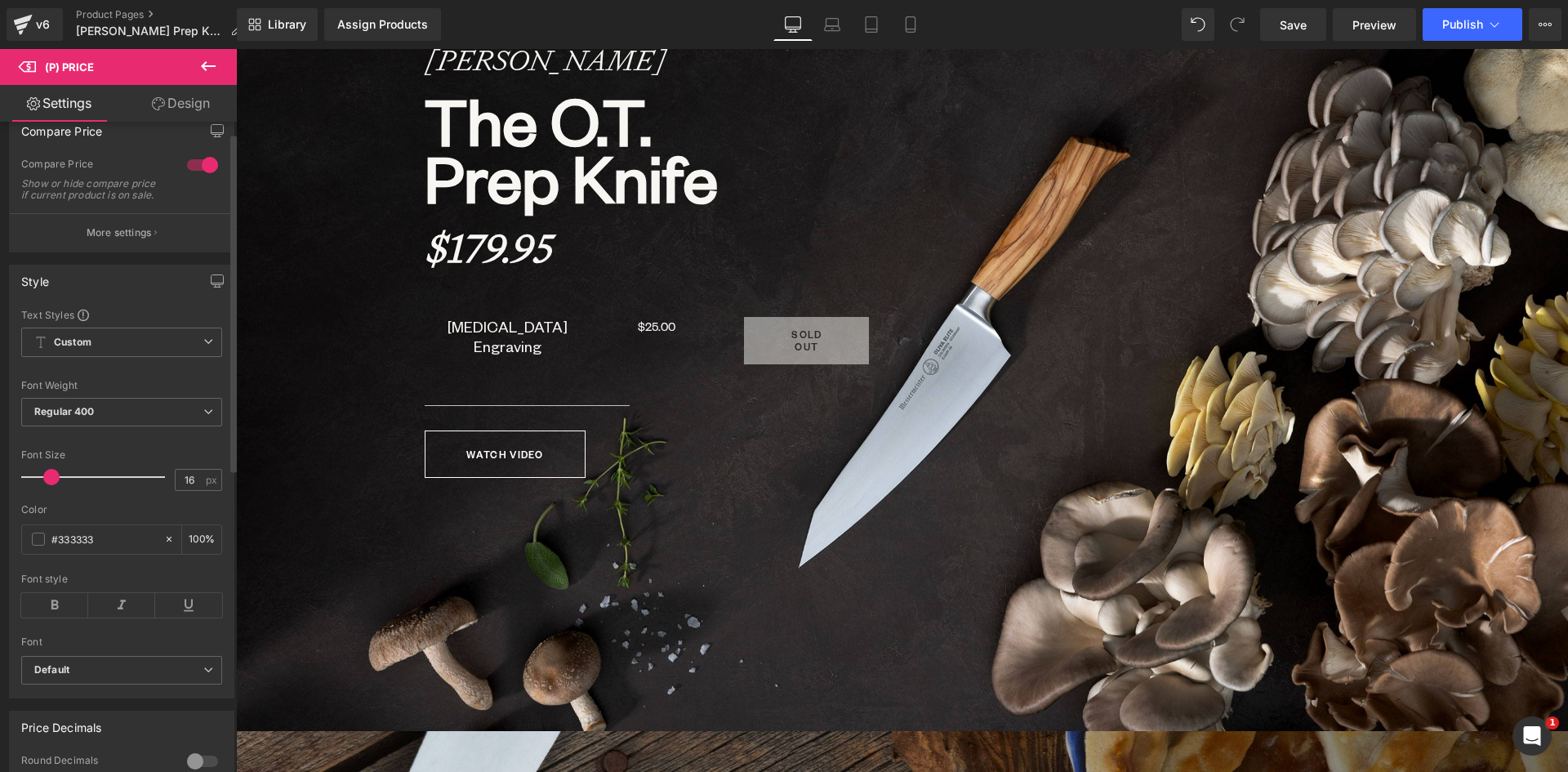
scroll to position [164, 0]
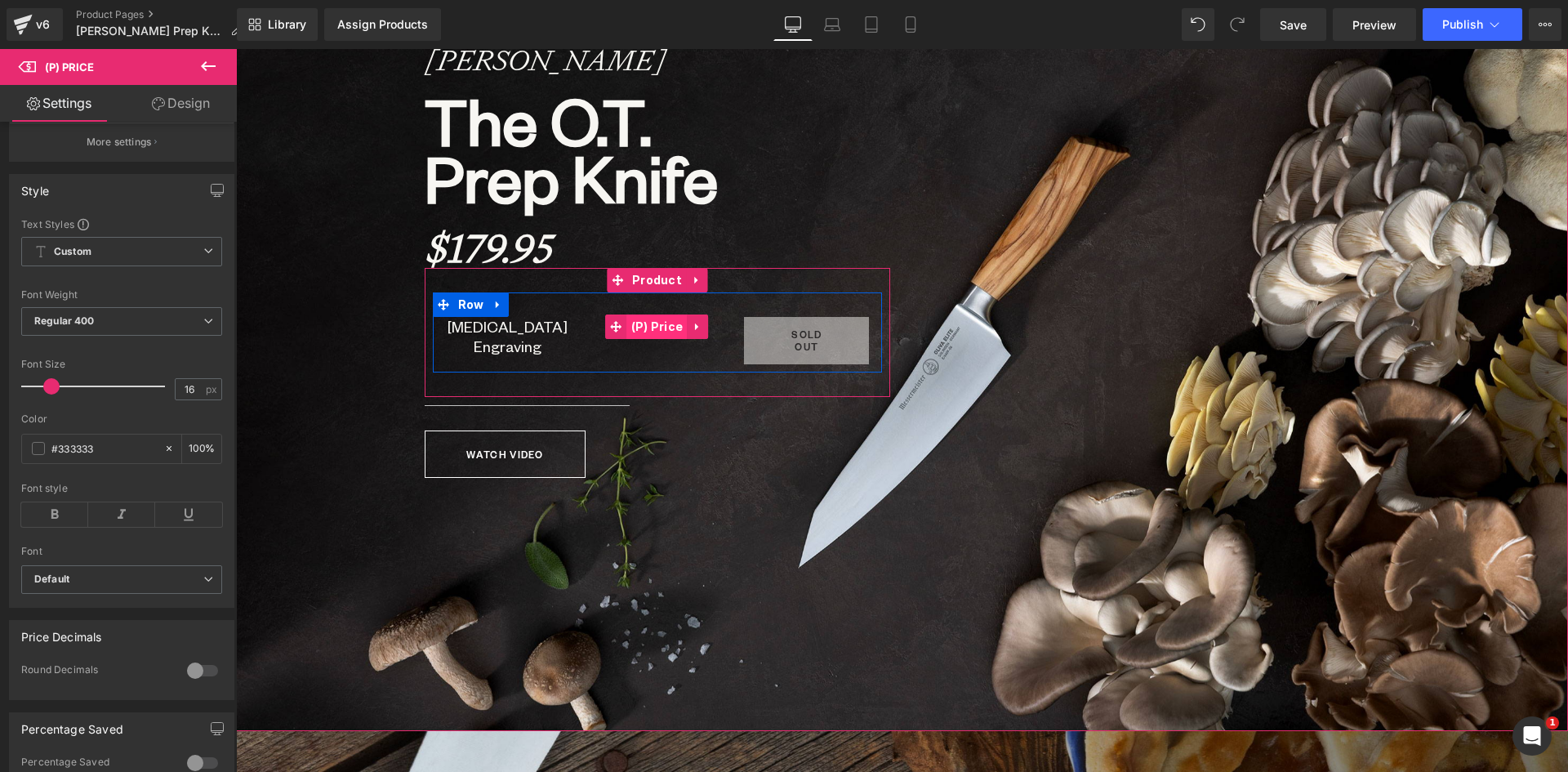
click at [659, 324] on span "(P) Price" at bounding box center [657, 326] width 61 height 25
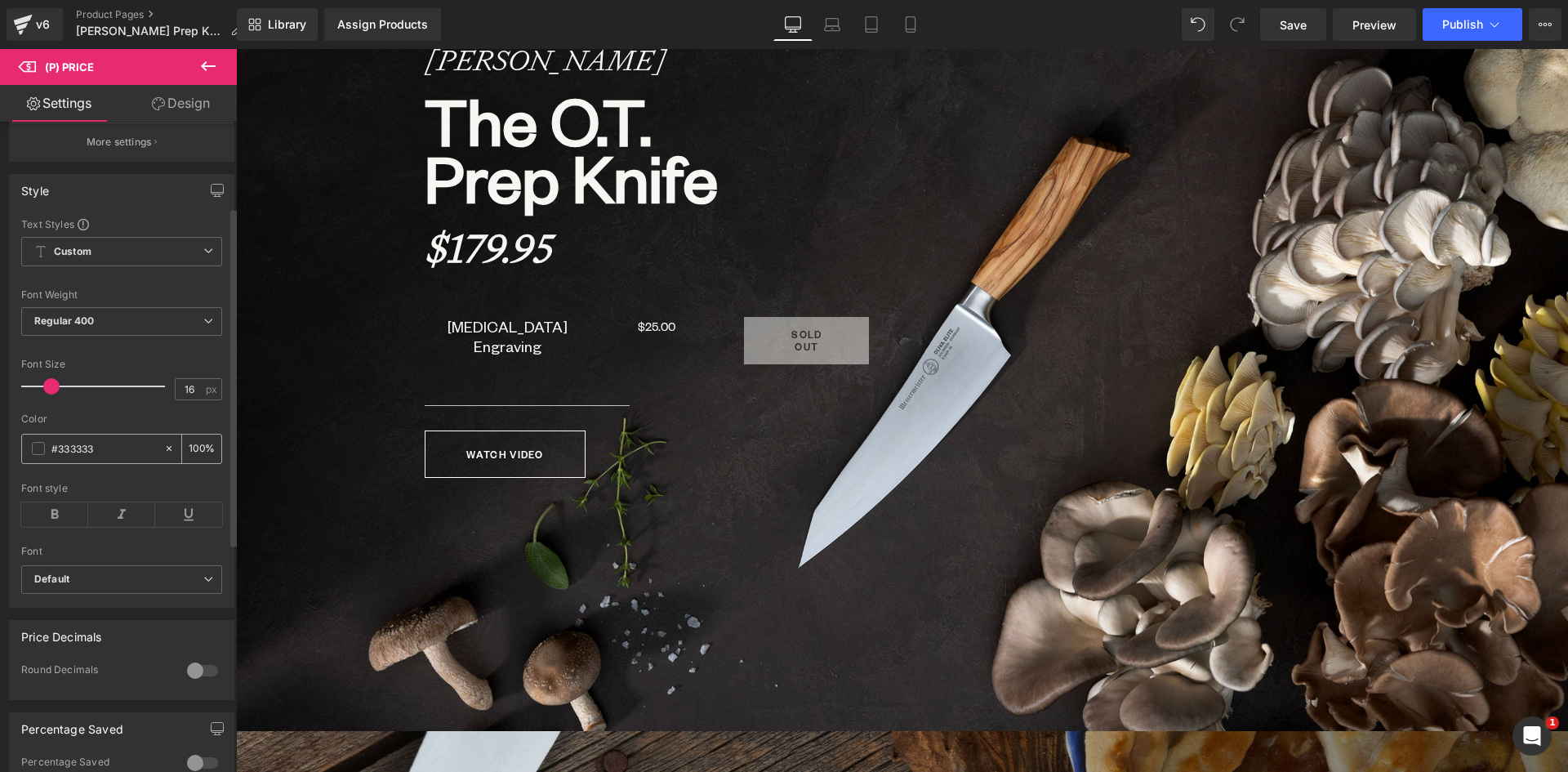
click at [163, 455] on icon at bounding box center [168, 448] width 11 height 11
type input "none"
type input "0"
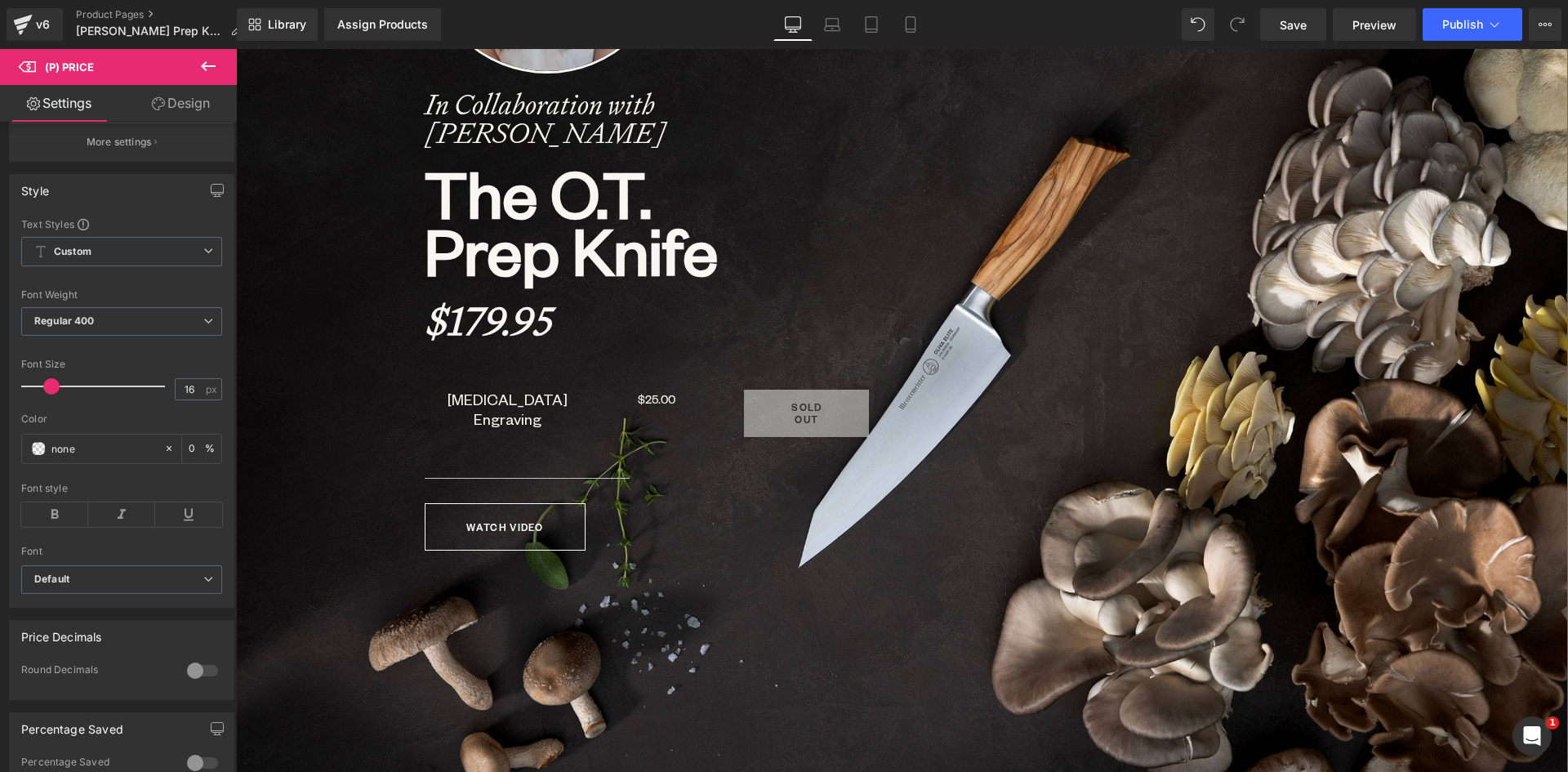
scroll to position [463, 0]
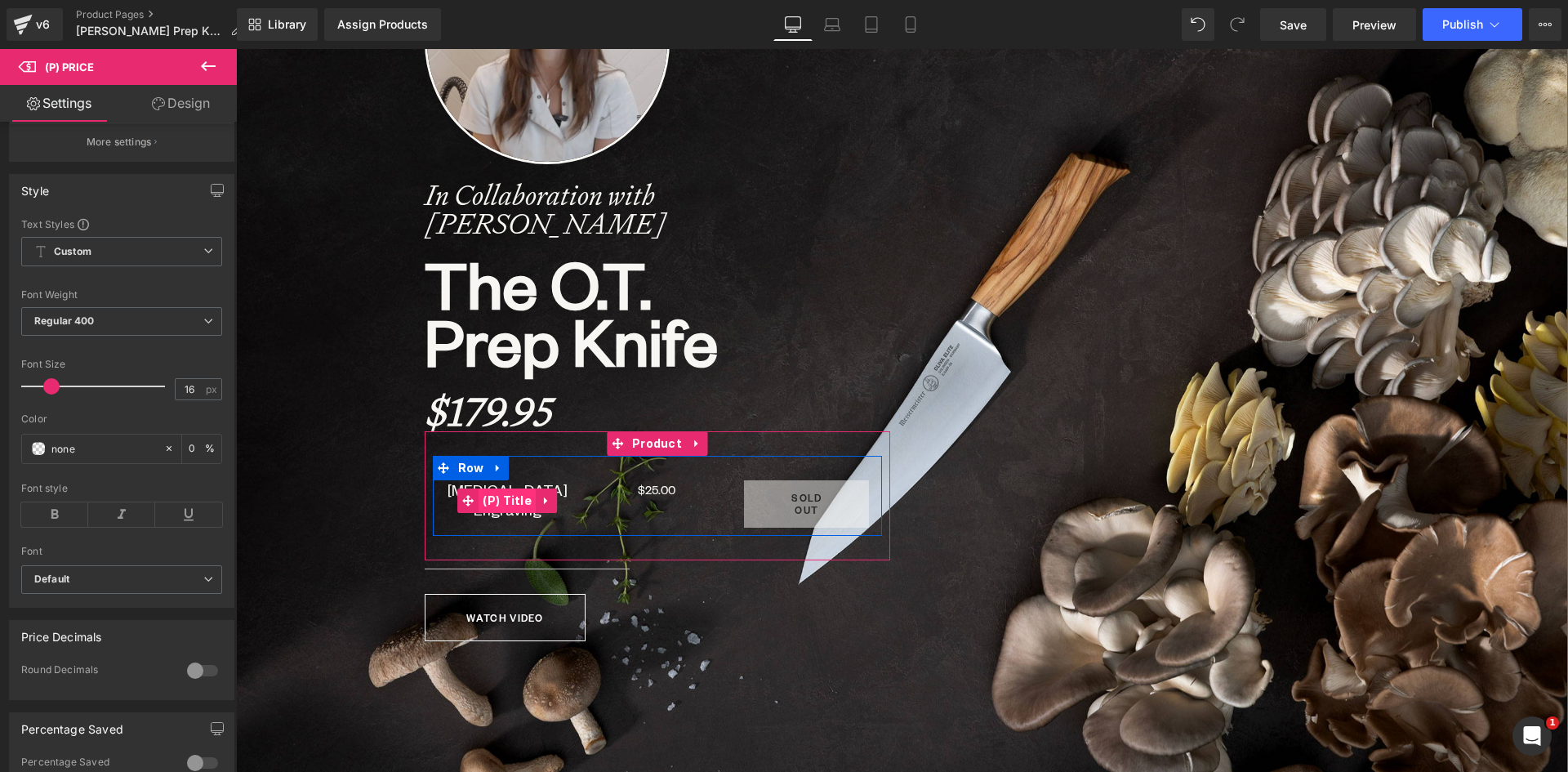
click at [508, 497] on span "(P) Title" at bounding box center [506, 501] width 57 height 25
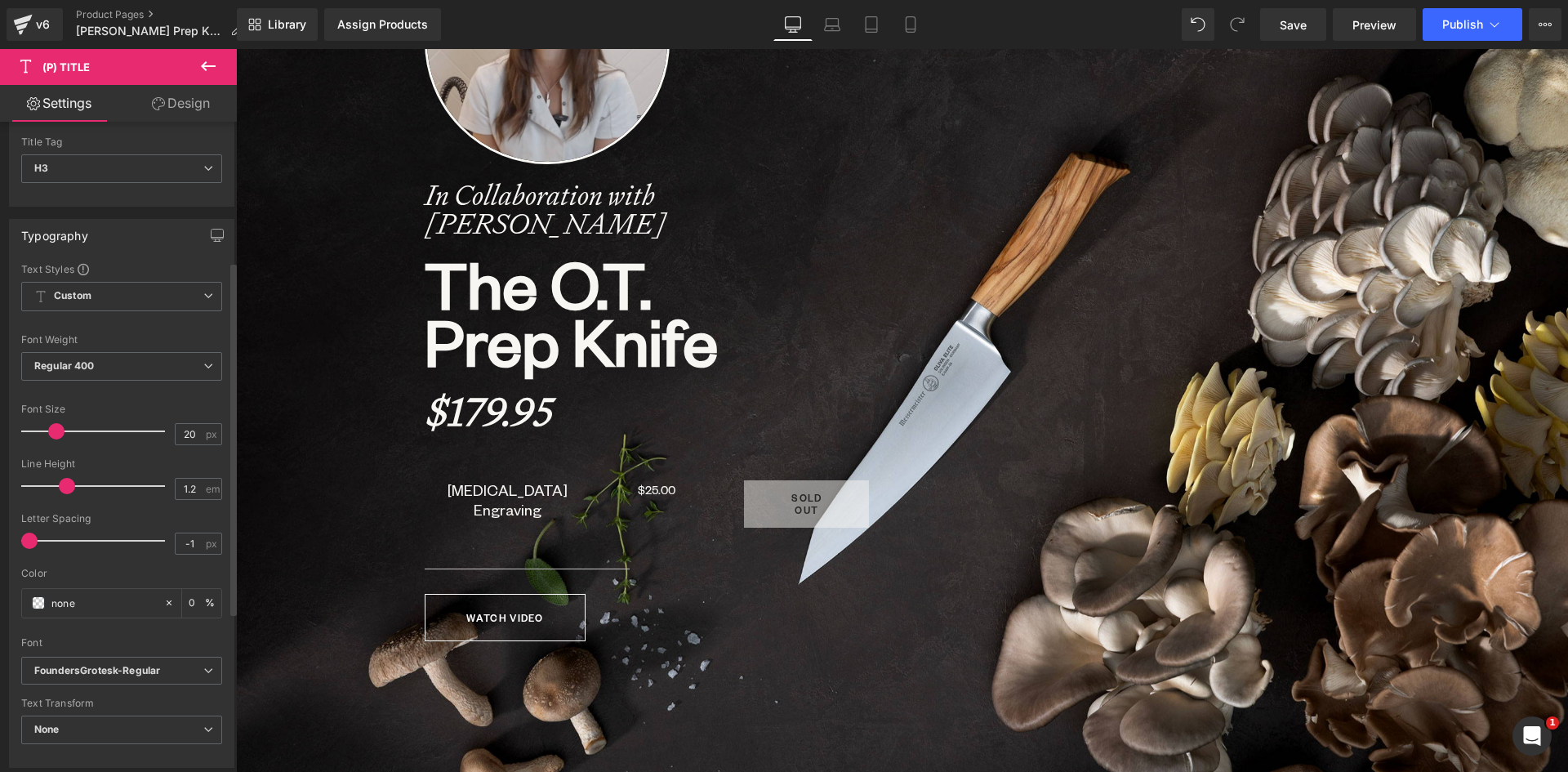
scroll to position [327, 0]
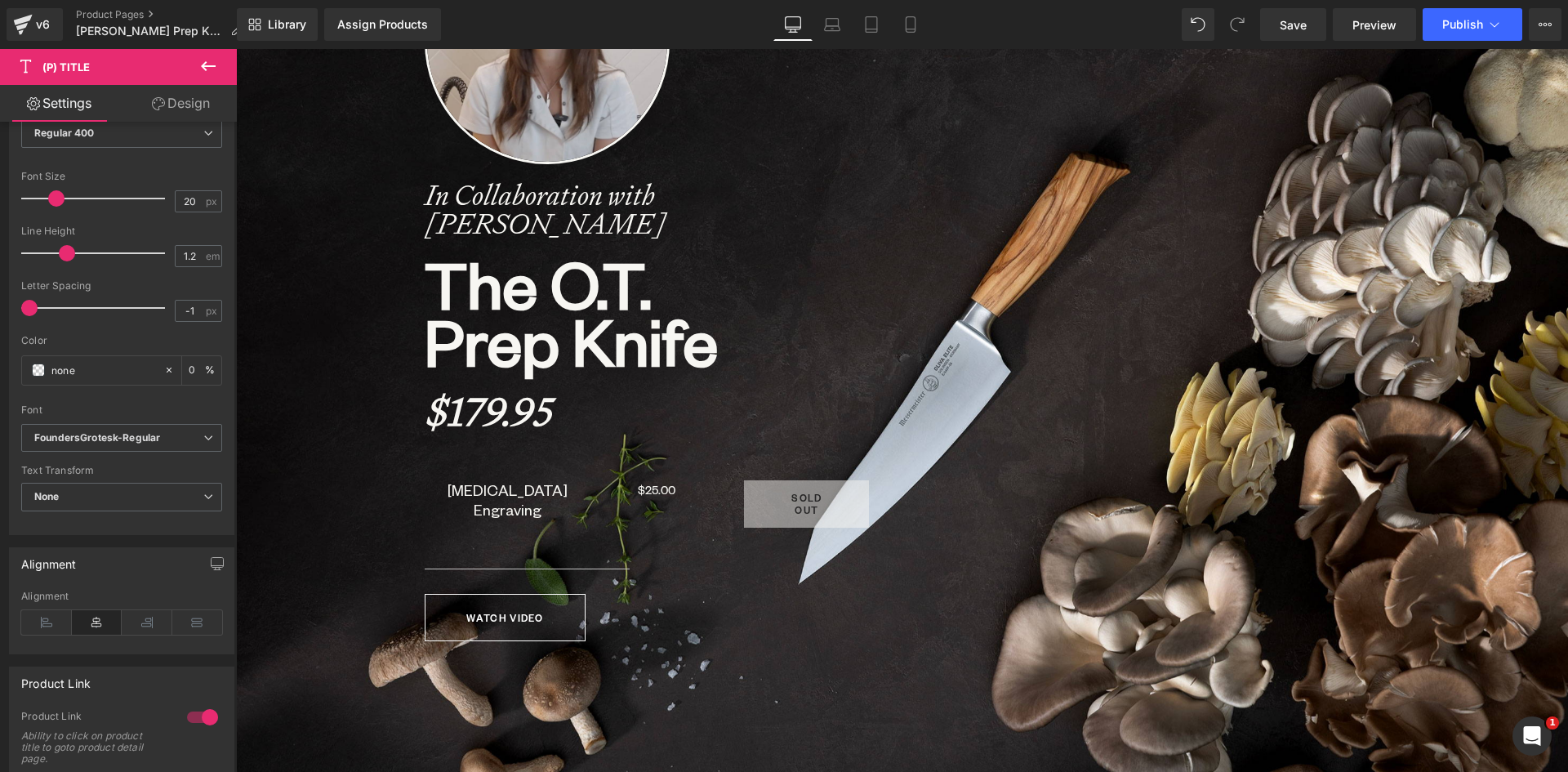
click at [206, 63] on icon at bounding box center [208, 66] width 15 height 10
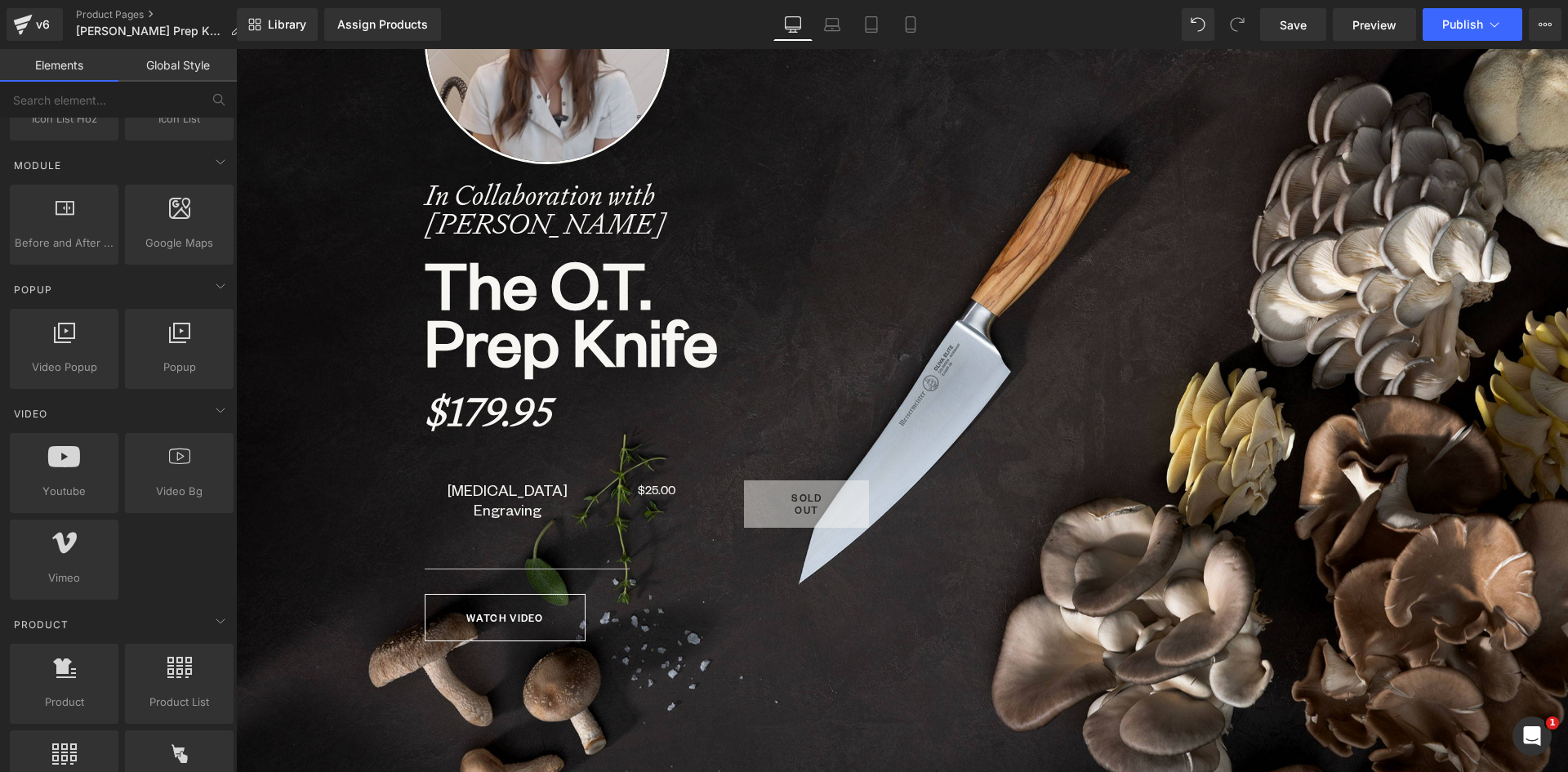
scroll to position [1226, 0]
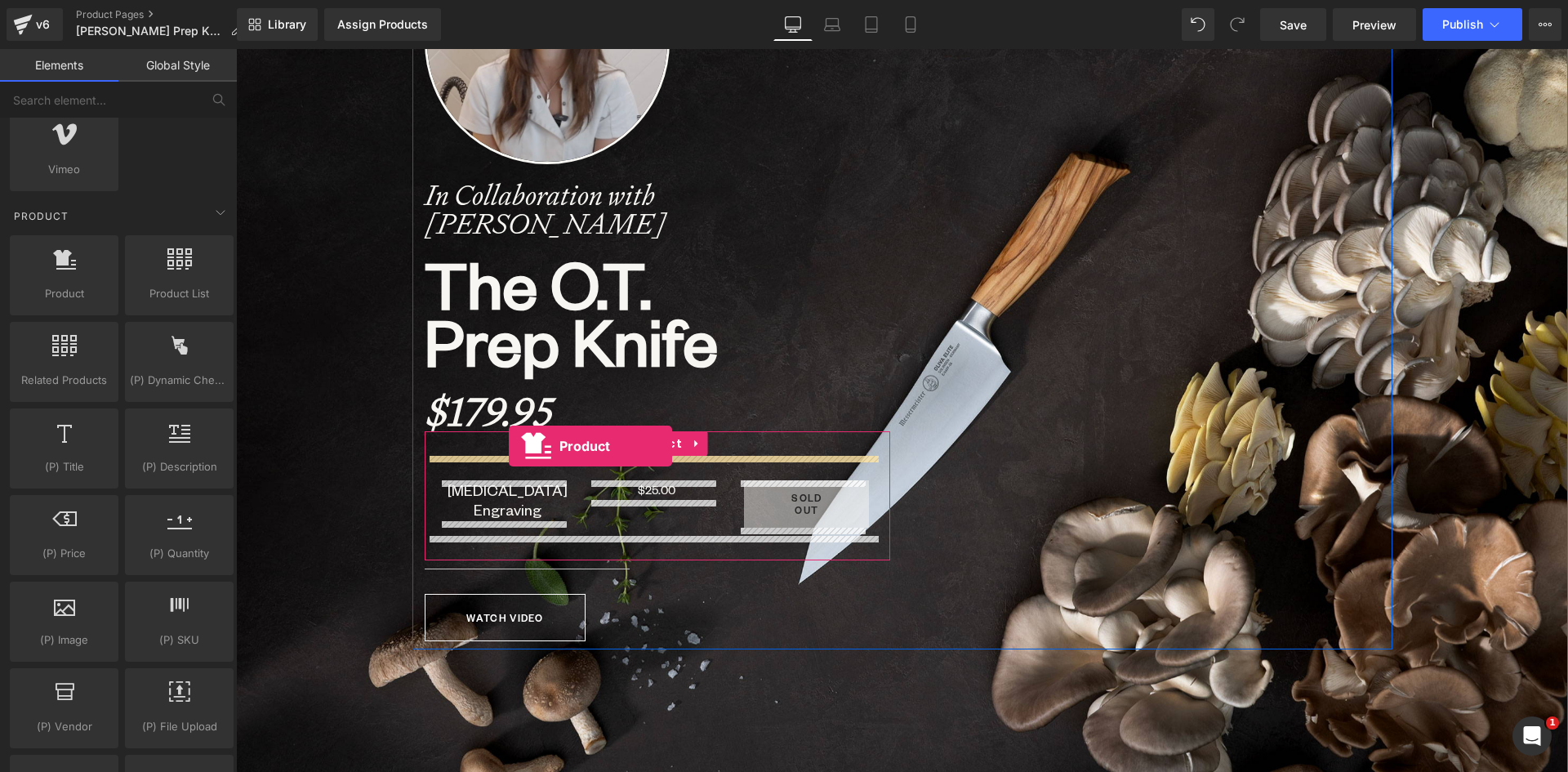
drag, startPoint x: 292, startPoint y: 314, endPoint x: 502, endPoint y: 455, distance: 252.9
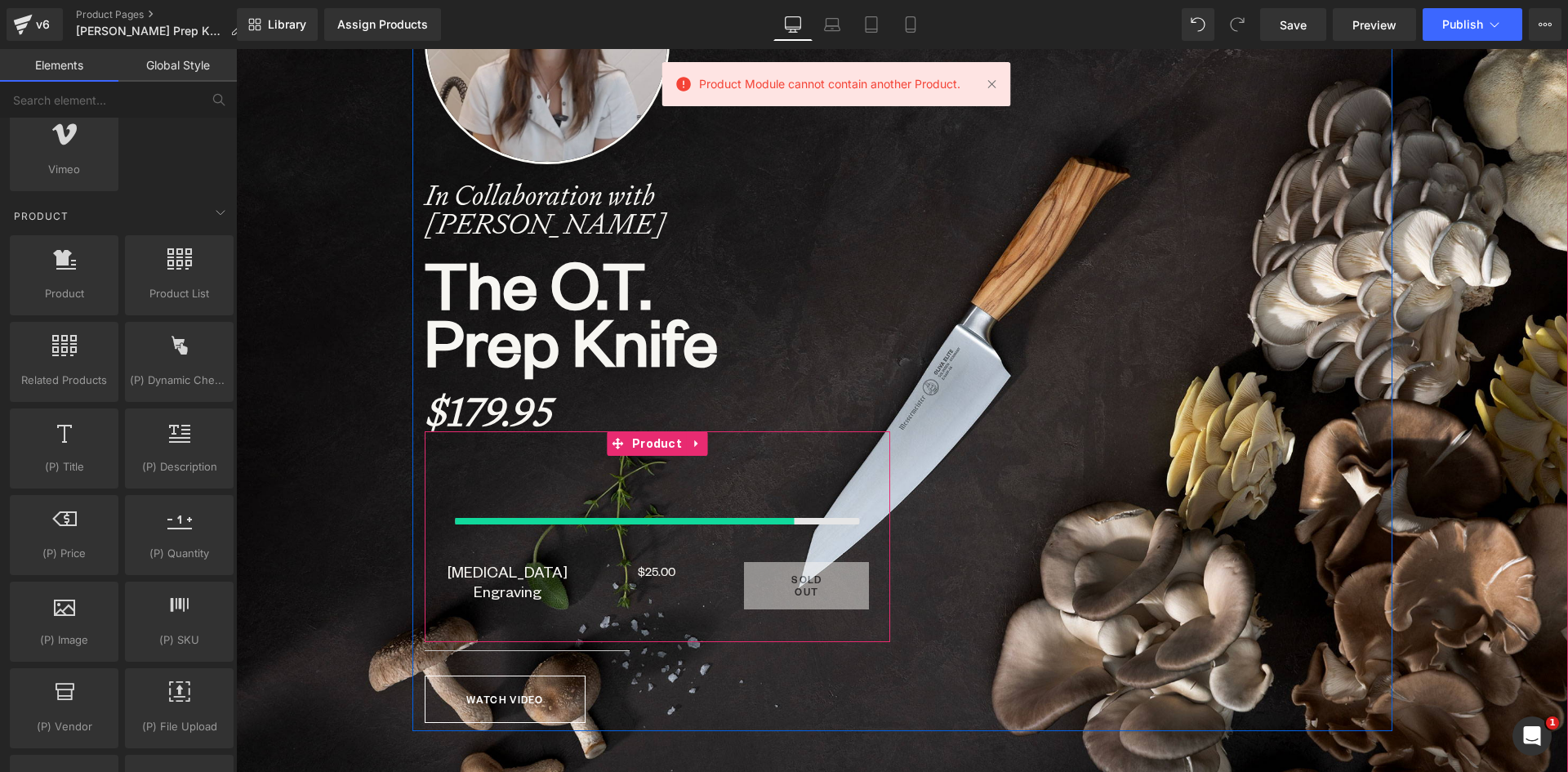
scroll to position [8061, 1320]
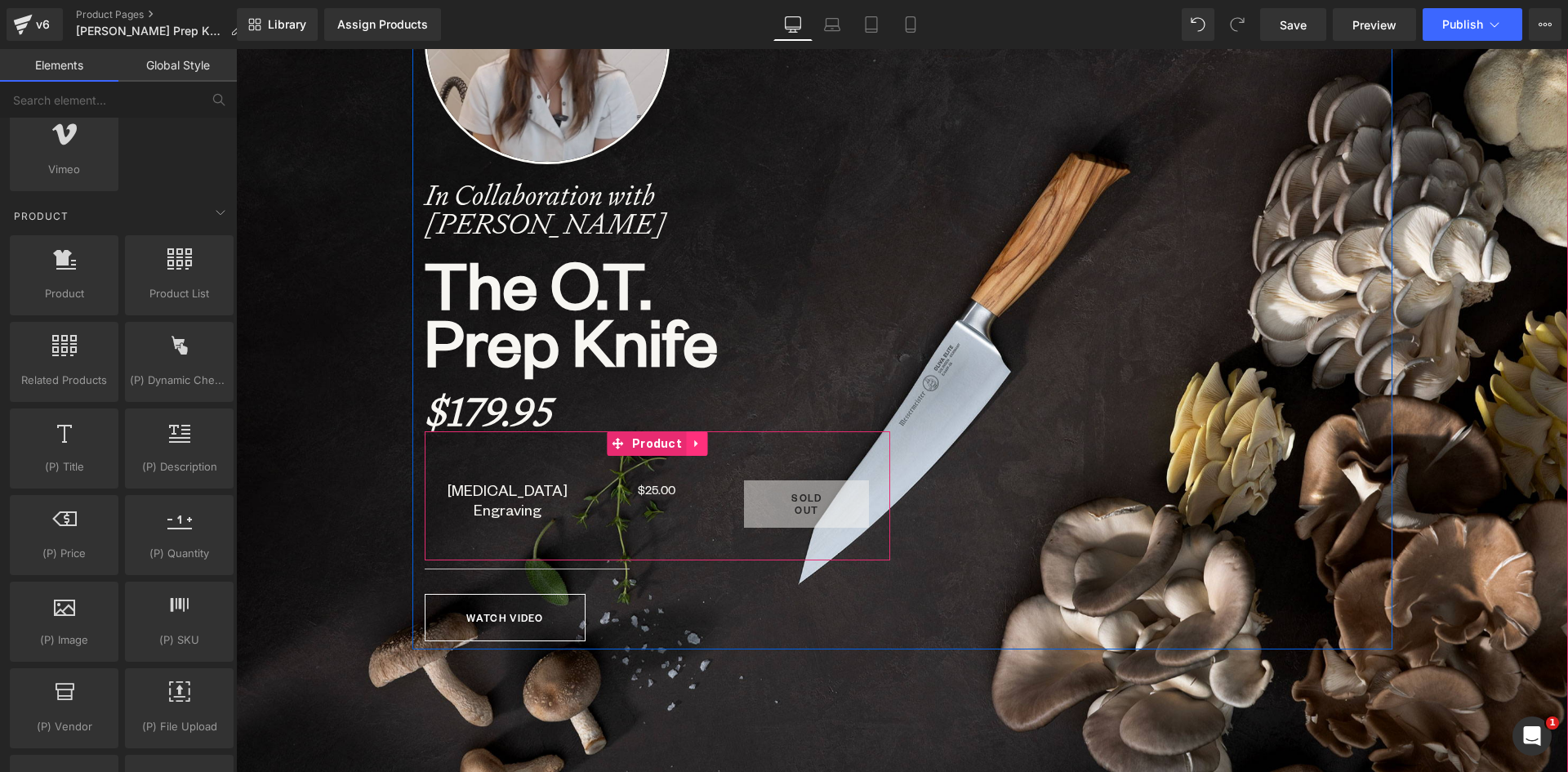
click at [693, 446] on icon at bounding box center [696, 444] width 11 height 12
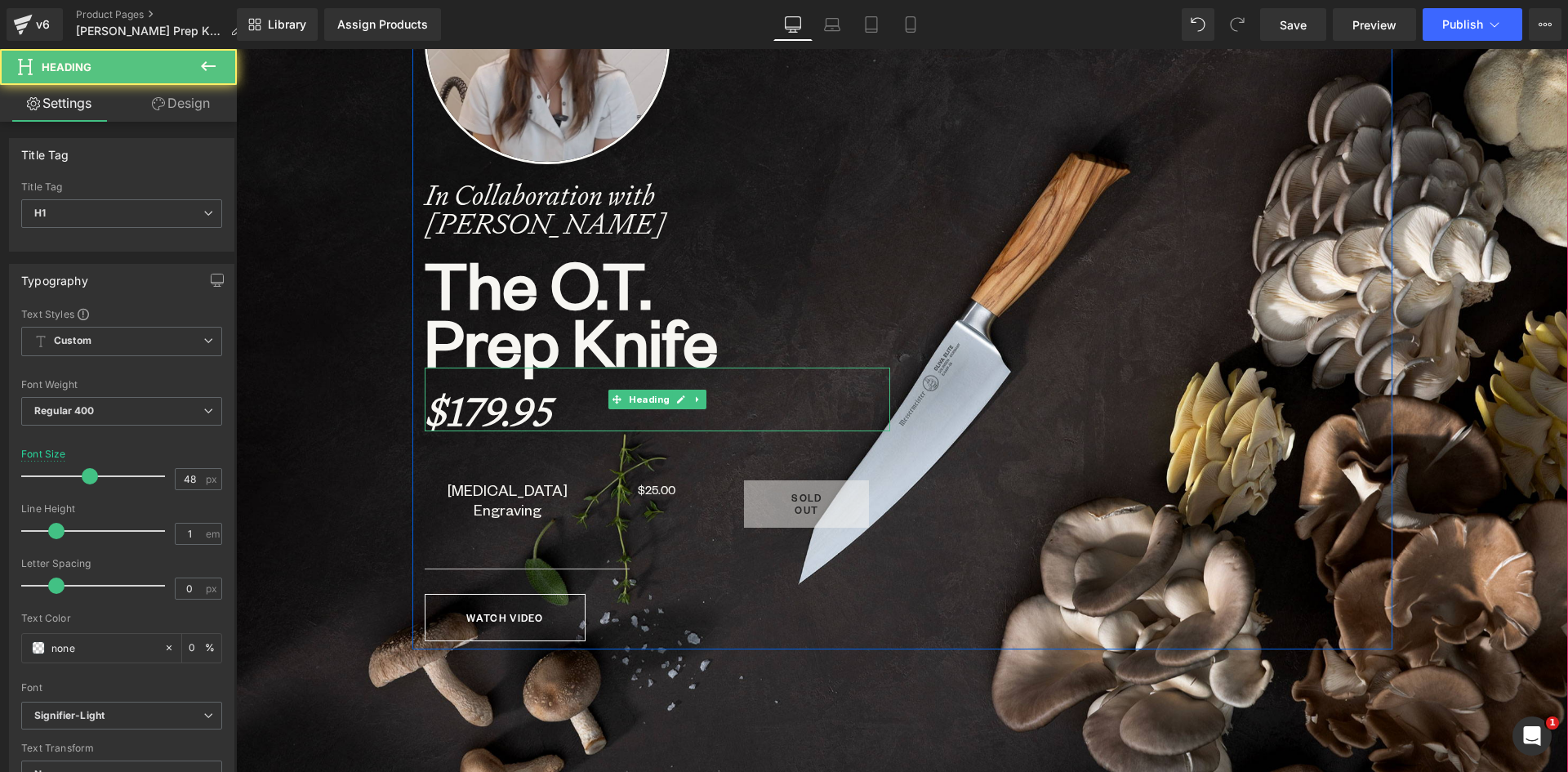
click at [761, 409] on h1 "$179.95" at bounding box center [657, 411] width 466 height 39
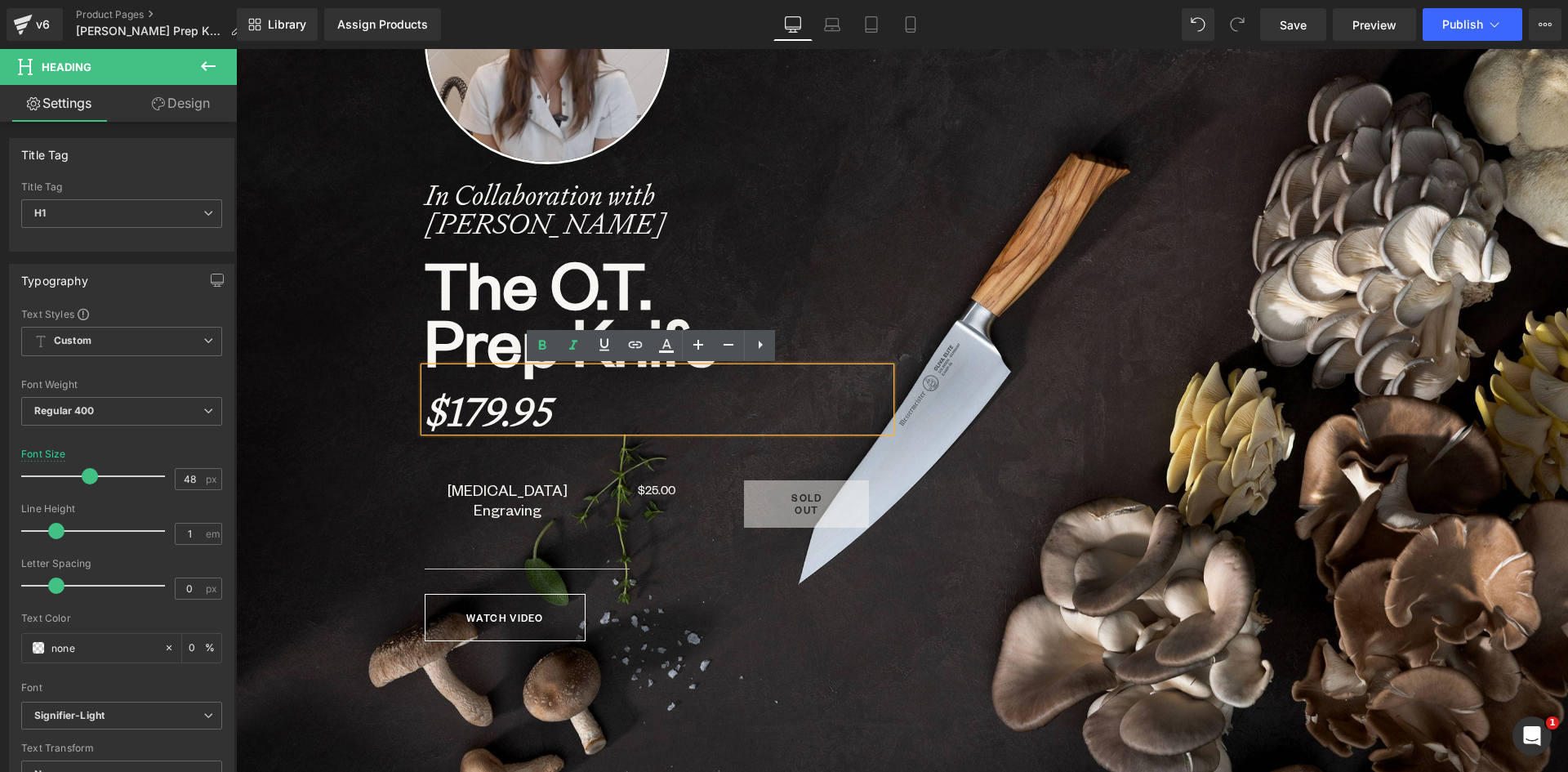
click at [373, 478] on span "Image In Collaboration with [PERSON_NAME] Heading The O.T. Prep Knife Heading $…" at bounding box center [902, 271] width 1333 height 755
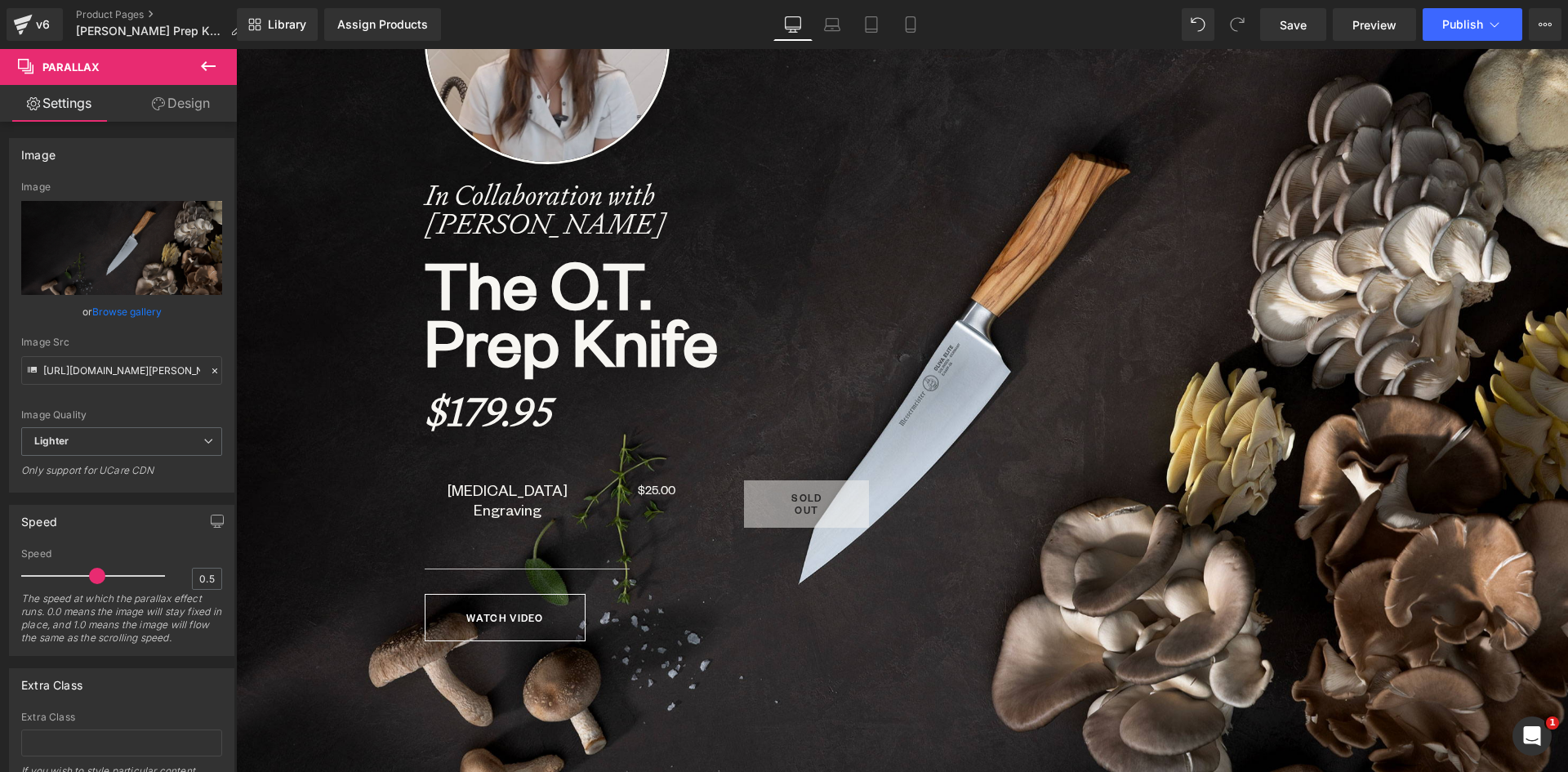
click at [210, 63] on icon at bounding box center [208, 67] width 20 height 20
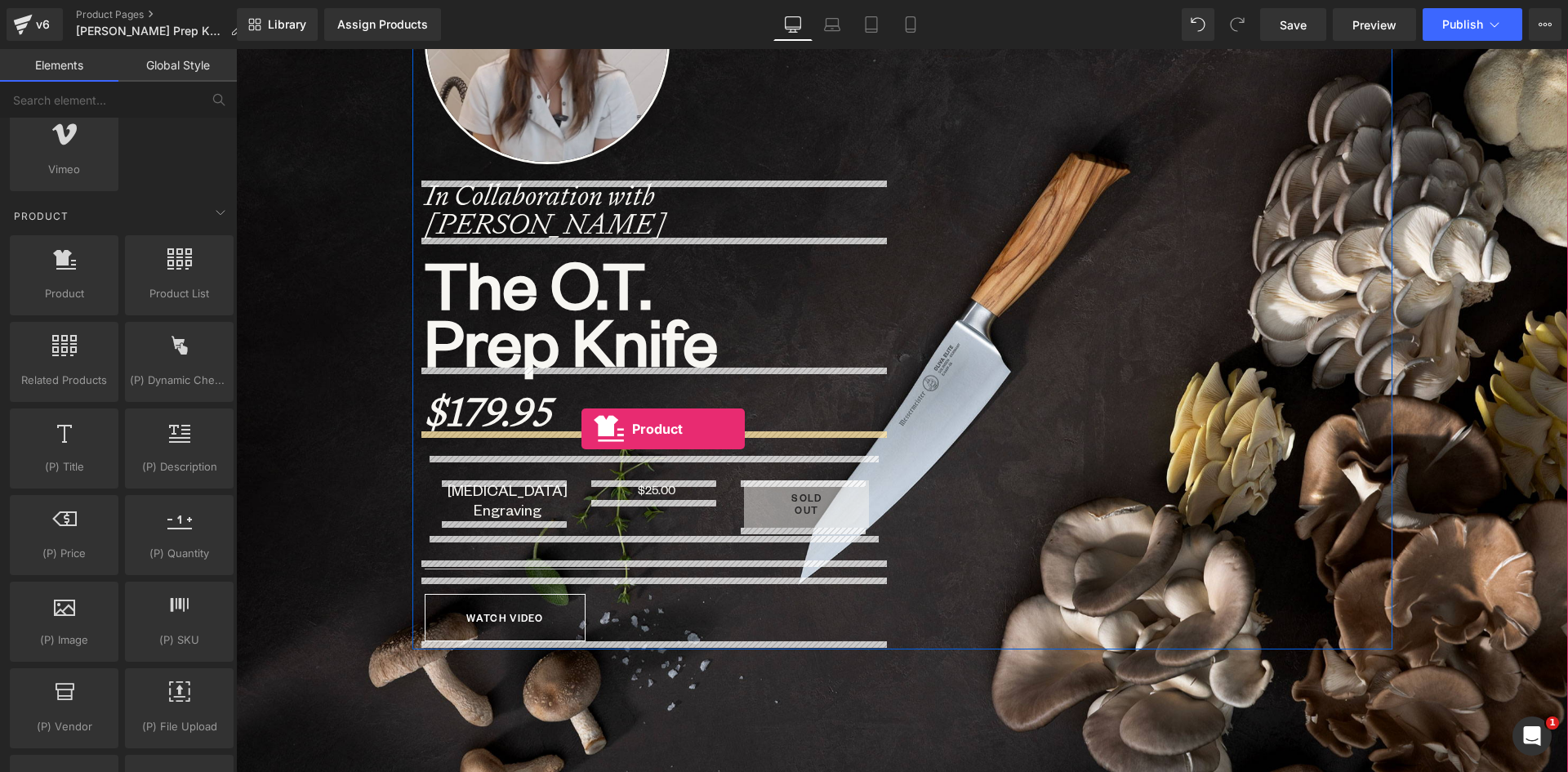
drag, startPoint x: 300, startPoint y: 334, endPoint x: 581, endPoint y: 429, distance: 296.6
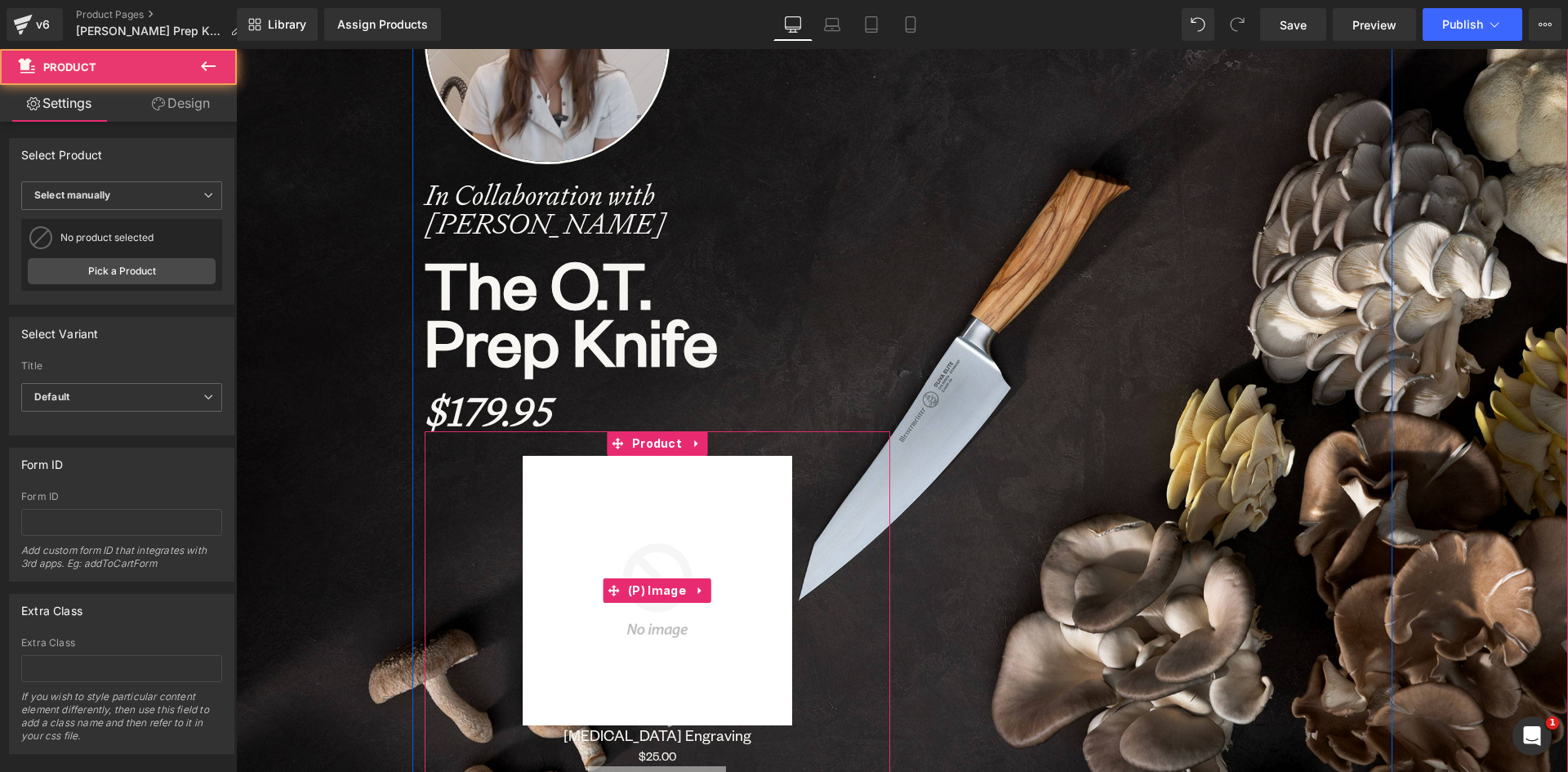
scroll to position [790, 0]
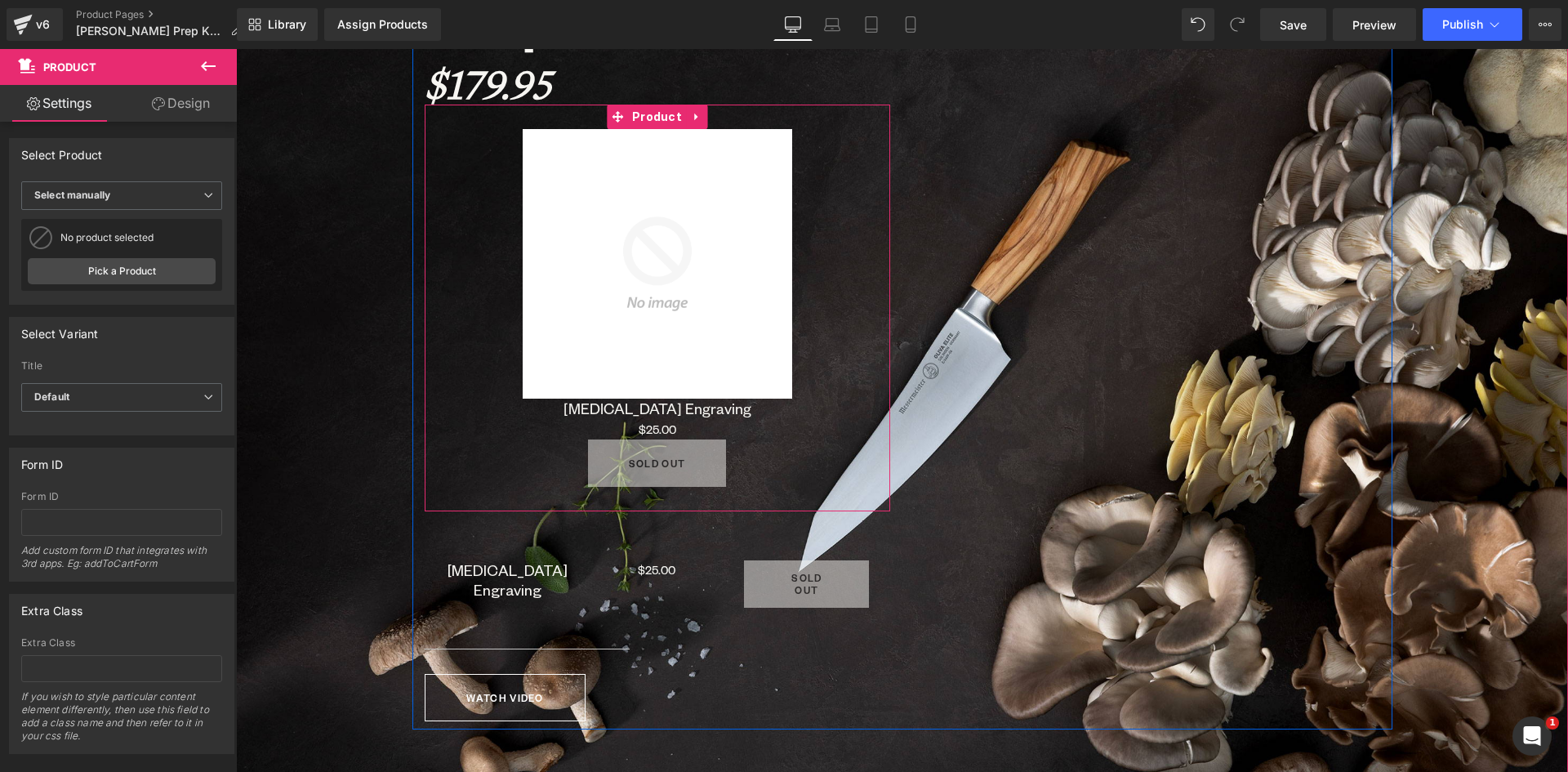
click at [691, 111] on icon at bounding box center [696, 117] width 11 height 12
click at [702, 119] on icon at bounding box center [707, 116] width 11 height 11
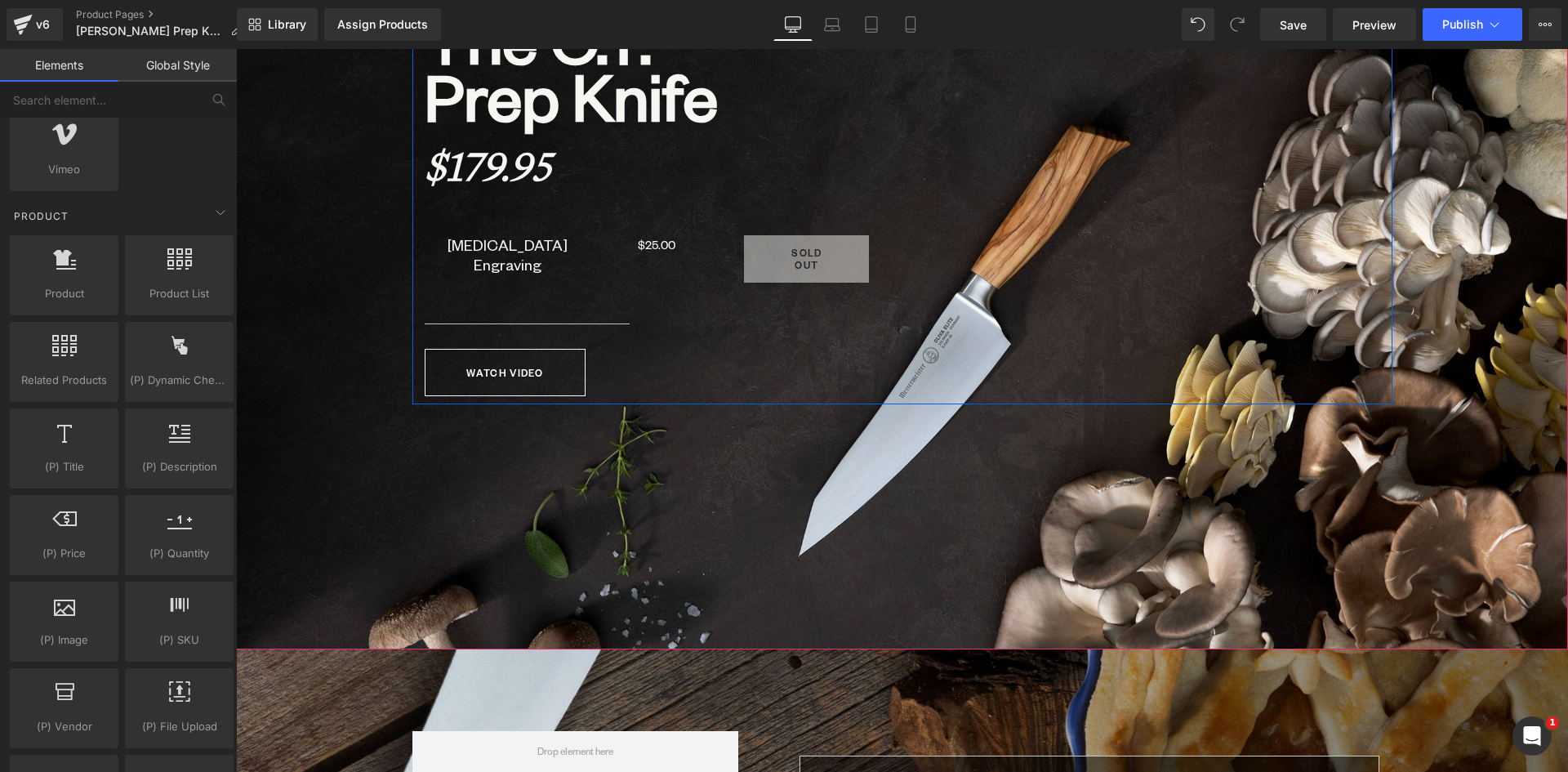
scroll to position [381, 0]
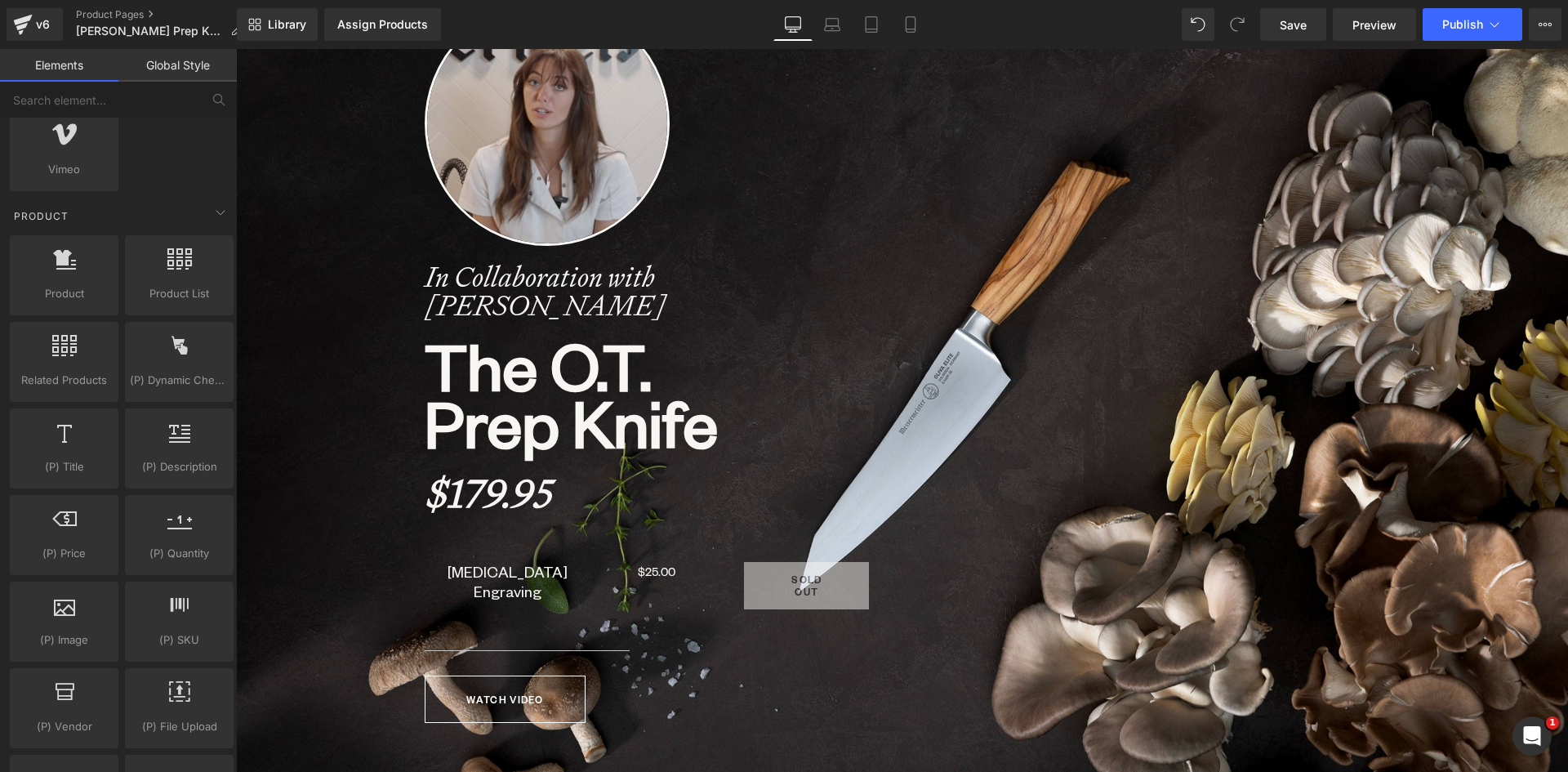
drag, startPoint x: 1296, startPoint y: 12, endPoint x: 1293, endPoint y: 41, distance: 29.2
click at [1295, 12] on link "Save" at bounding box center [1293, 24] width 66 height 33
